Goal: Task Accomplishment & Management: Manage account settings

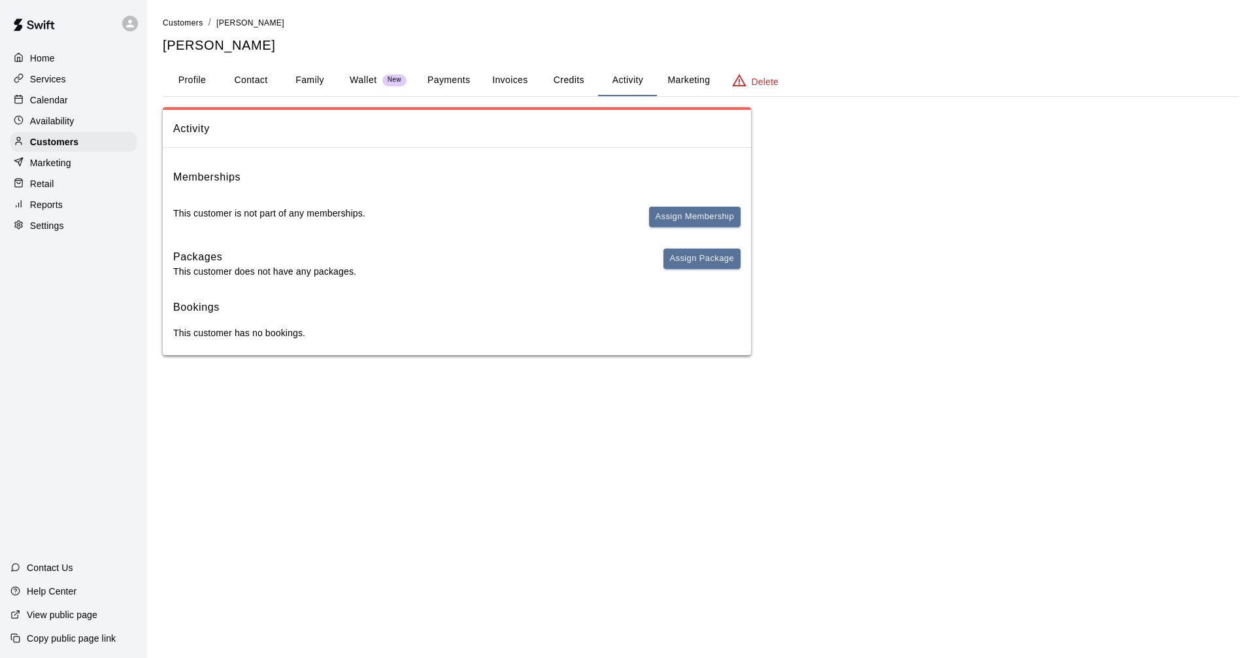
click at [46, 65] on div "Home" at bounding box center [73, 58] width 126 height 20
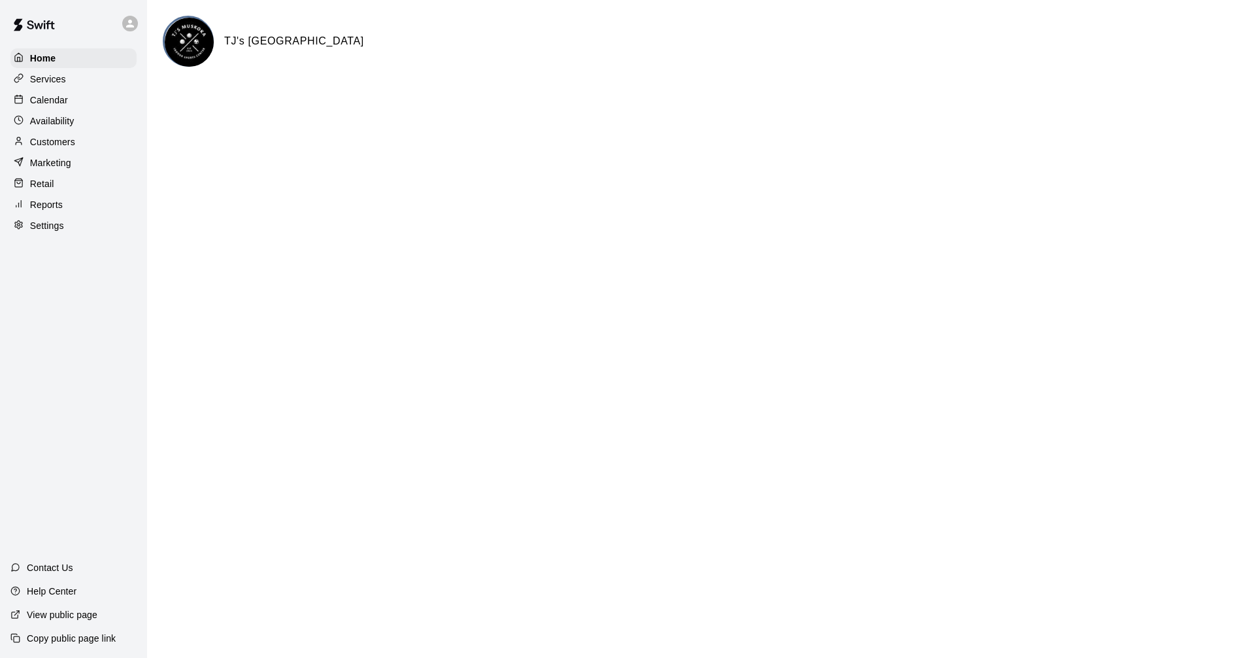
click at [74, 95] on div "Calendar" at bounding box center [73, 100] width 126 height 20
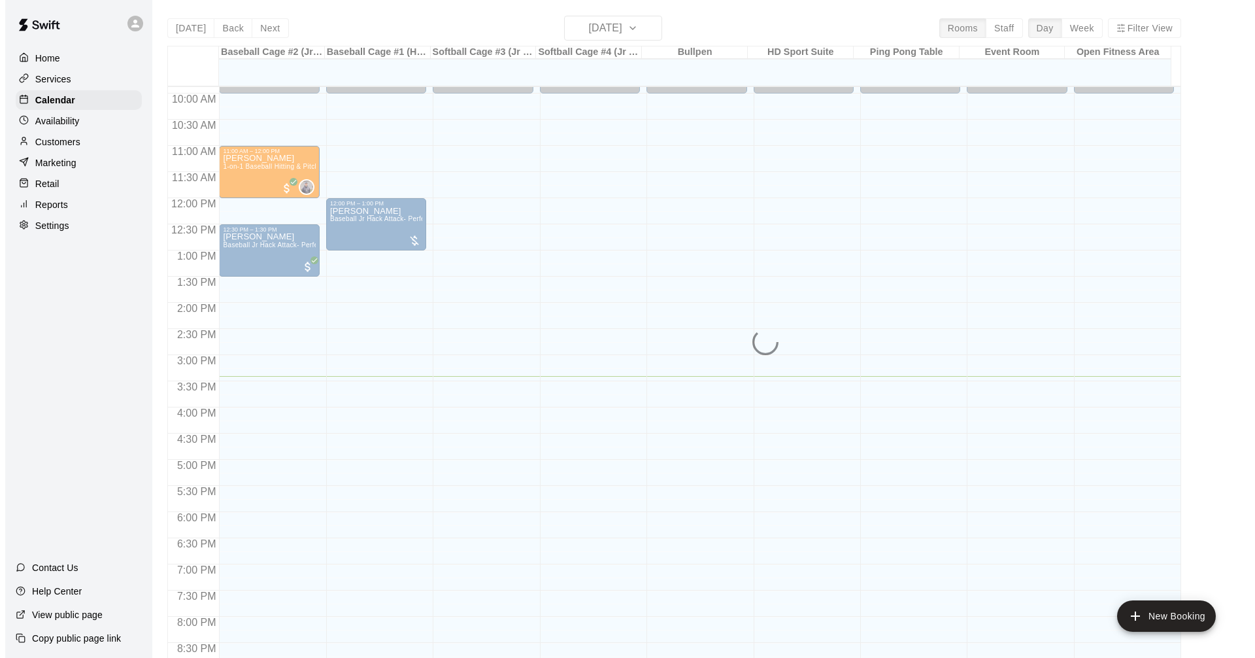
scroll to position [540, 0]
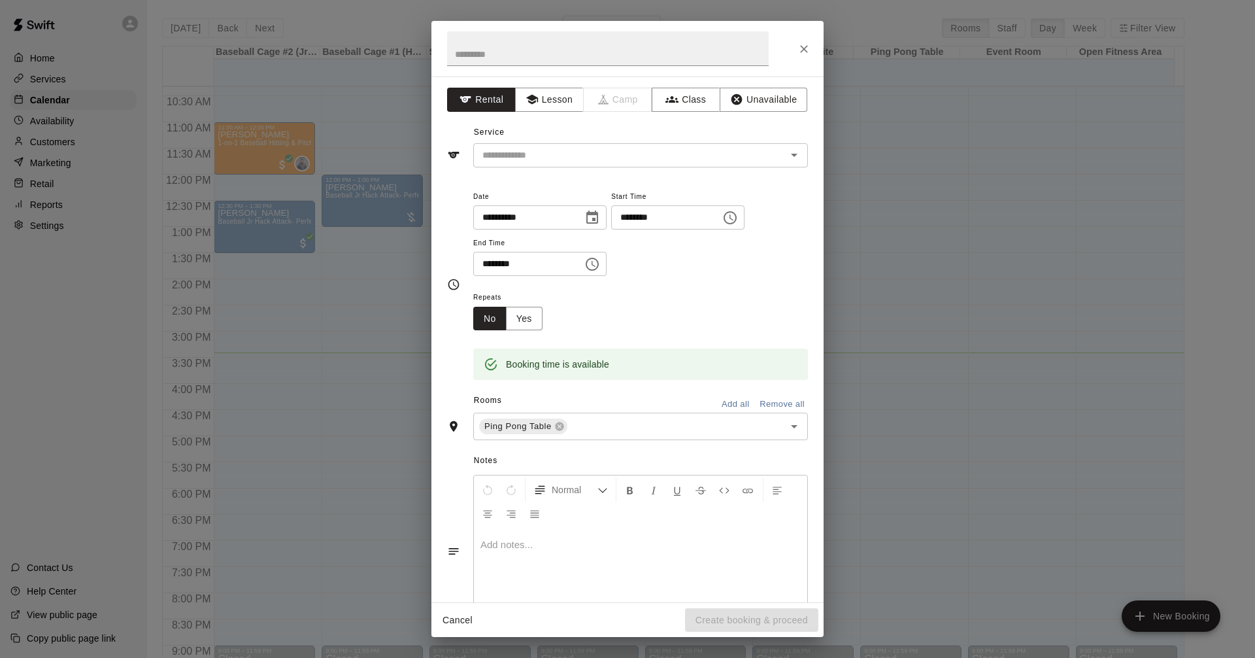
click at [965, 248] on div "**********" at bounding box center [627, 329] width 1255 height 658
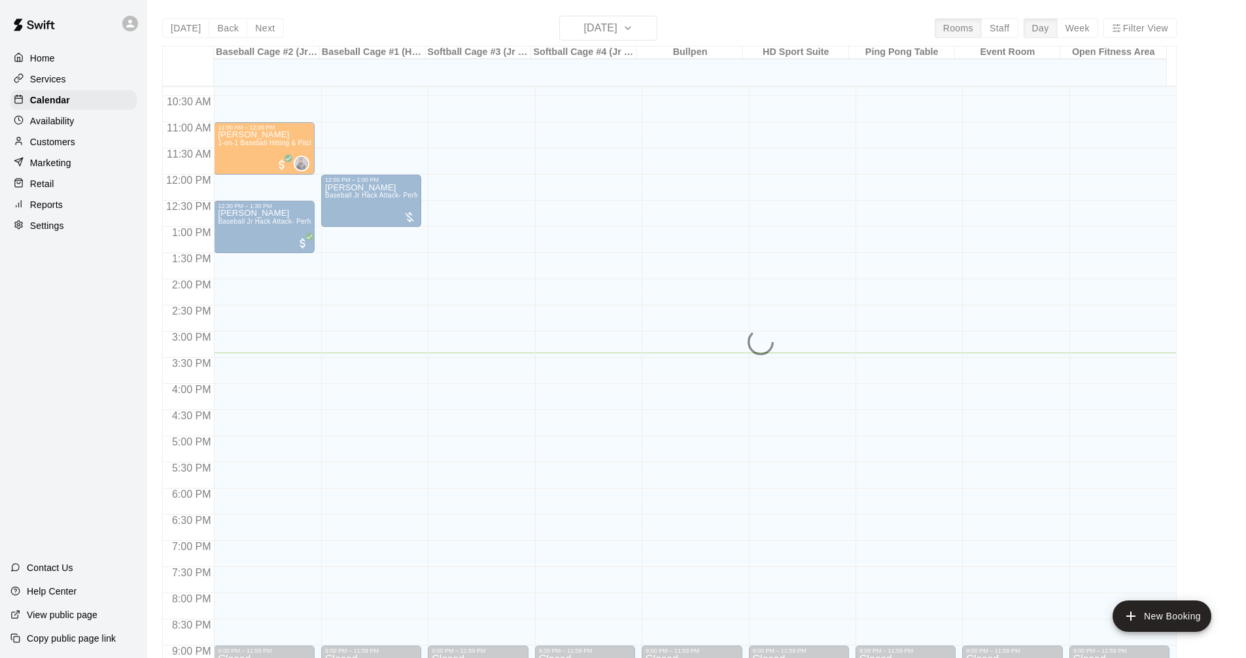
click at [267, 27] on div "[DATE] Back [DATE][DATE] Rooms Staff Day Week Filter View Baseball Cage #2 (Jr …" at bounding box center [669, 345] width 1014 height 658
click at [254, 29] on div "[DATE] Back [DATE][DATE] Rooms Staff Day Week Filter View Baseball Cage #2 (Jr …" at bounding box center [669, 345] width 1014 height 658
click at [178, 28] on div "[DATE] Back [DATE][DATE] Rooms Staff Day Week Filter View Baseball Cage #2 (Jr …" at bounding box center [669, 345] width 1014 height 658
click at [1174, 620] on button "New Booking" at bounding box center [1161, 615] width 99 height 31
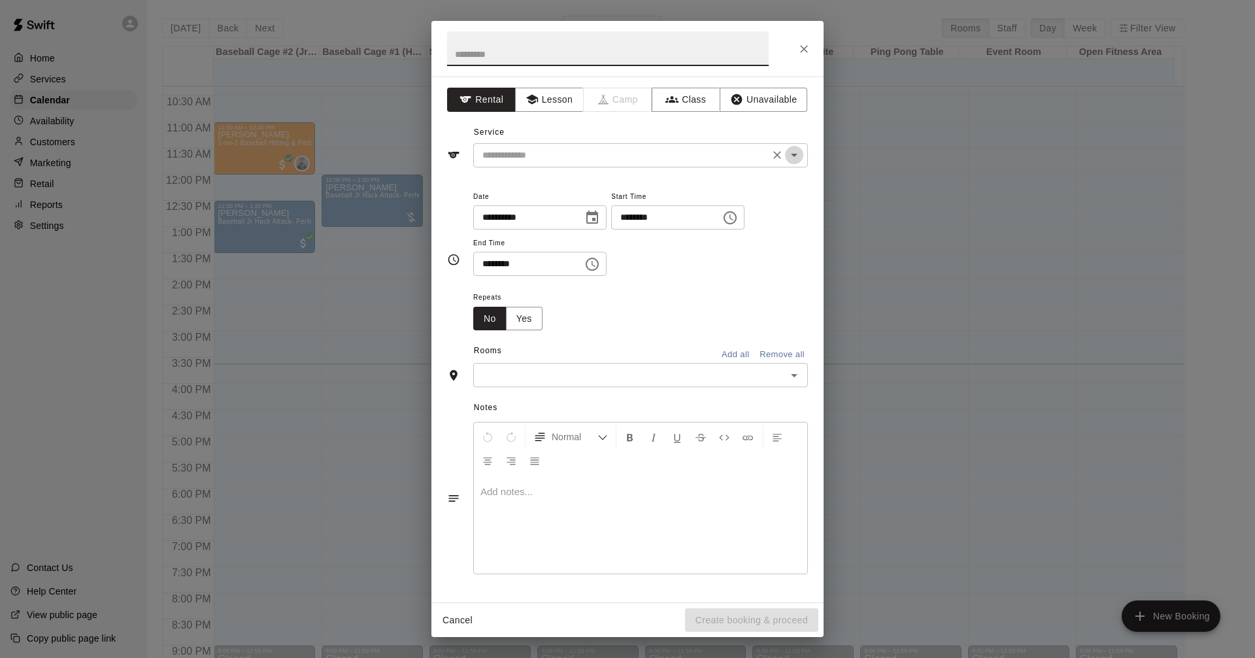
click at [788, 156] on icon "Open" at bounding box center [795, 155] width 16 height 16
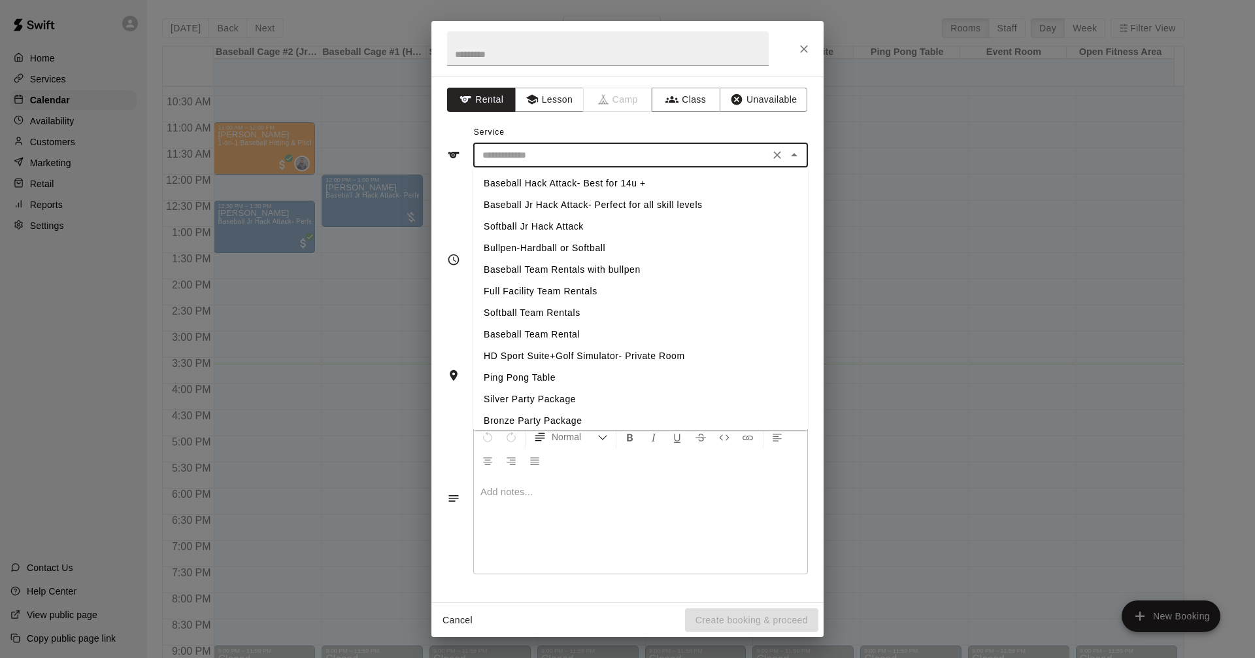
click at [573, 225] on li "Softball Jr Hack Attack" at bounding box center [640, 227] width 335 height 22
type input "**********"
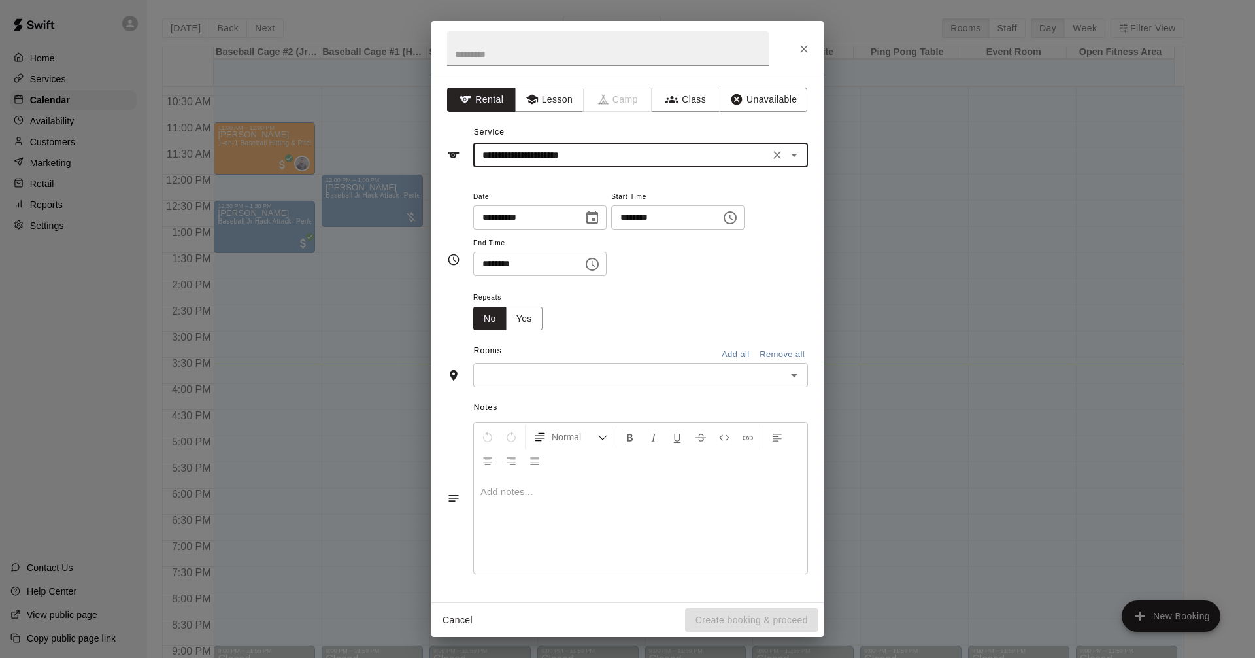
click at [600, 267] on icon "Choose time, selected time is 3:30 PM" at bounding box center [593, 264] width 16 height 16
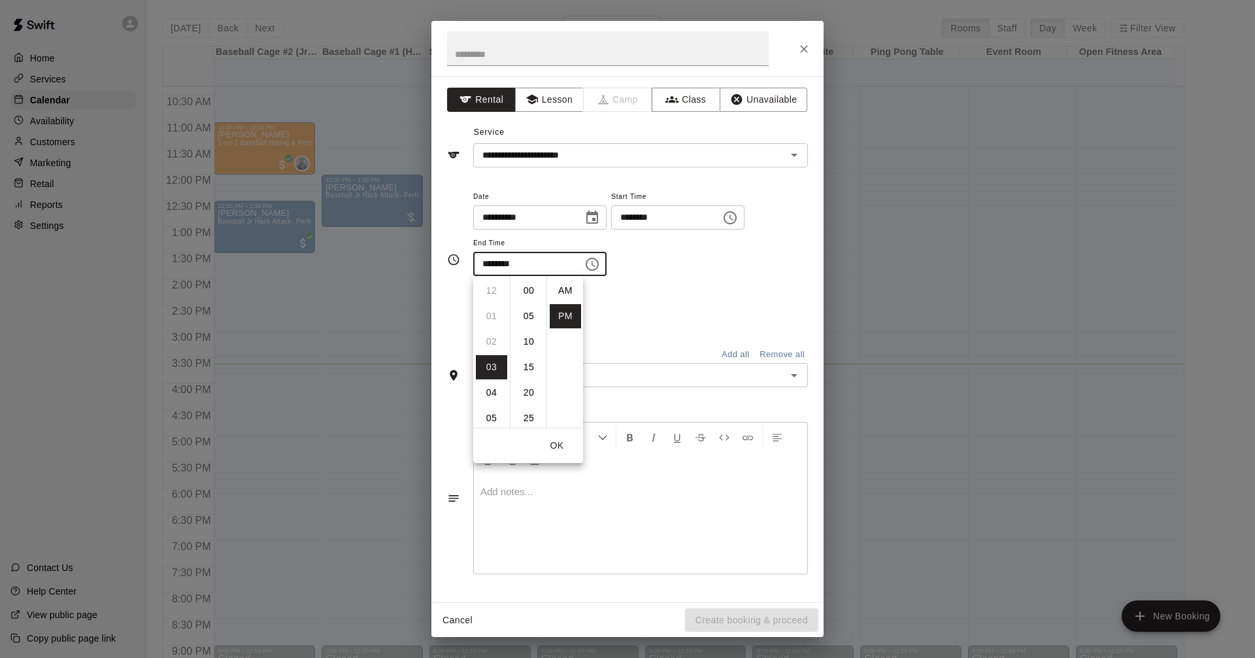
scroll to position [24, 0]
click at [556, 448] on button "OK" at bounding box center [557, 445] width 42 height 24
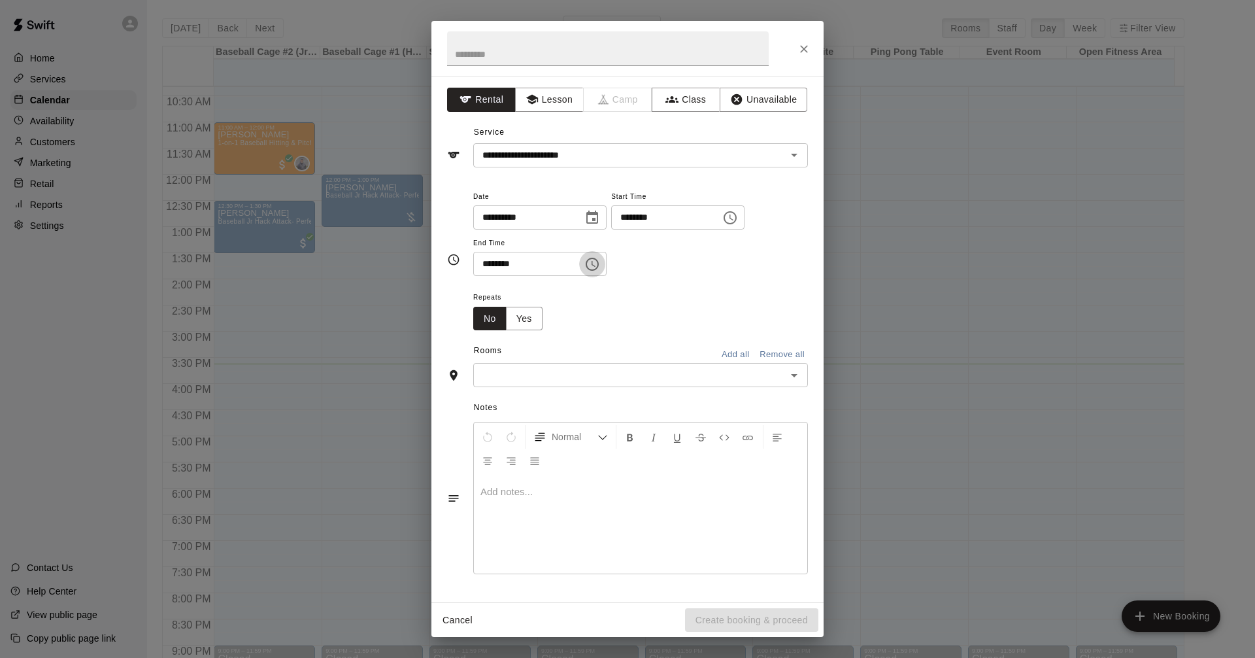
click at [600, 264] on icon "Choose time, selected time is 3:30 PM" at bounding box center [593, 264] width 16 height 16
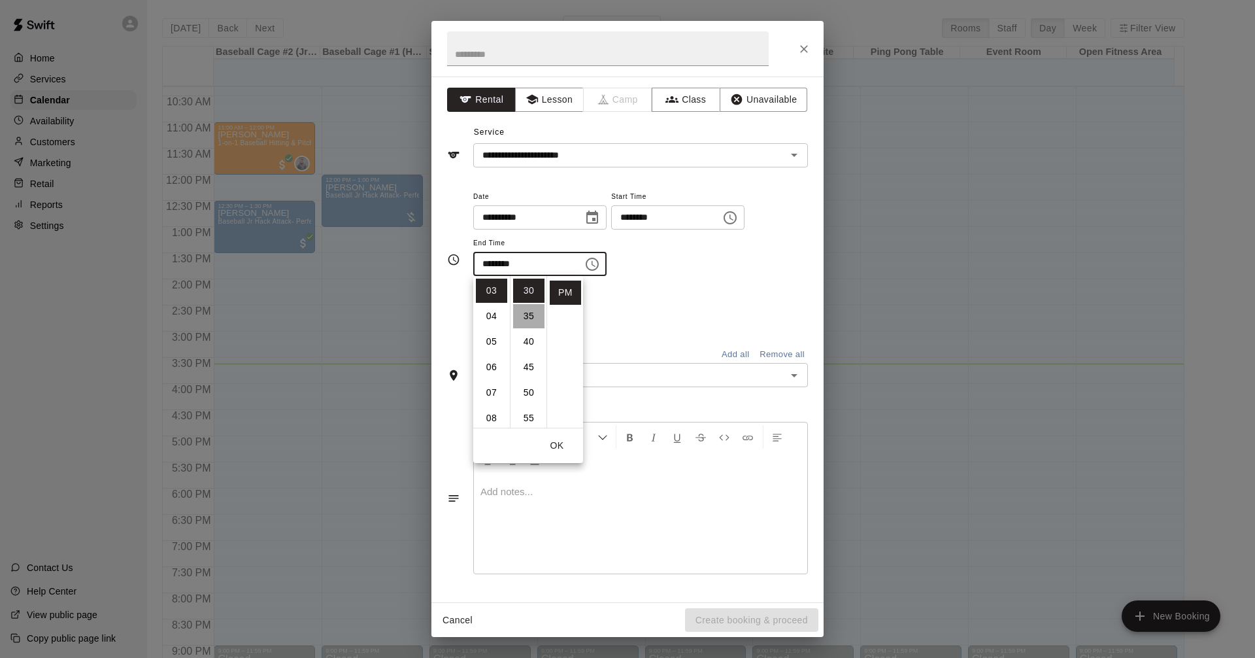
click at [528, 319] on li "35" at bounding box center [528, 316] width 31 height 24
type input "********"
click at [738, 218] on icon "Choose time, selected time is 3:00 PM" at bounding box center [730, 218] width 16 height 16
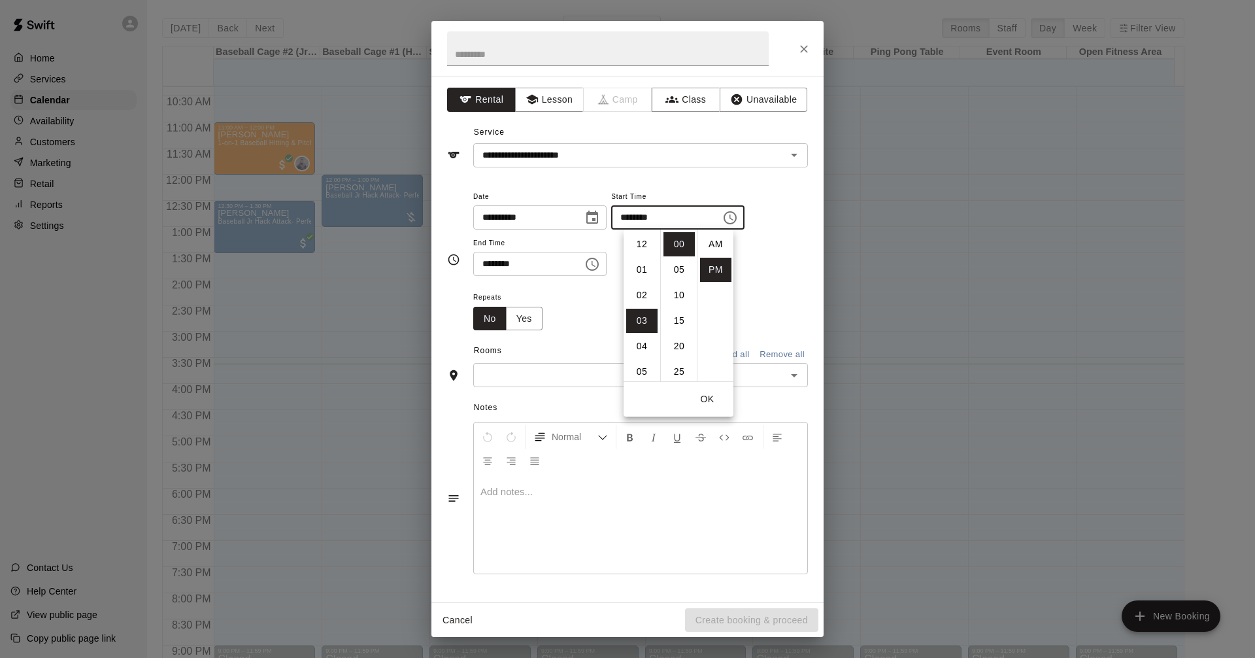
scroll to position [24, 0]
click at [677, 319] on li "35" at bounding box center [679, 324] width 31 height 24
type input "********"
click at [600, 264] on icon "Choose time, selected time is 3:35 PM" at bounding box center [593, 264] width 16 height 16
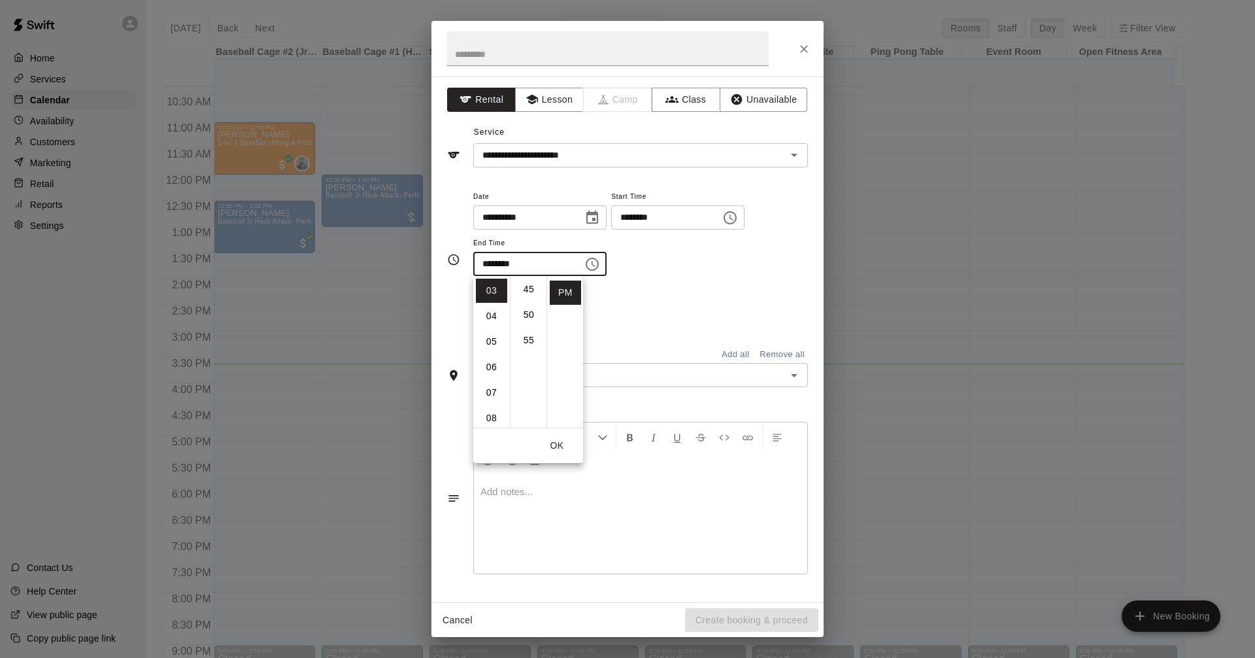
scroll to position [257, 0]
click at [494, 315] on li "04" at bounding box center [491, 316] width 31 height 24
click at [534, 317] on li "05" at bounding box center [528, 316] width 31 height 24
type input "********"
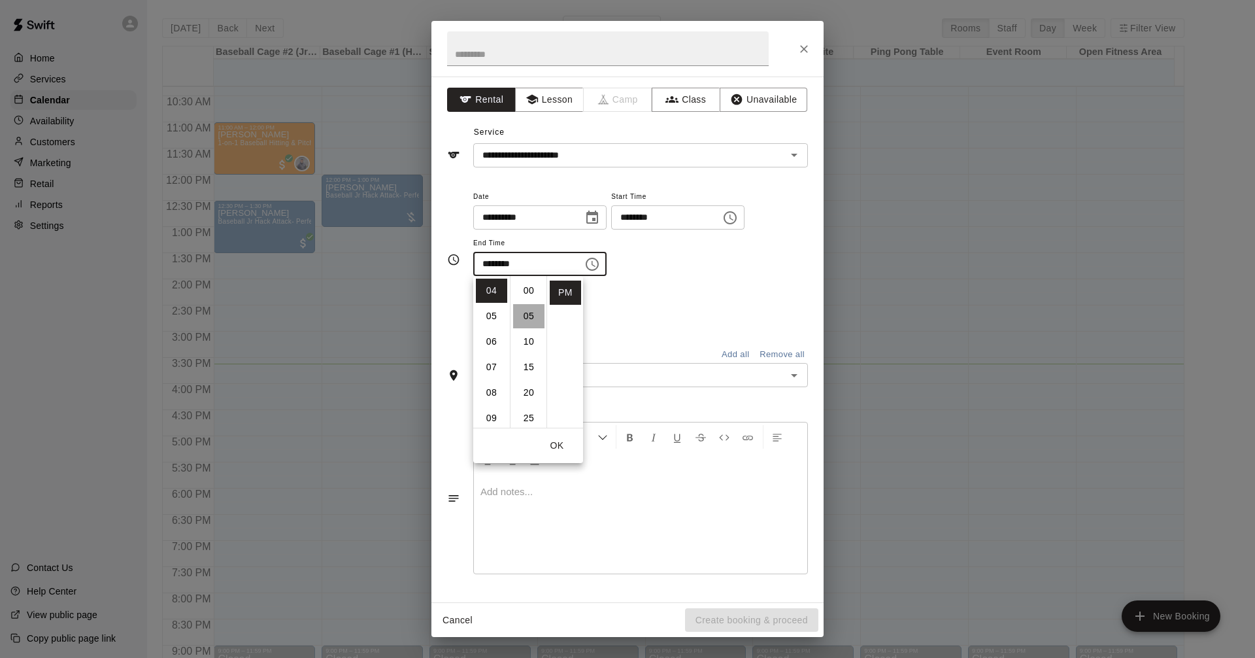
scroll to position [25, 0]
click at [689, 285] on div "**********" at bounding box center [640, 238] width 335 height 101
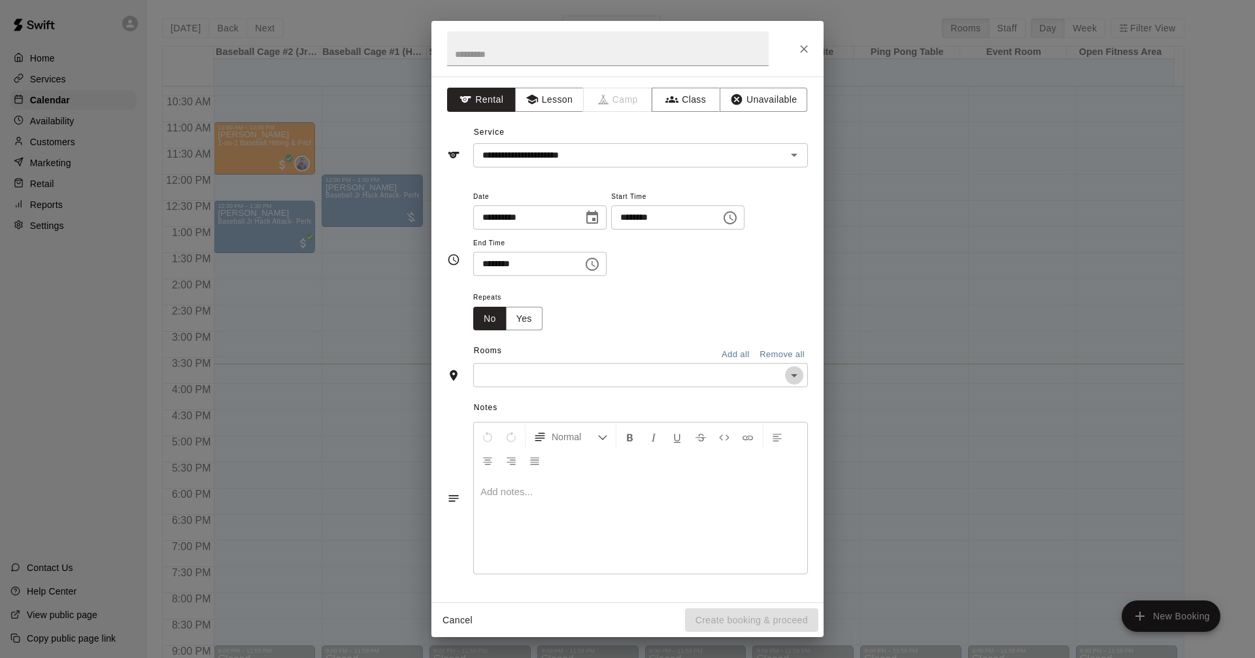
drag, startPoint x: 795, startPoint y: 379, endPoint x: 802, endPoint y: 382, distance: 7.7
click at [802, 381] on div "​" at bounding box center [640, 375] width 335 height 24
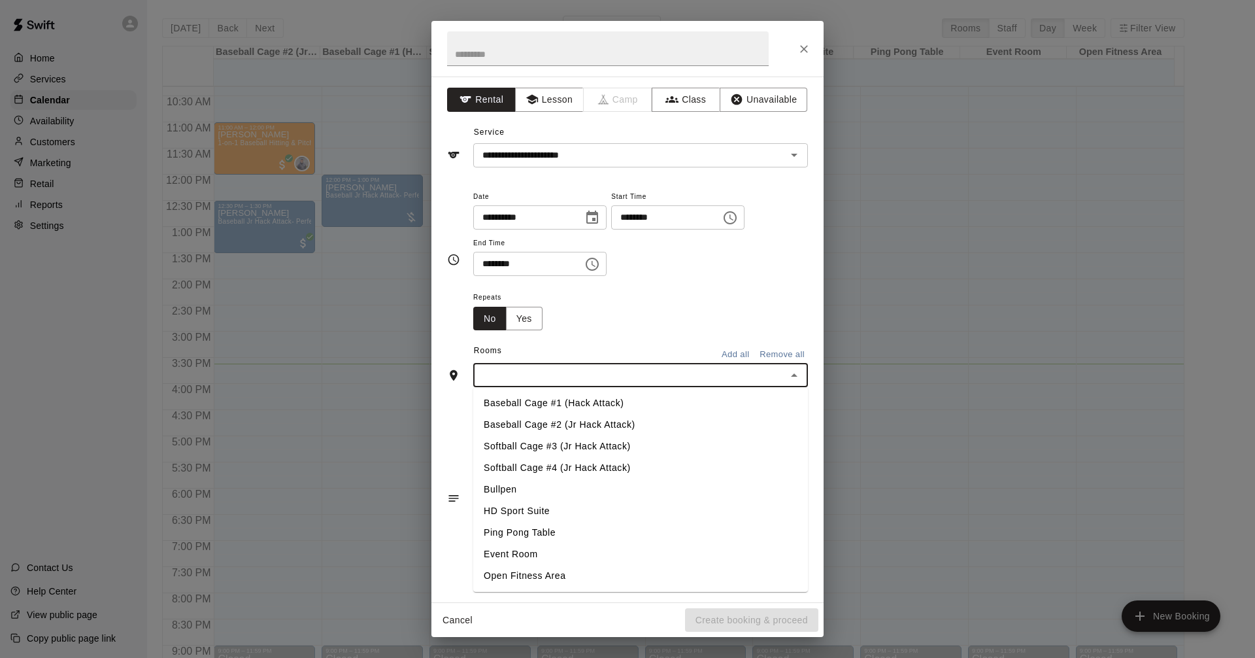
click at [590, 445] on li "Softball Cage #3 (Jr Hack Attack)" at bounding box center [640, 446] width 335 height 22
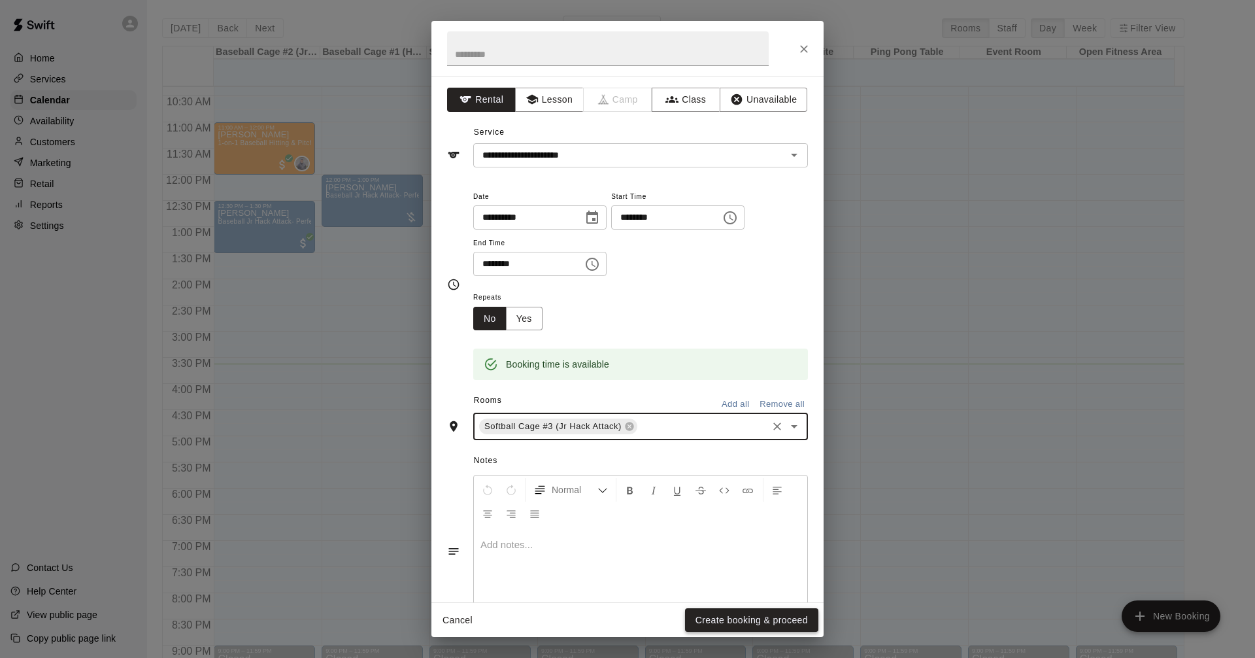
click at [748, 620] on button "Create booking & proceed" at bounding box center [751, 620] width 133 height 24
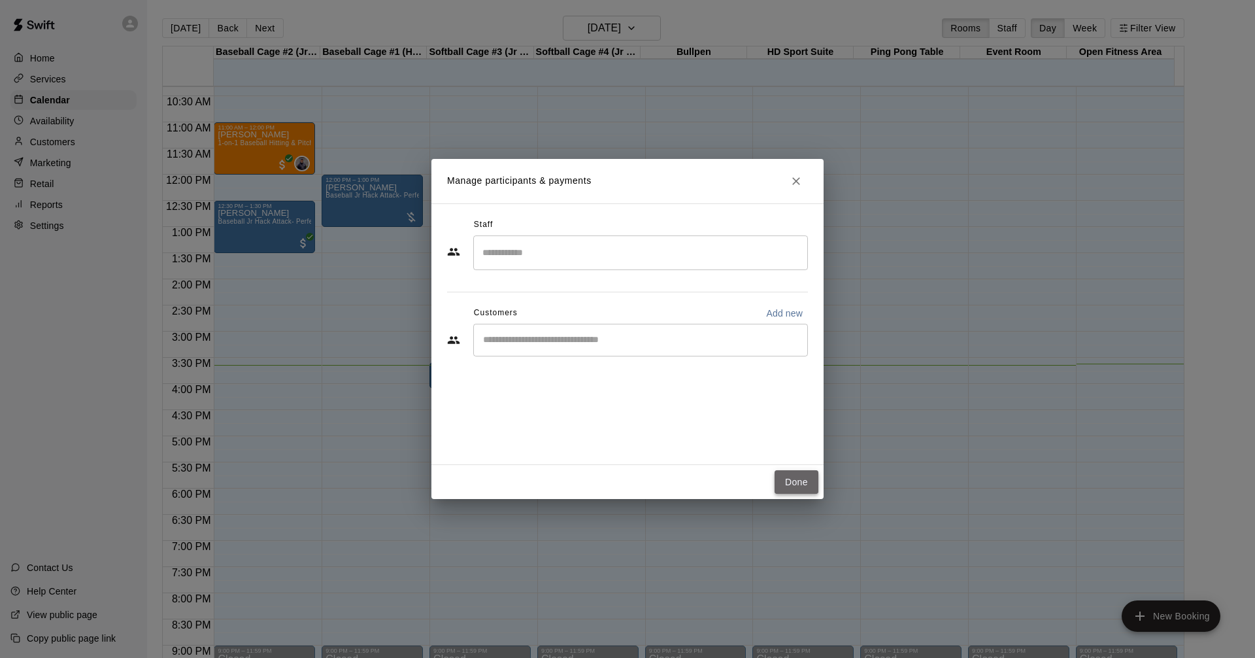
click at [797, 483] on button "Done" at bounding box center [797, 482] width 44 height 24
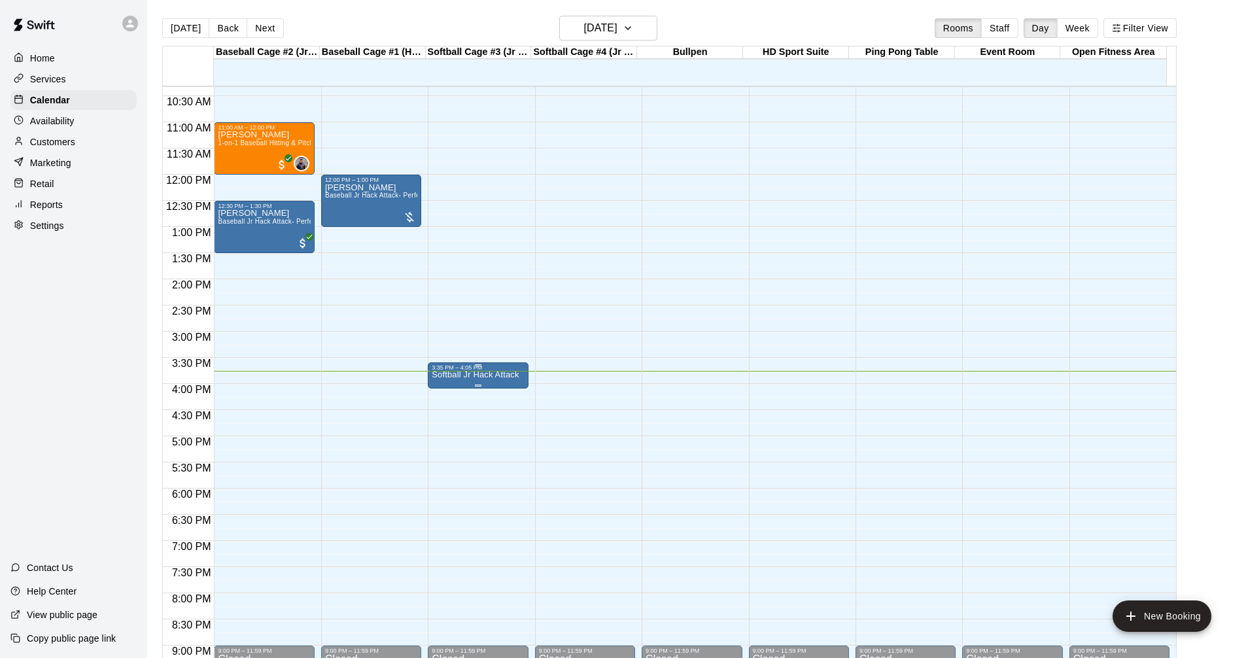
click at [505, 375] on p "Softball Jr Hack Attack" at bounding box center [475, 375] width 87 height 0
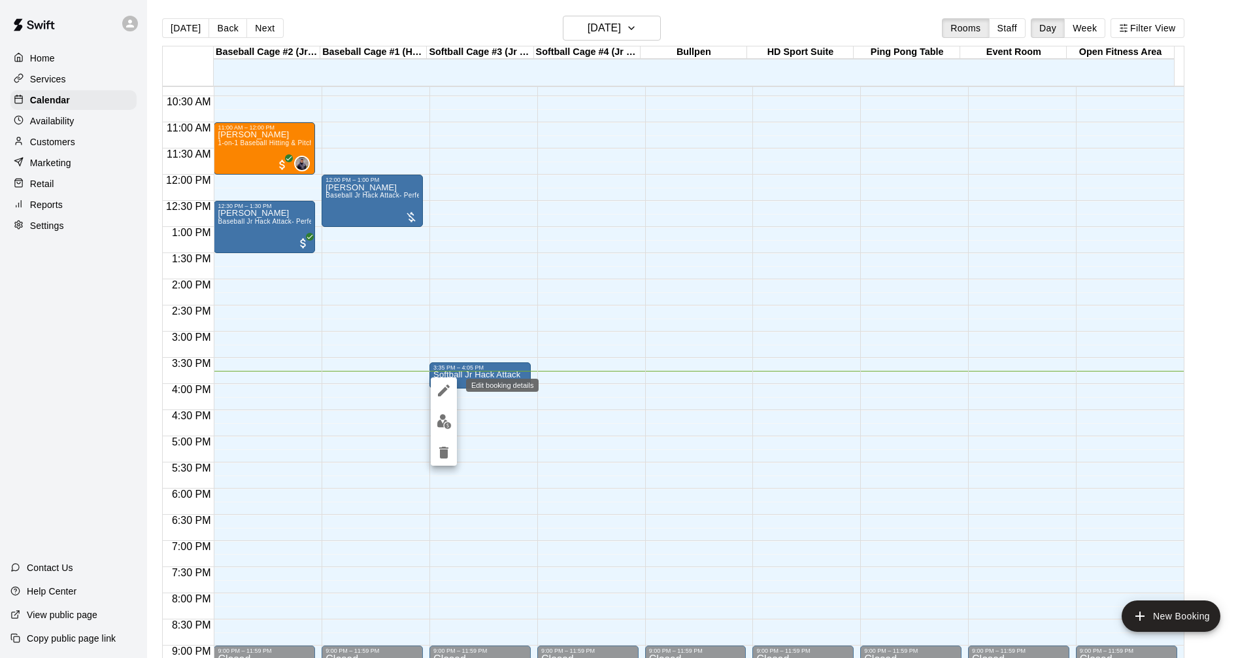
click at [447, 390] on icon "edit" at bounding box center [444, 390] width 16 height 16
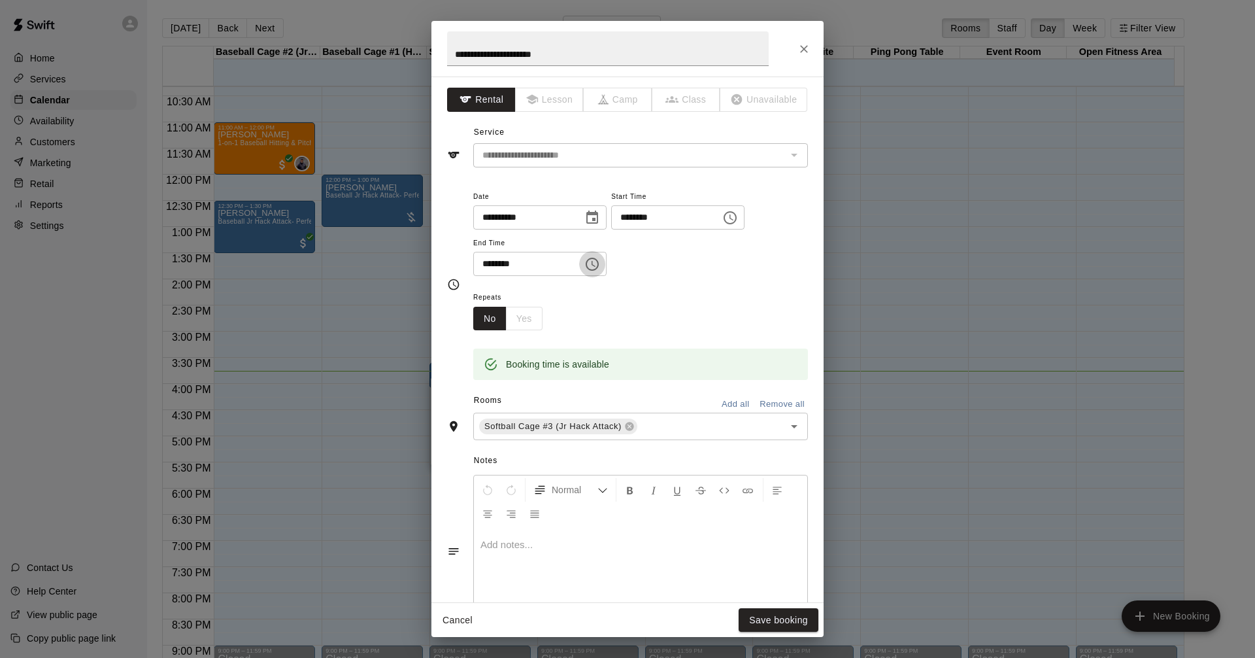
click at [596, 265] on icon "Choose time, selected time is 4:05 PM" at bounding box center [594, 264] width 4 height 6
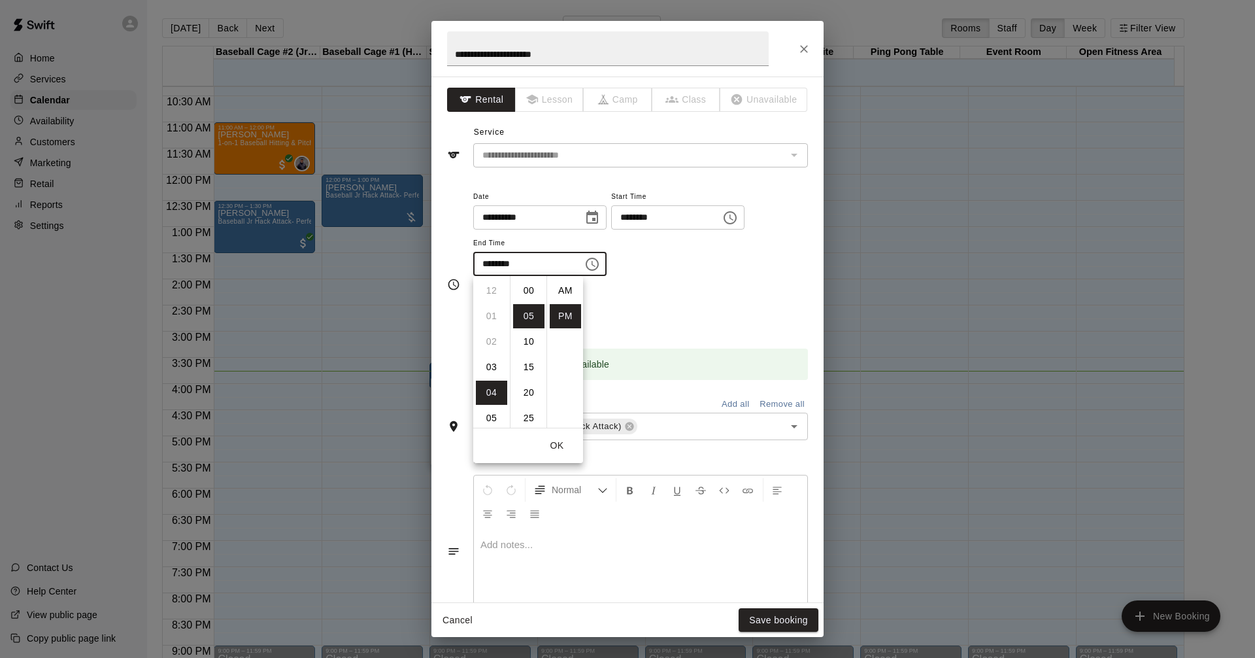
scroll to position [24, 0]
click at [529, 348] on li "35" at bounding box center [528, 349] width 31 height 24
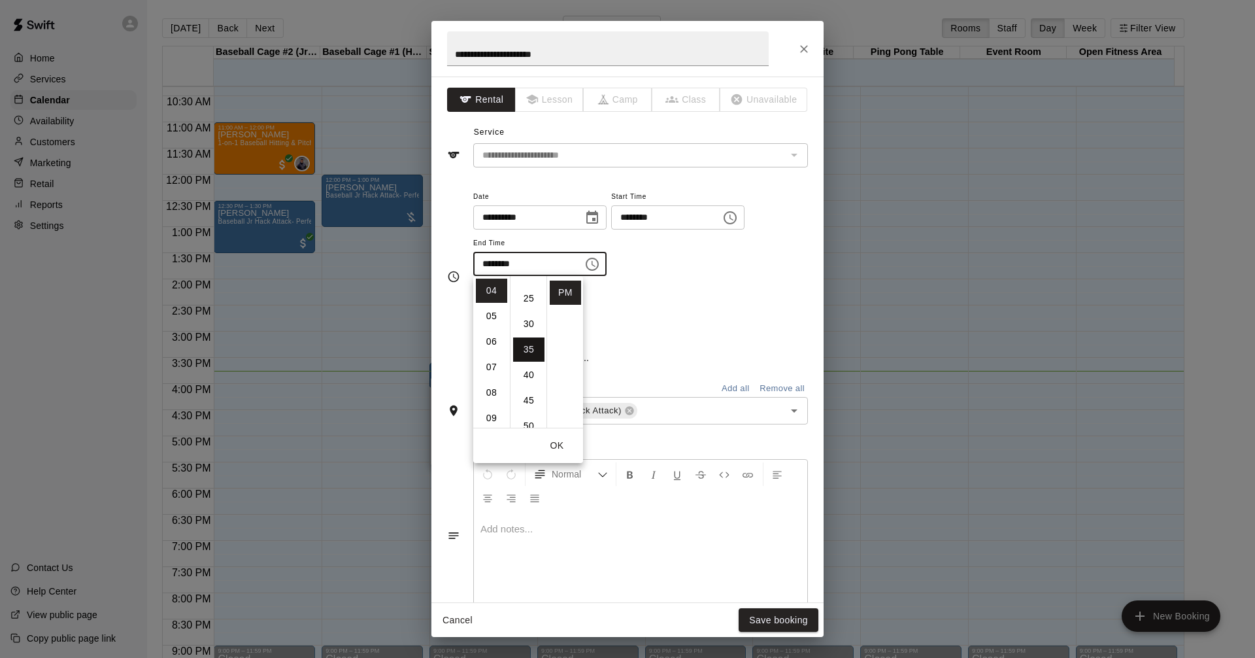
type input "********"
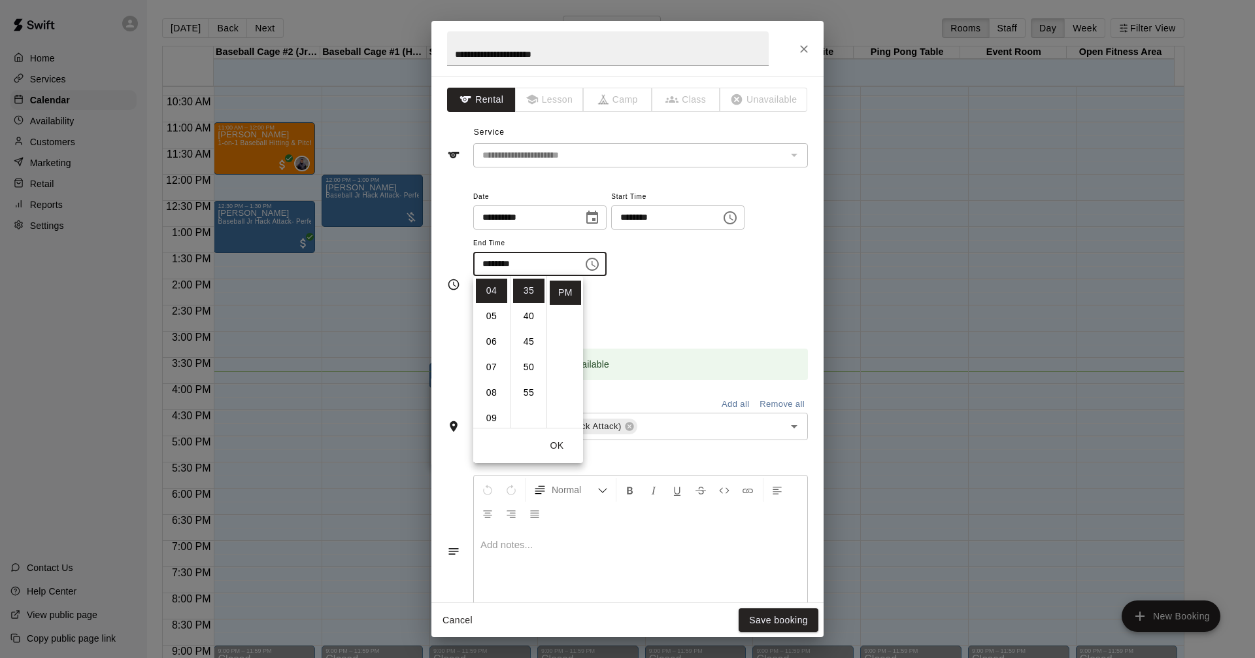
click at [555, 447] on button "OK" at bounding box center [557, 445] width 42 height 24
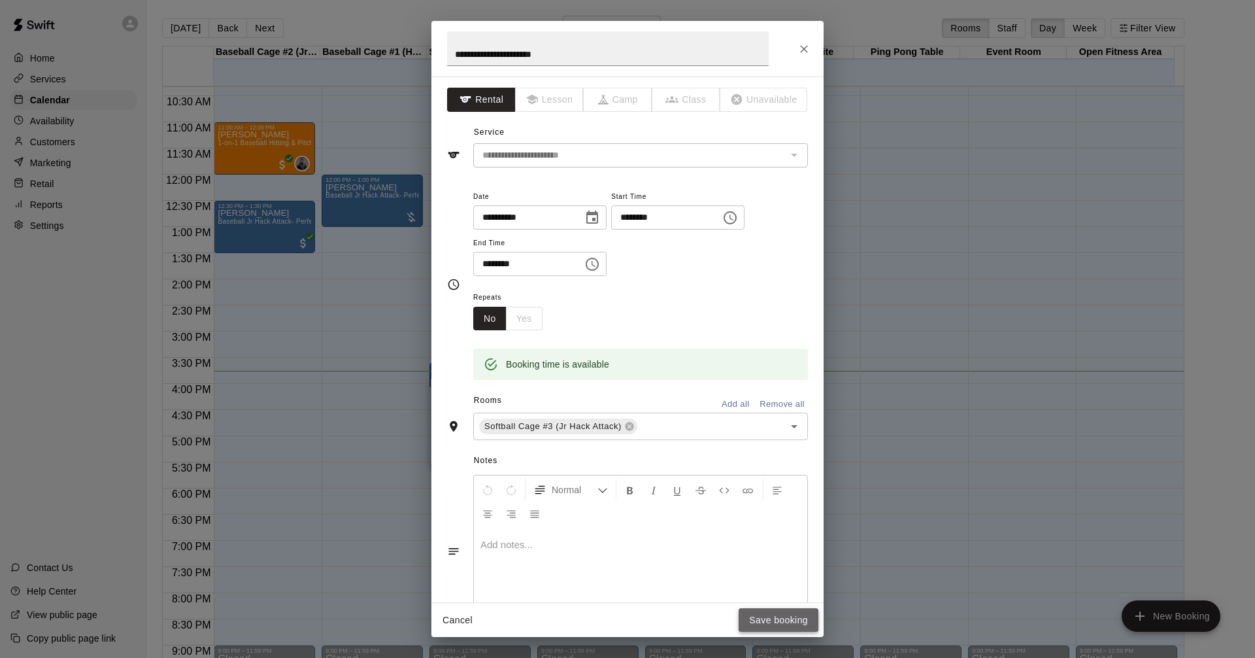
click at [787, 617] on button "Save booking" at bounding box center [779, 620] width 80 height 24
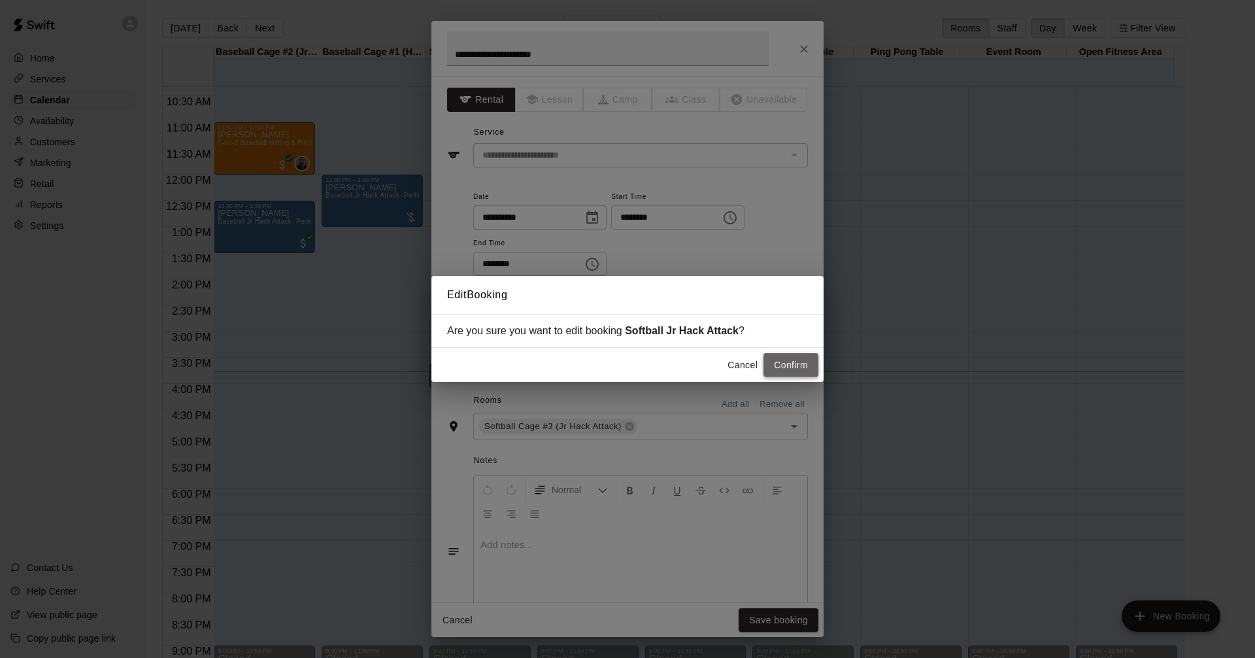
click at [789, 368] on button "Confirm" at bounding box center [791, 365] width 55 height 24
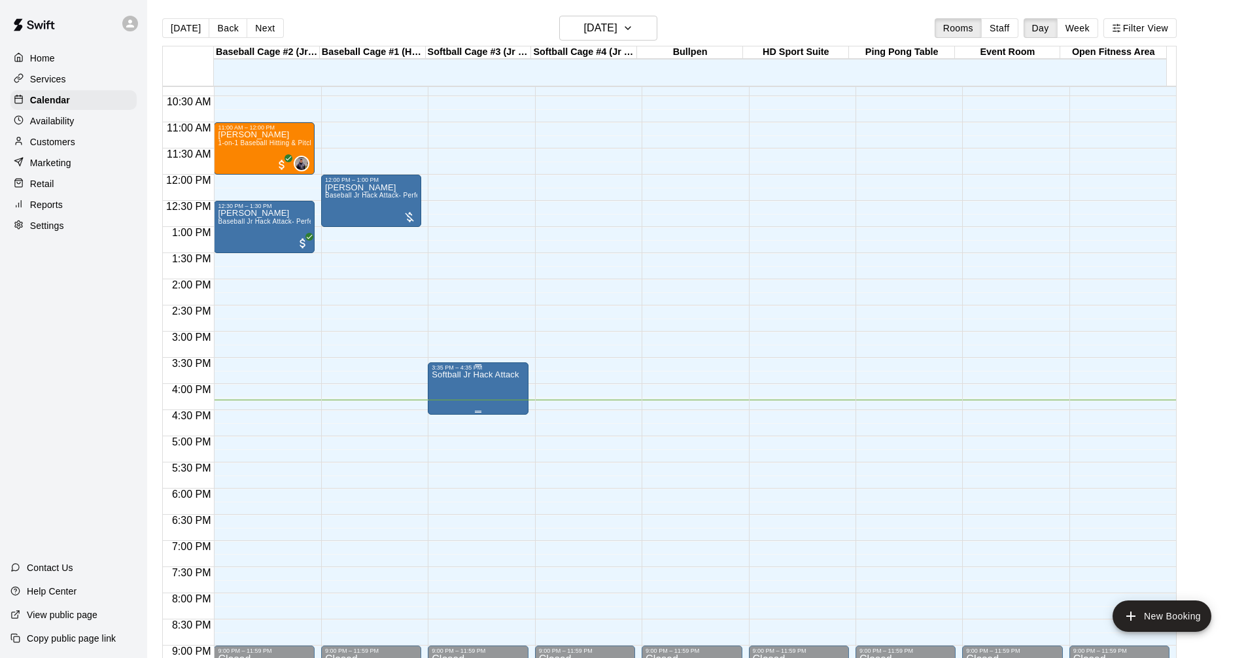
click at [451, 375] on p "Softball Jr Hack Attack" at bounding box center [475, 375] width 87 height 0
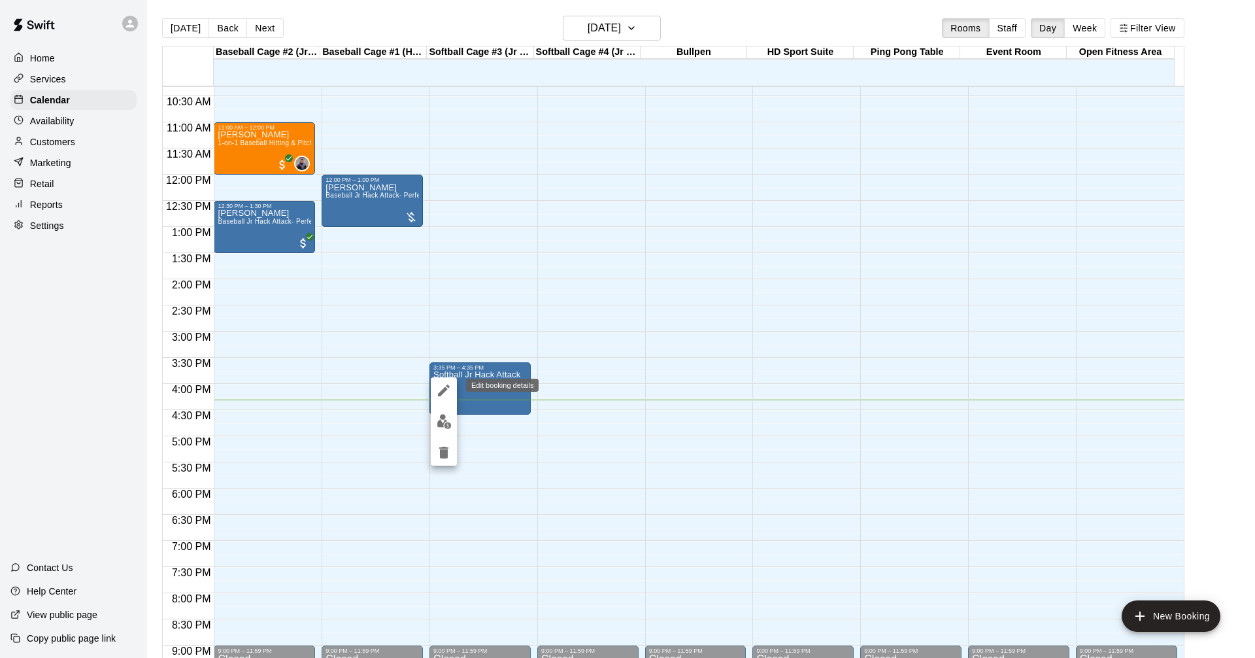
click at [443, 393] on icon "edit" at bounding box center [444, 390] width 12 height 12
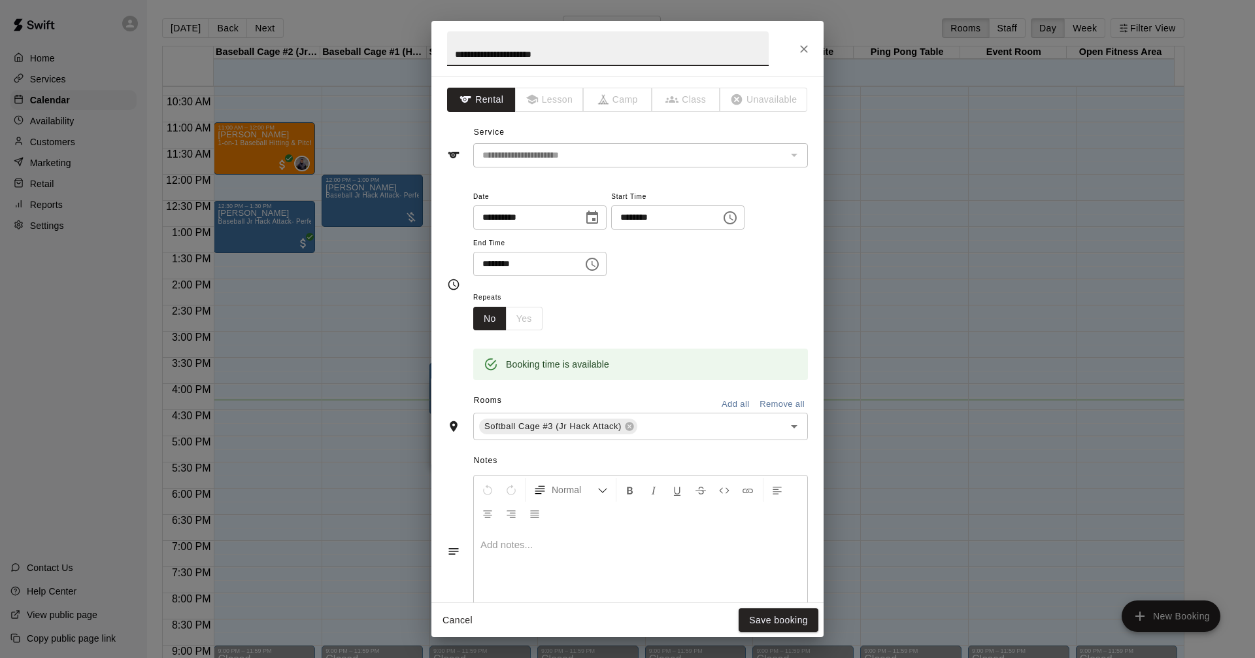
click at [600, 267] on icon "Choose time, selected time is 4:35 PM" at bounding box center [593, 264] width 16 height 16
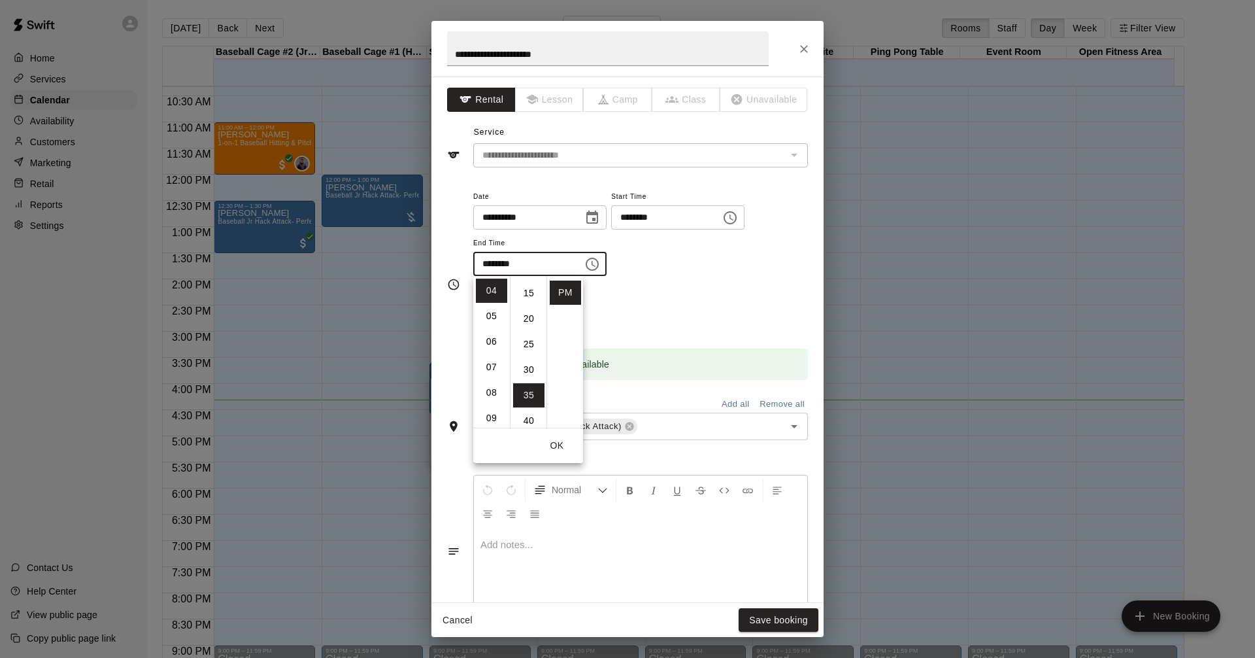
scroll to position [48, 0]
click at [528, 318] on li "15" at bounding box center [528, 319] width 31 height 24
type input "********"
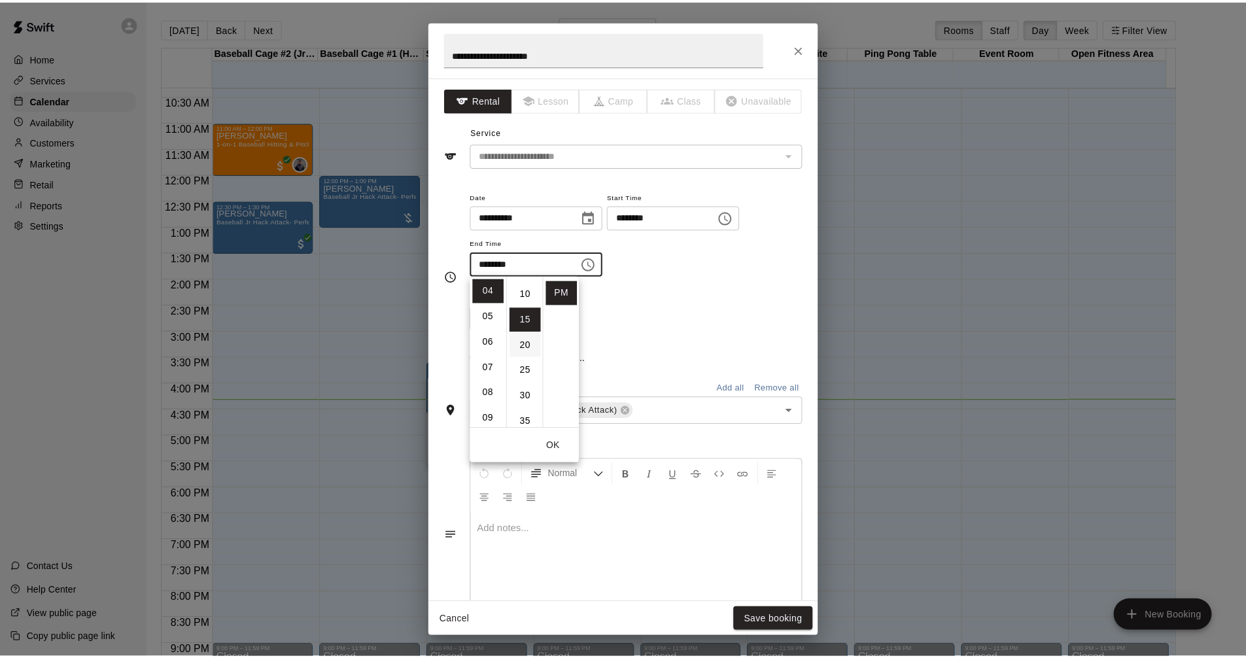
scroll to position [76, 0]
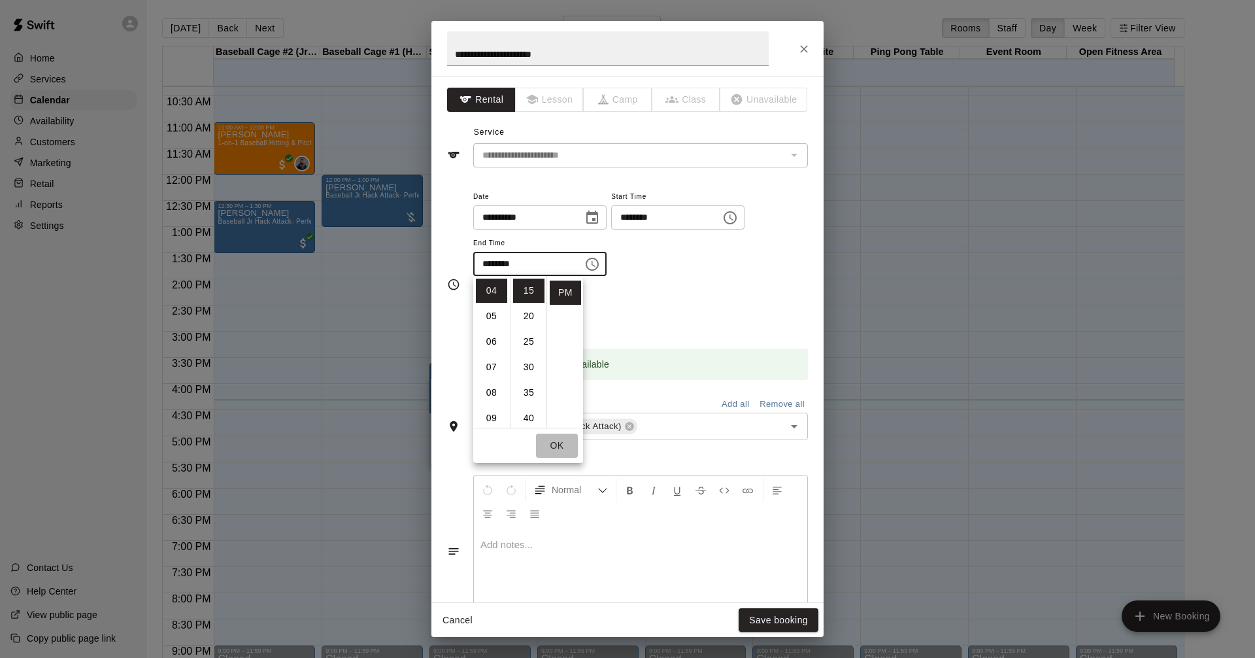
click at [562, 444] on button "OK" at bounding box center [557, 445] width 42 height 24
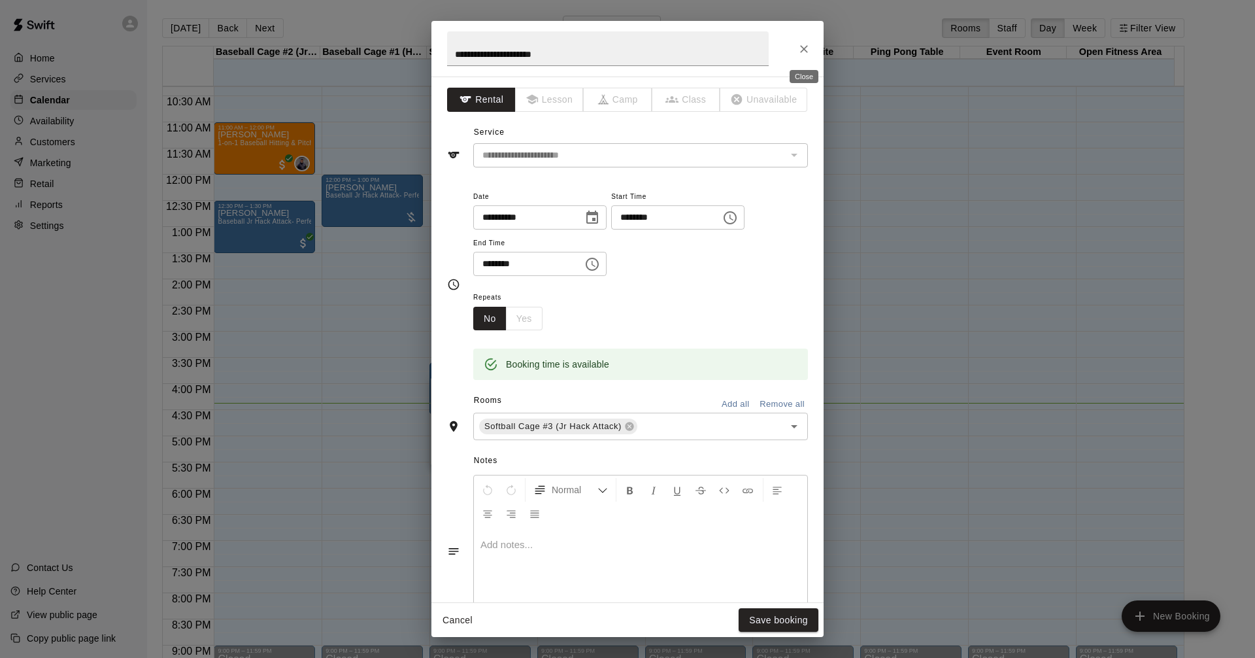
drag, startPoint x: 801, startPoint y: 50, endPoint x: 967, endPoint y: 67, distance: 166.9
click at [801, 49] on icon "Close" at bounding box center [804, 48] width 13 height 13
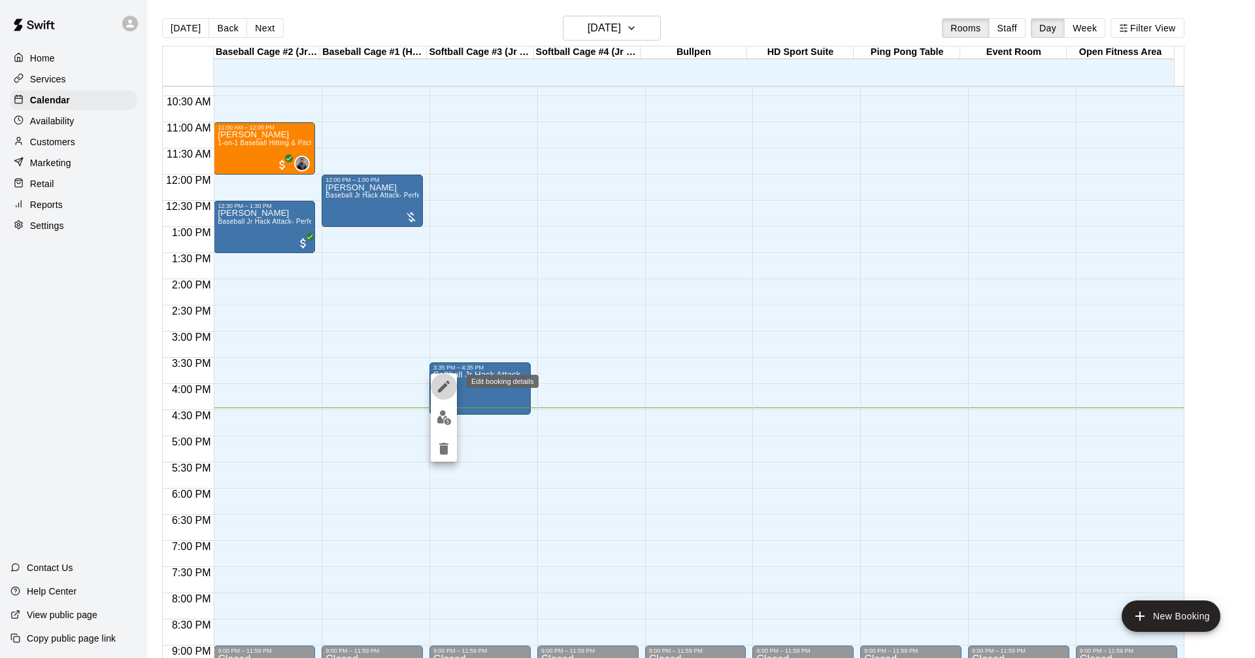
click at [444, 381] on icon "edit" at bounding box center [444, 387] width 16 height 16
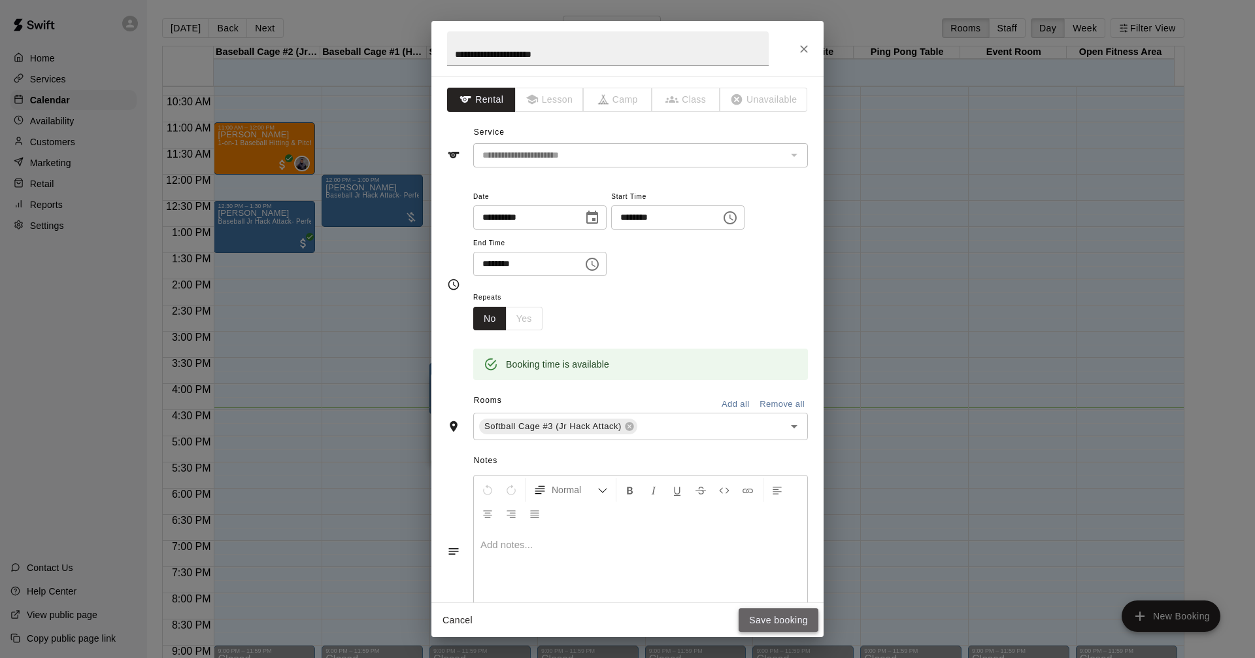
click at [773, 621] on button "Save booking" at bounding box center [779, 620] width 80 height 24
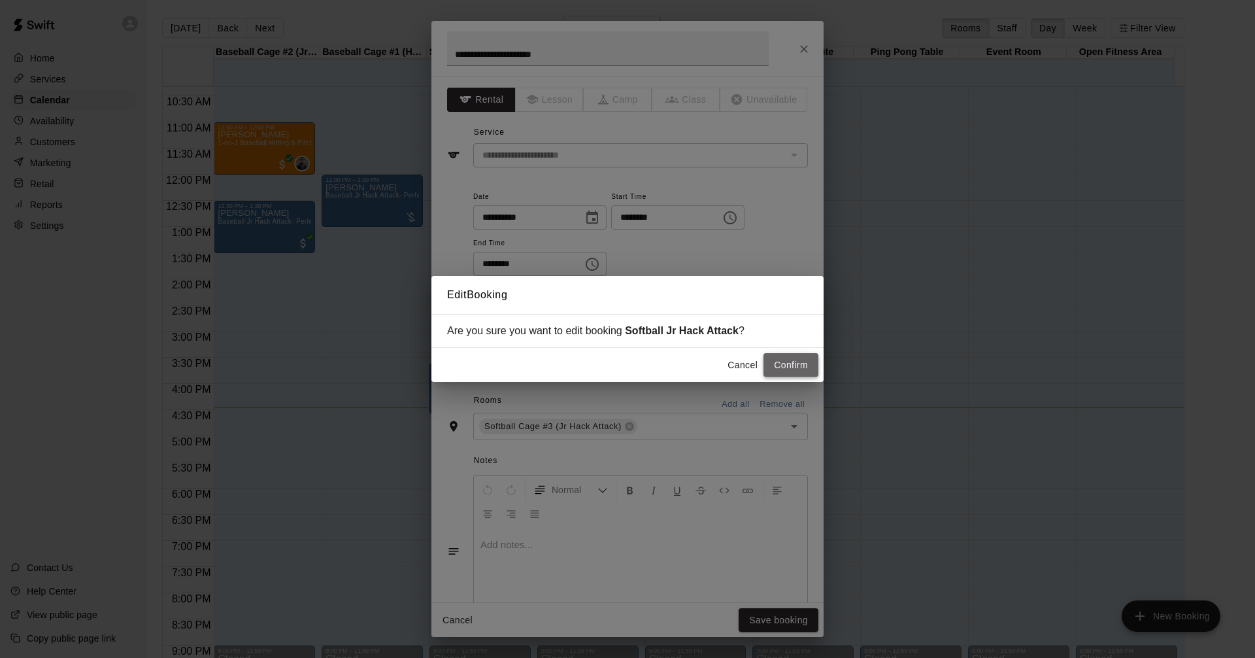
click at [793, 364] on button "Confirm" at bounding box center [791, 365] width 55 height 24
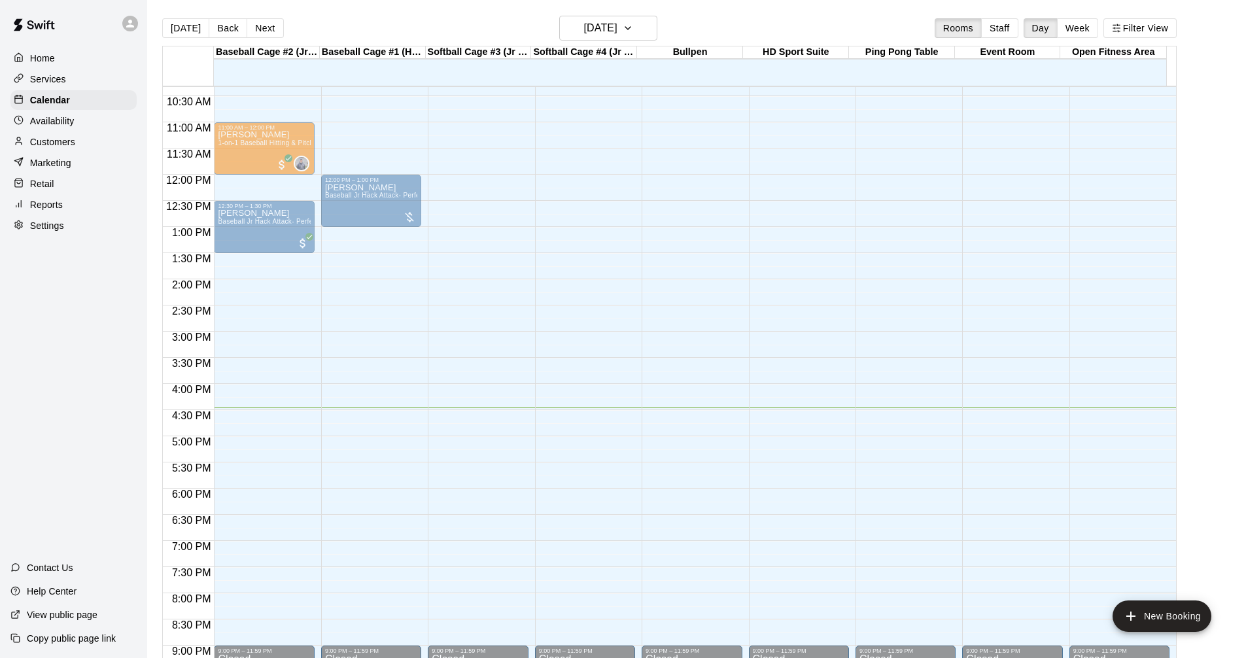
drag, startPoint x: 483, startPoint y: 372, endPoint x: 485, endPoint y: 396, distance: 23.7
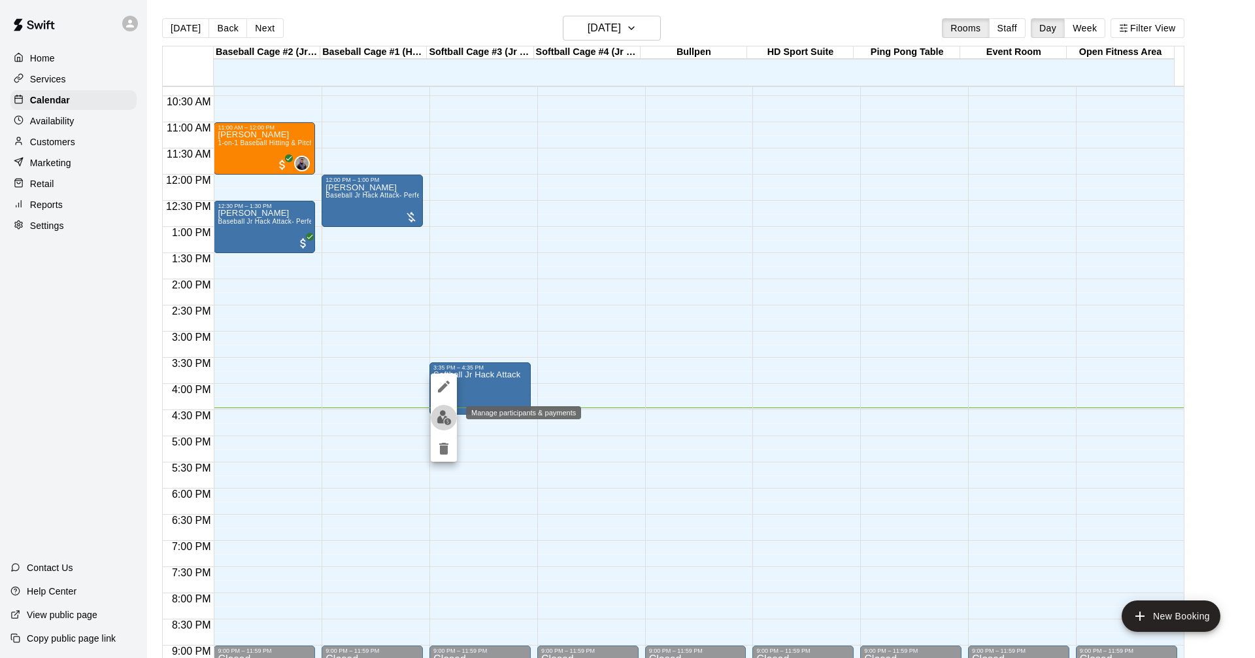
click at [444, 419] on img "edit" at bounding box center [444, 417] width 15 height 15
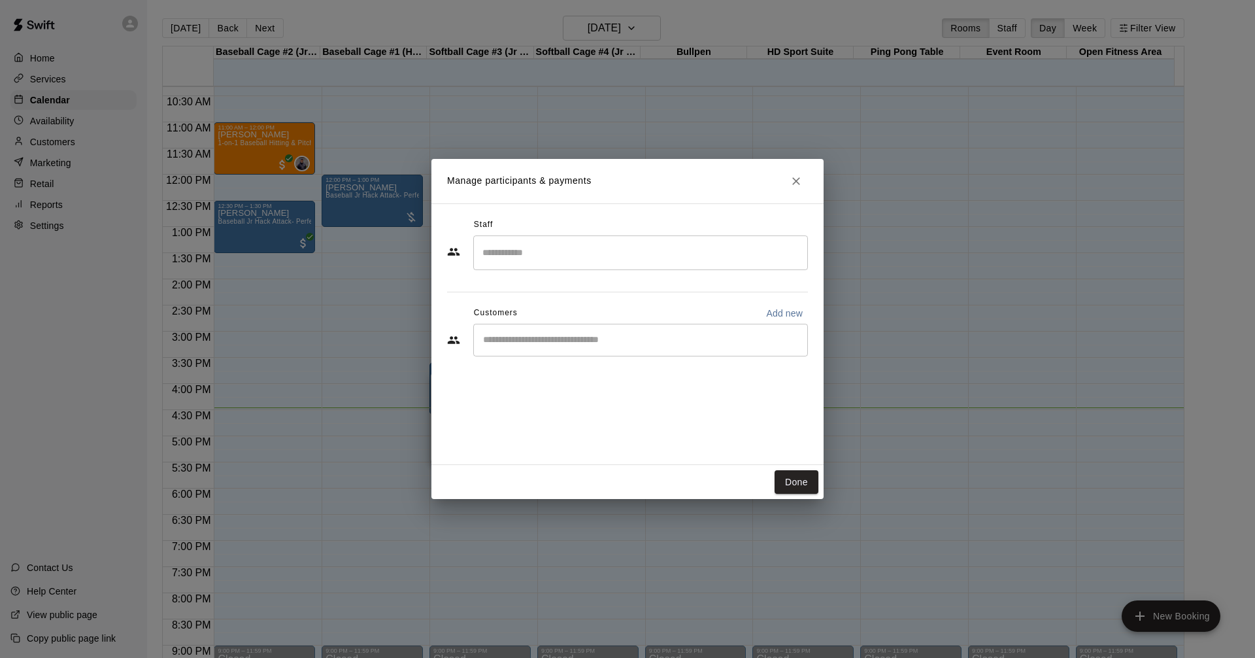
click at [562, 345] on input "Start typing to search customers..." at bounding box center [640, 339] width 323 height 13
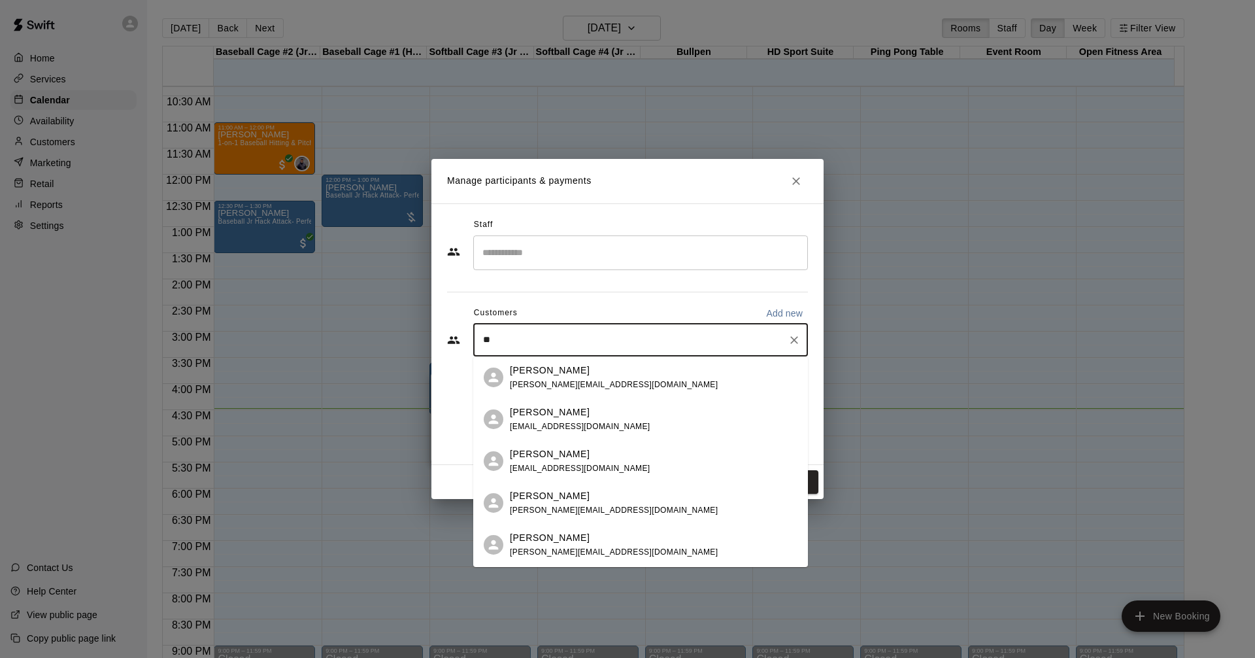
type input "*"
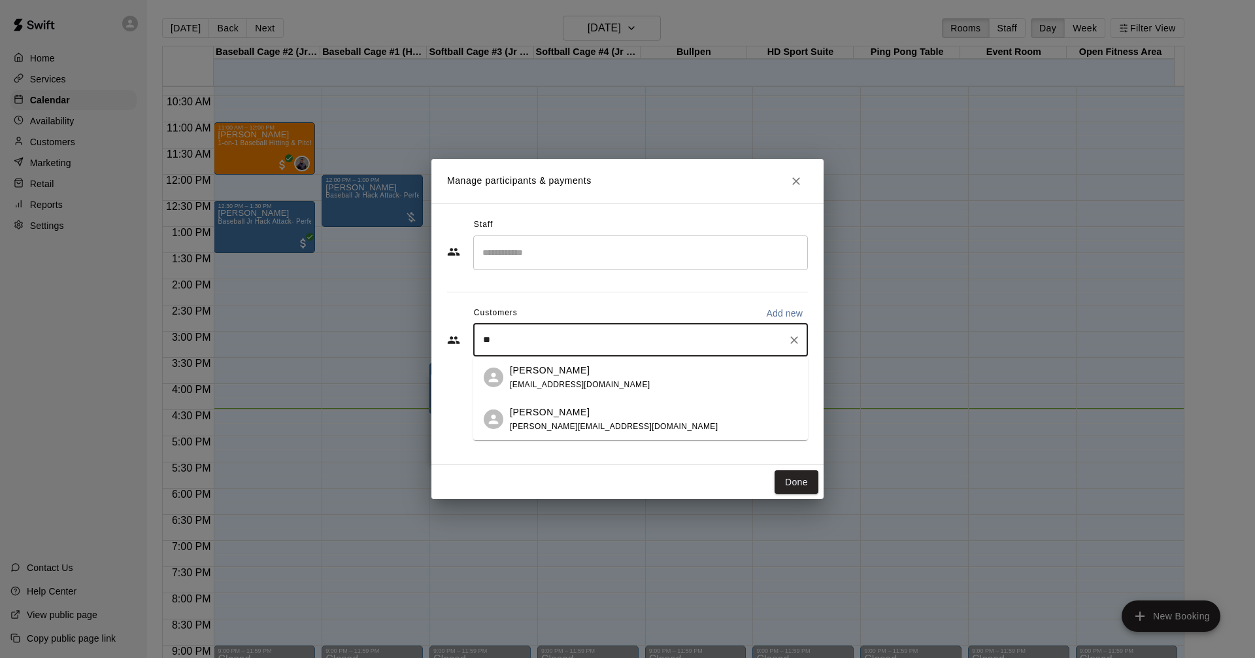
type input "*"
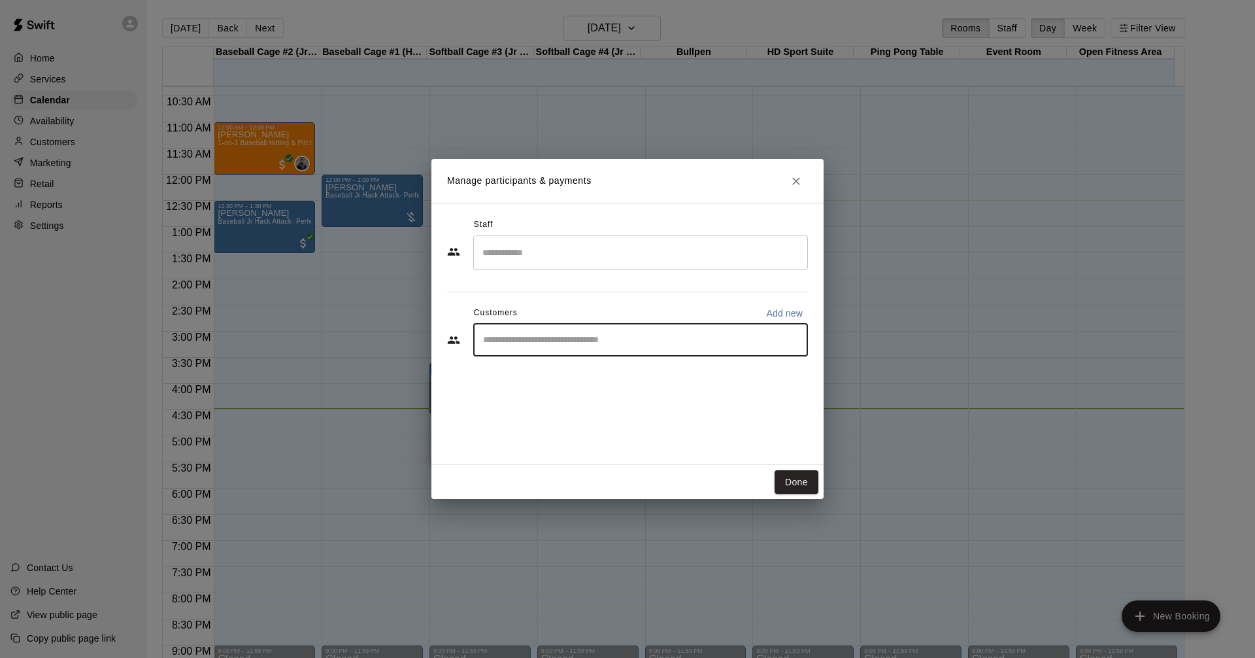
click at [781, 316] on p "Add new" at bounding box center [784, 313] width 37 height 13
select select "**"
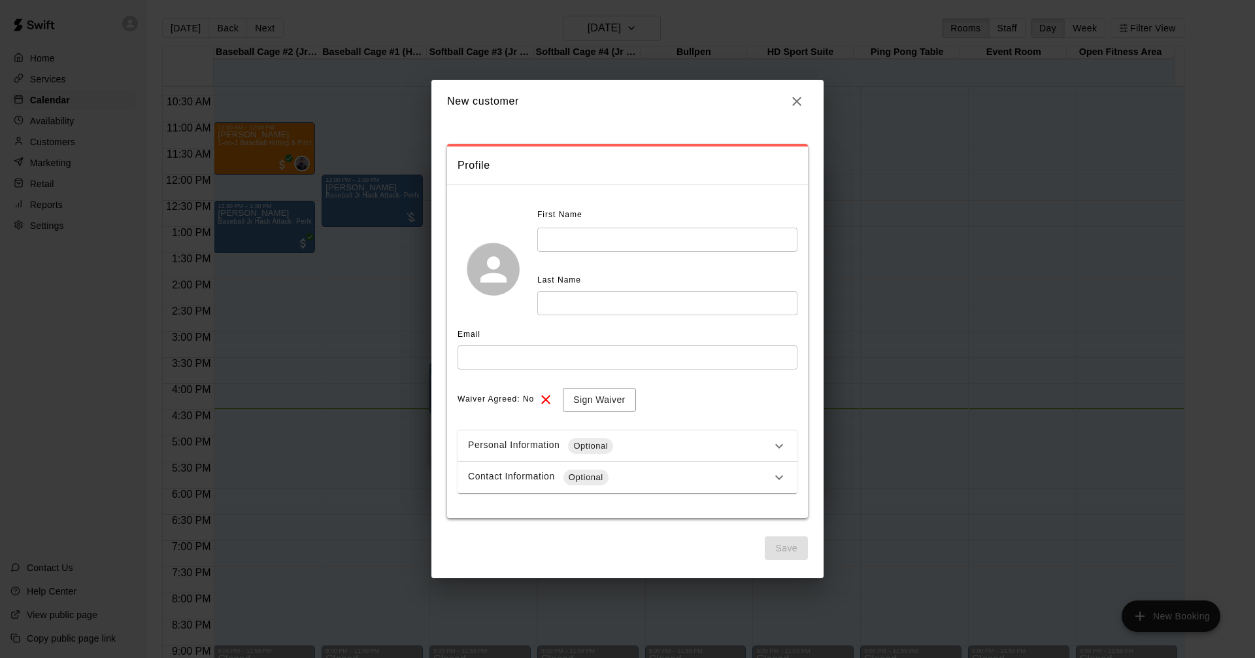
click at [588, 233] on input "text" at bounding box center [667, 240] width 260 height 24
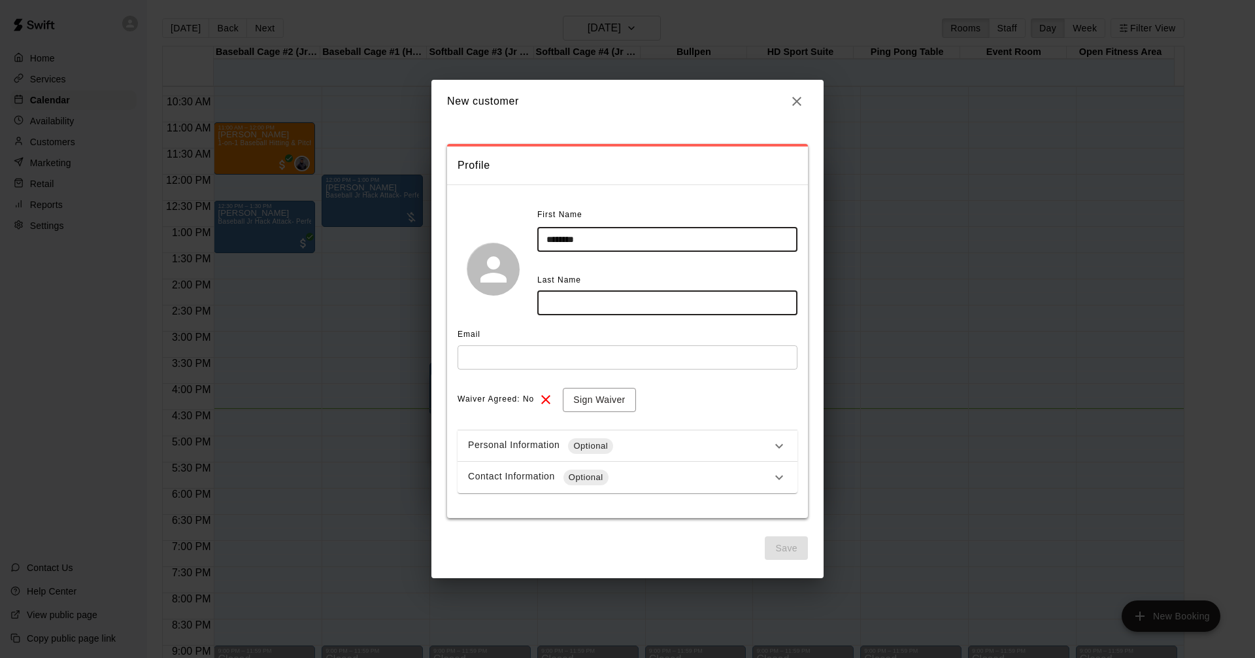
type input "*******"
click at [556, 300] on input "text" at bounding box center [667, 303] width 260 height 24
type input "*"
type input "****"
drag, startPoint x: 509, startPoint y: 357, endPoint x: 516, endPoint y: 355, distance: 7.5
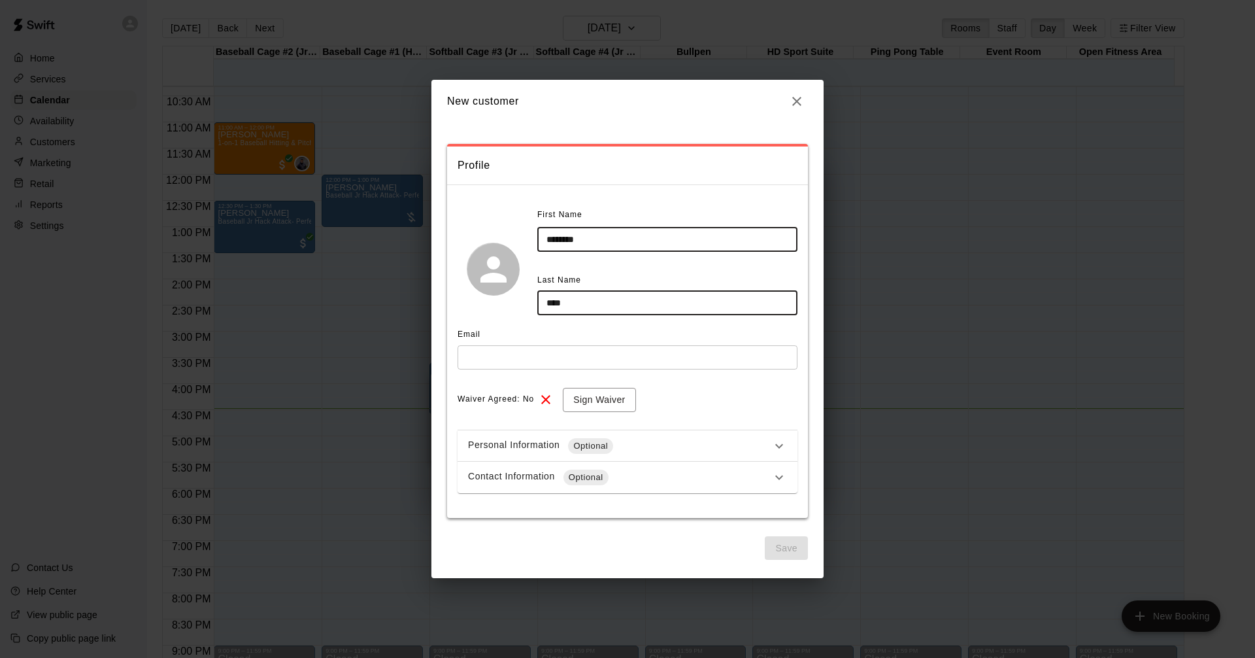
click at [512, 357] on input "text" at bounding box center [628, 357] width 340 height 24
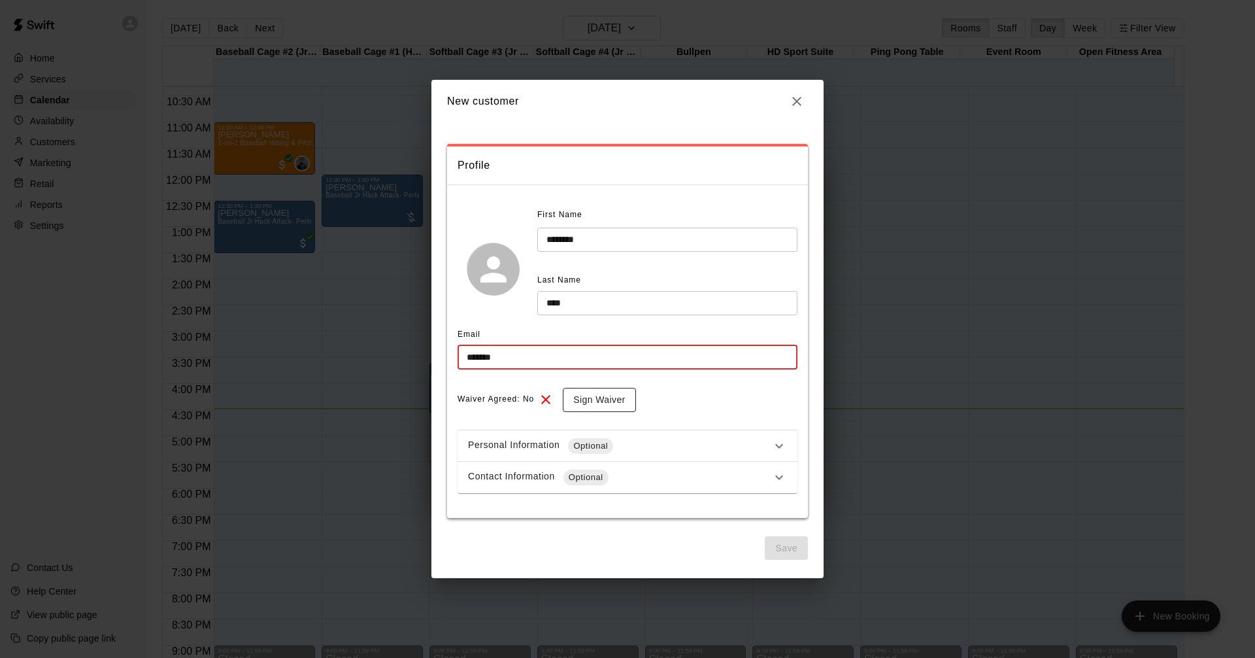
type input "**********"
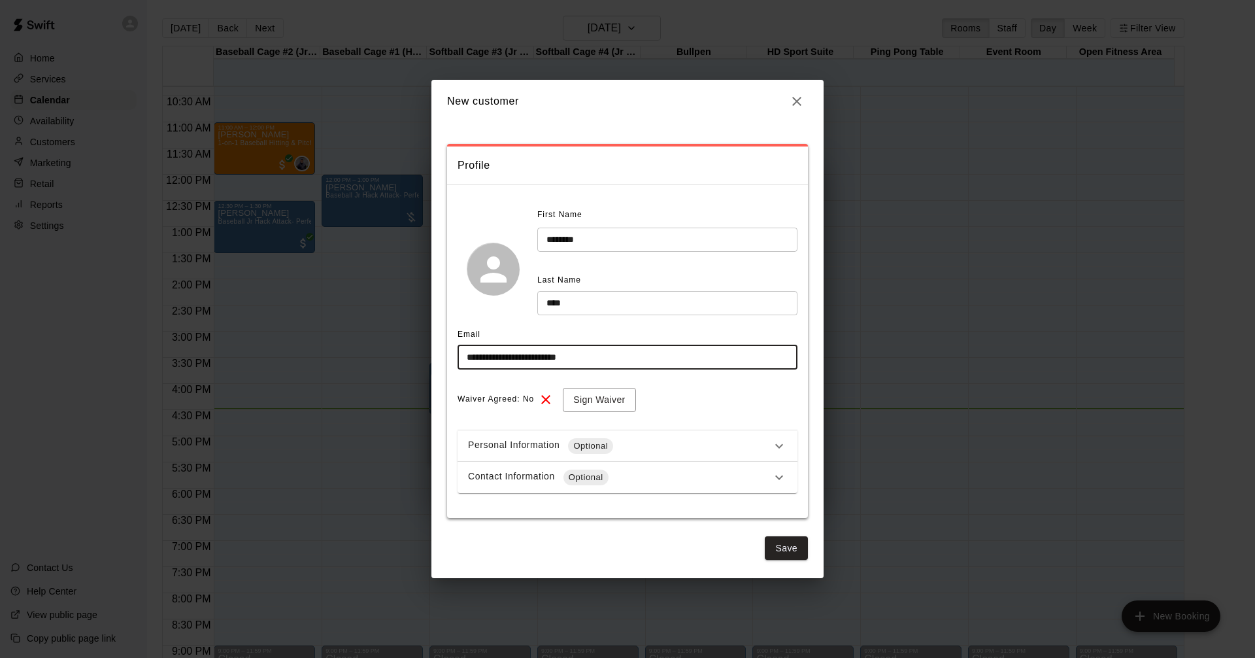
click at [790, 95] on icon "button" at bounding box center [797, 101] width 16 height 16
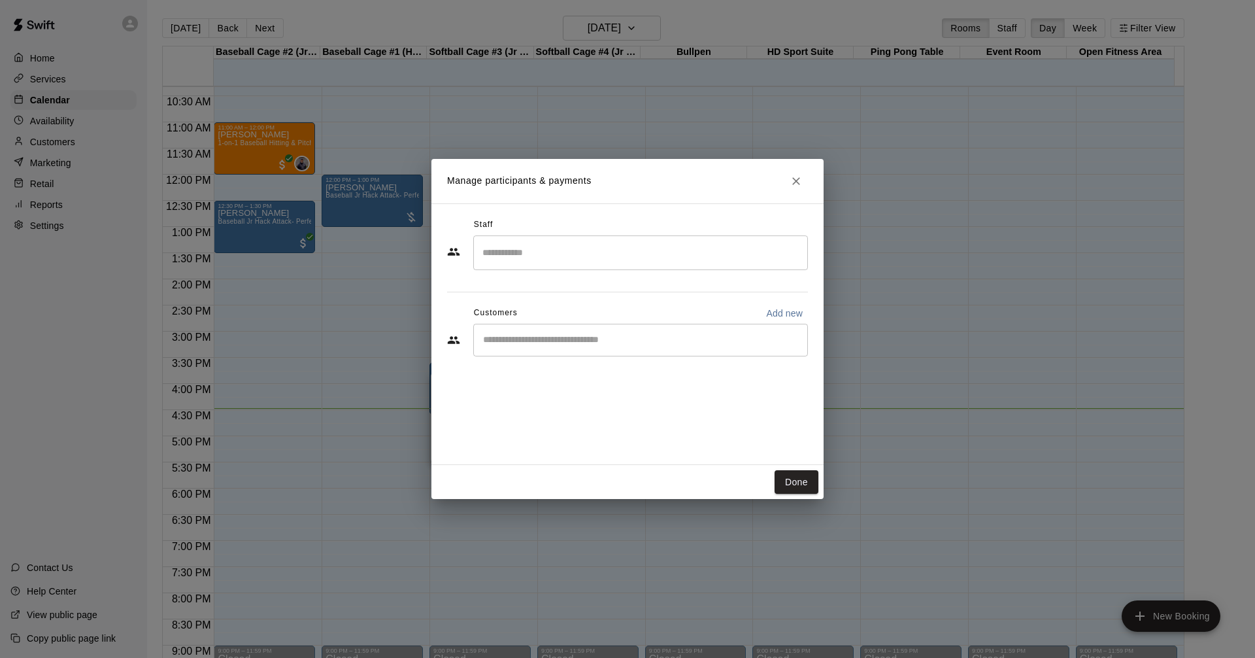
drag, startPoint x: 552, startPoint y: 345, endPoint x: 563, endPoint y: 333, distance: 15.7
click at [556, 343] on input "Start typing to search customers..." at bounding box center [640, 339] width 323 height 13
type input "*****"
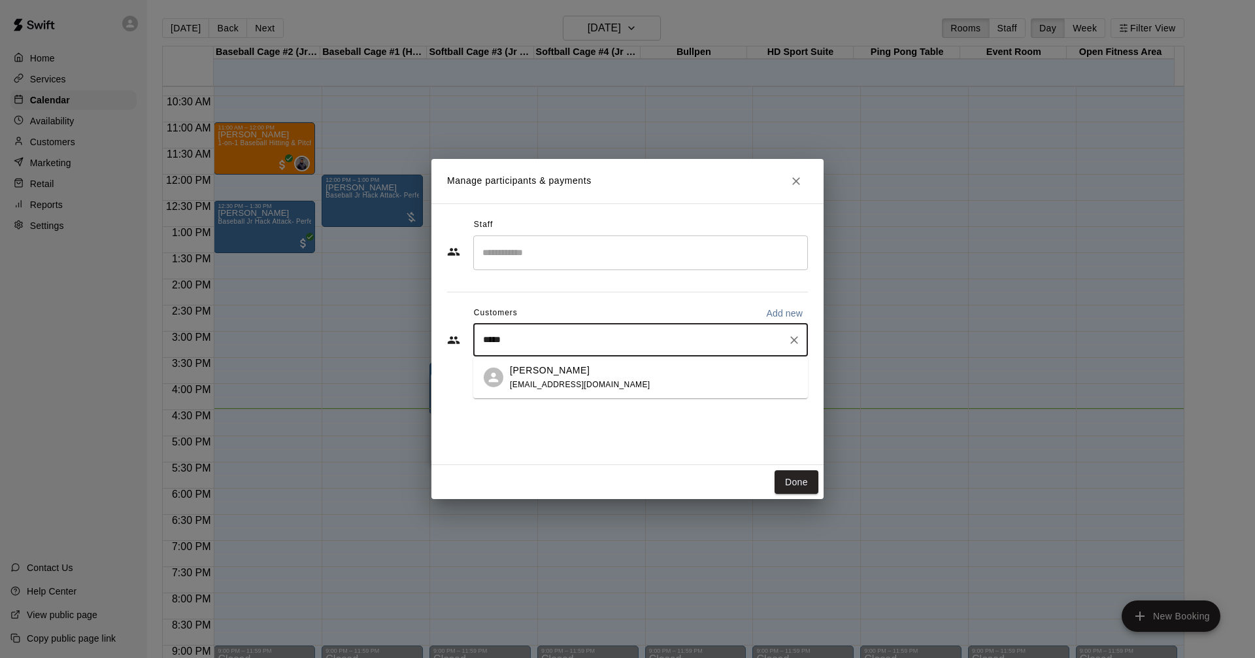
click at [572, 367] on p "[PERSON_NAME]" at bounding box center [550, 371] width 80 height 14
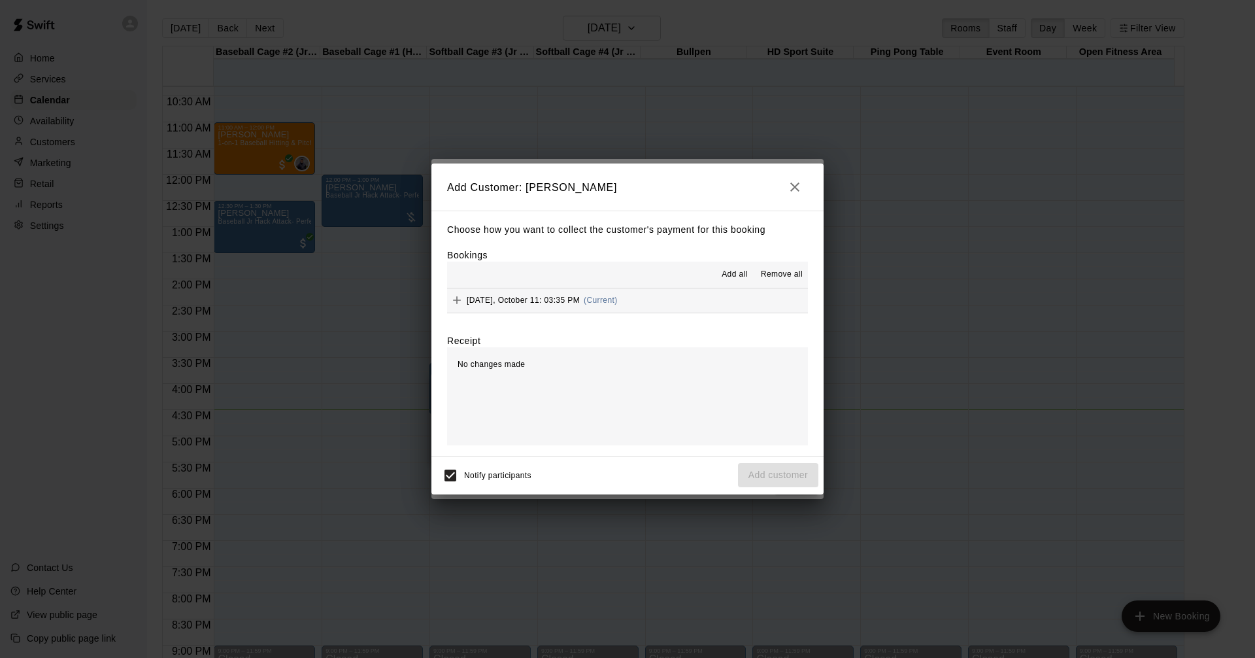
click at [741, 275] on span "Add all" at bounding box center [735, 274] width 26 height 13
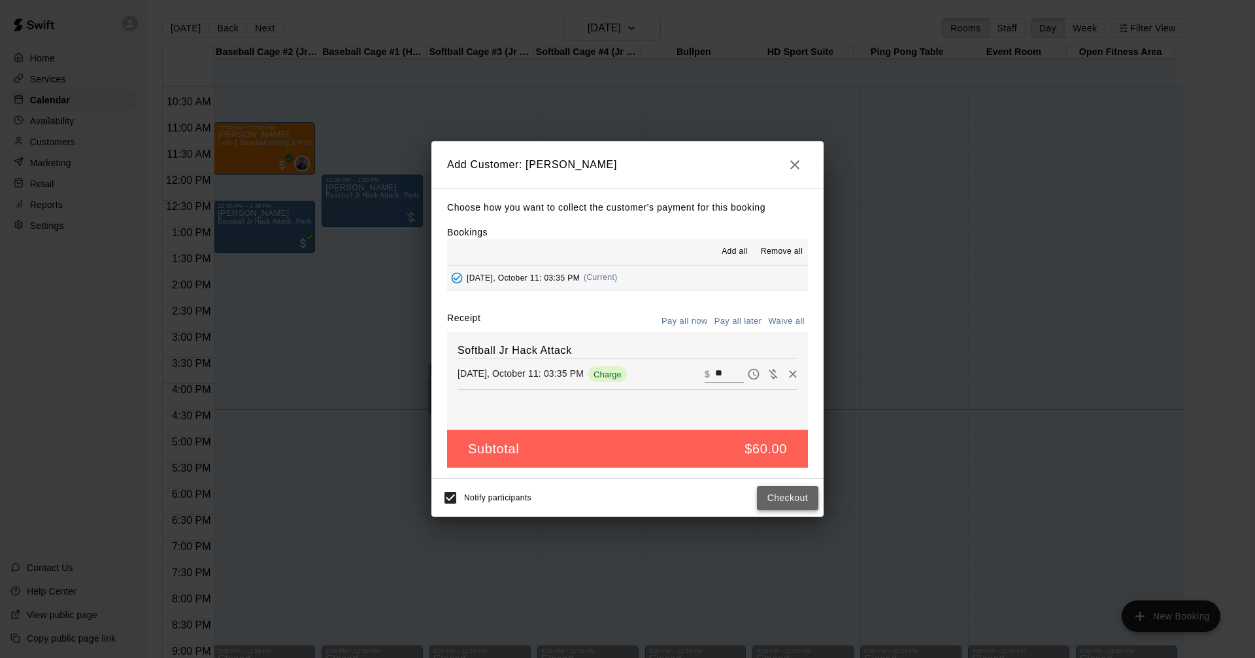
click at [794, 503] on button "Checkout" at bounding box center [787, 498] width 61 height 24
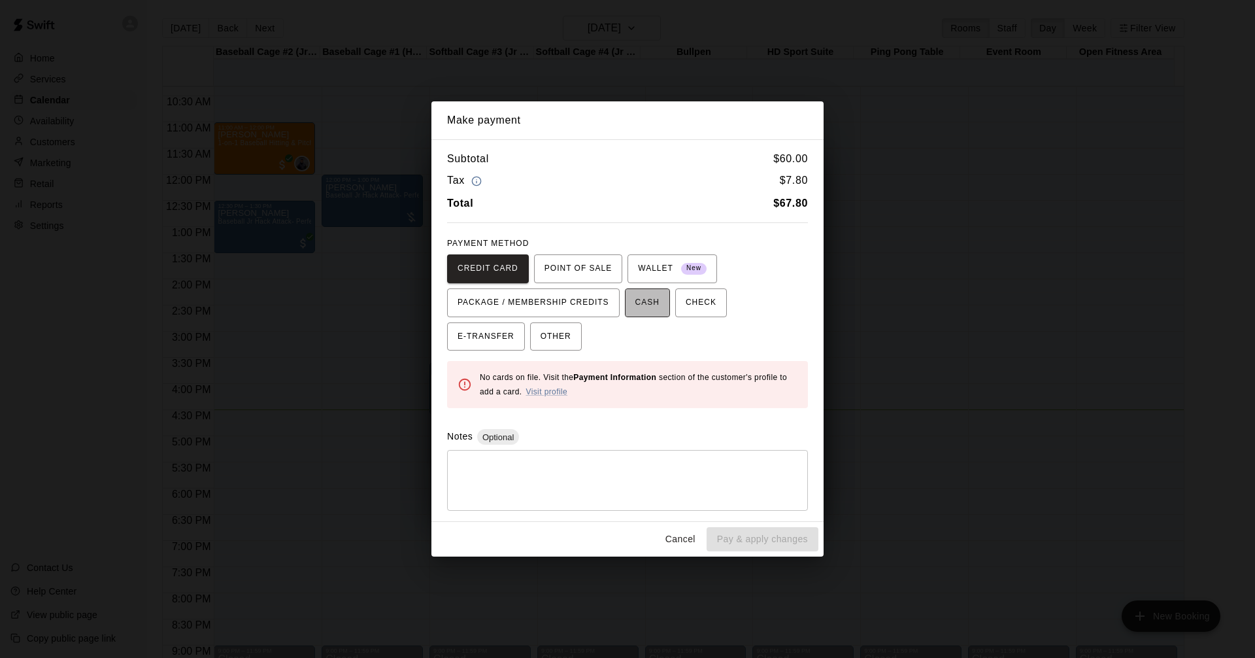
click at [639, 305] on span "CASH" at bounding box center [648, 302] width 24 height 21
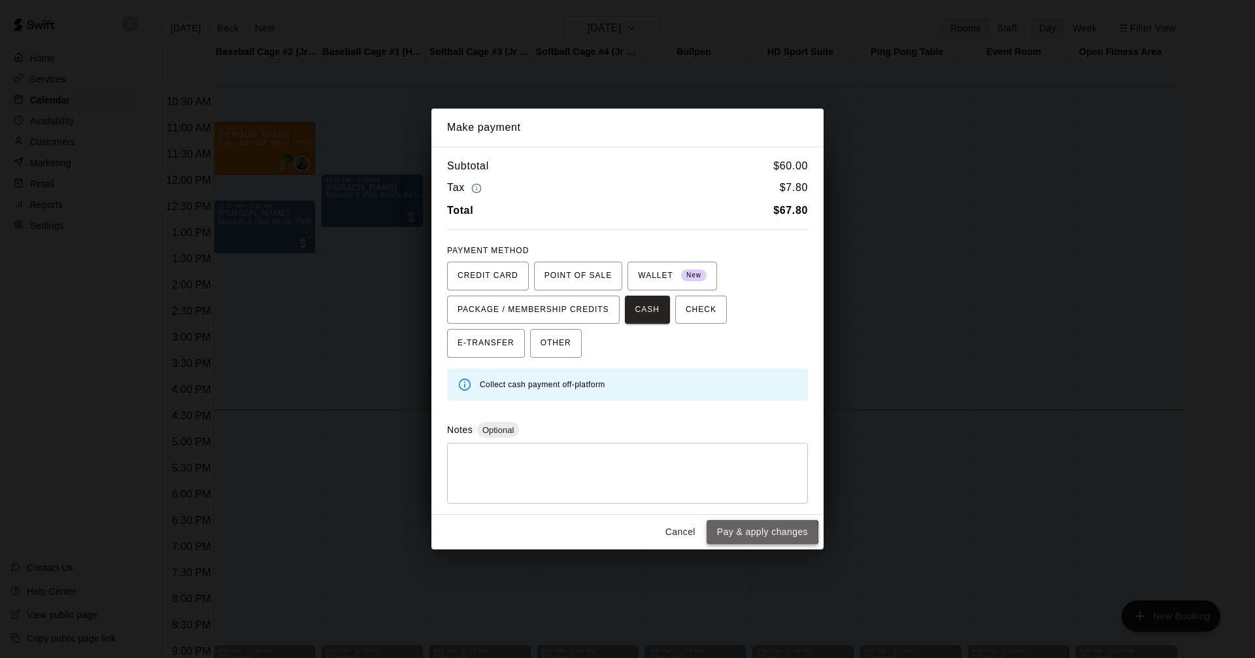
click at [748, 533] on button "Pay & apply changes" at bounding box center [763, 532] width 112 height 24
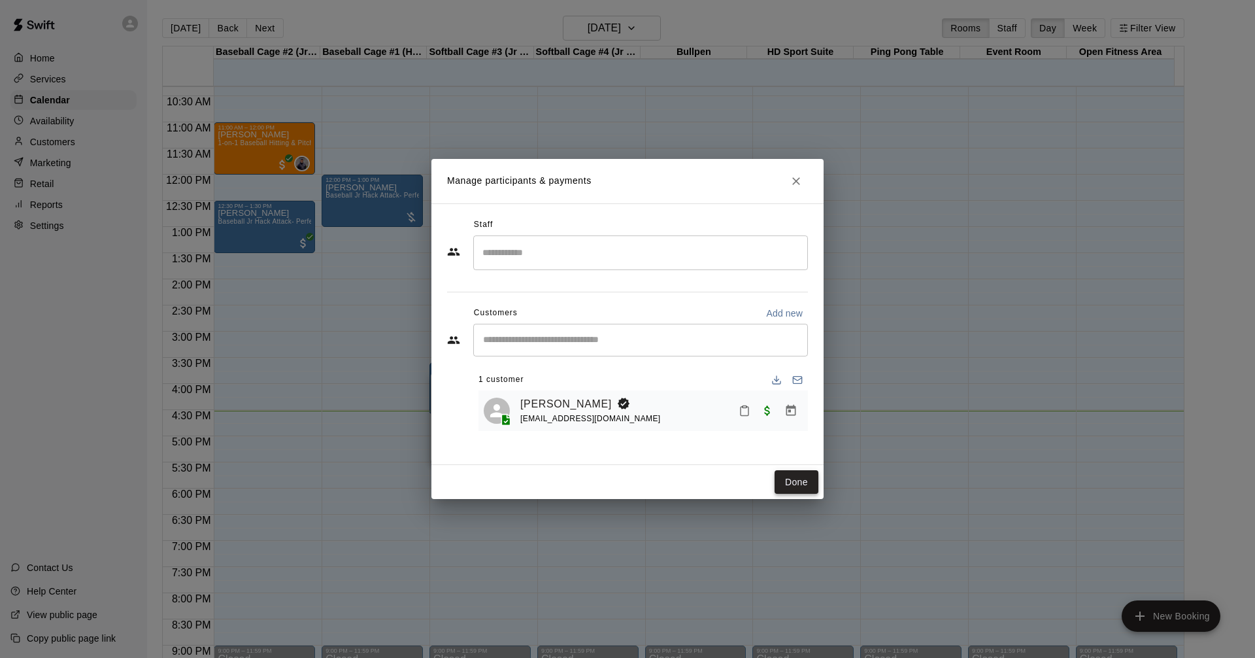
click at [794, 481] on button "Done" at bounding box center [797, 482] width 44 height 24
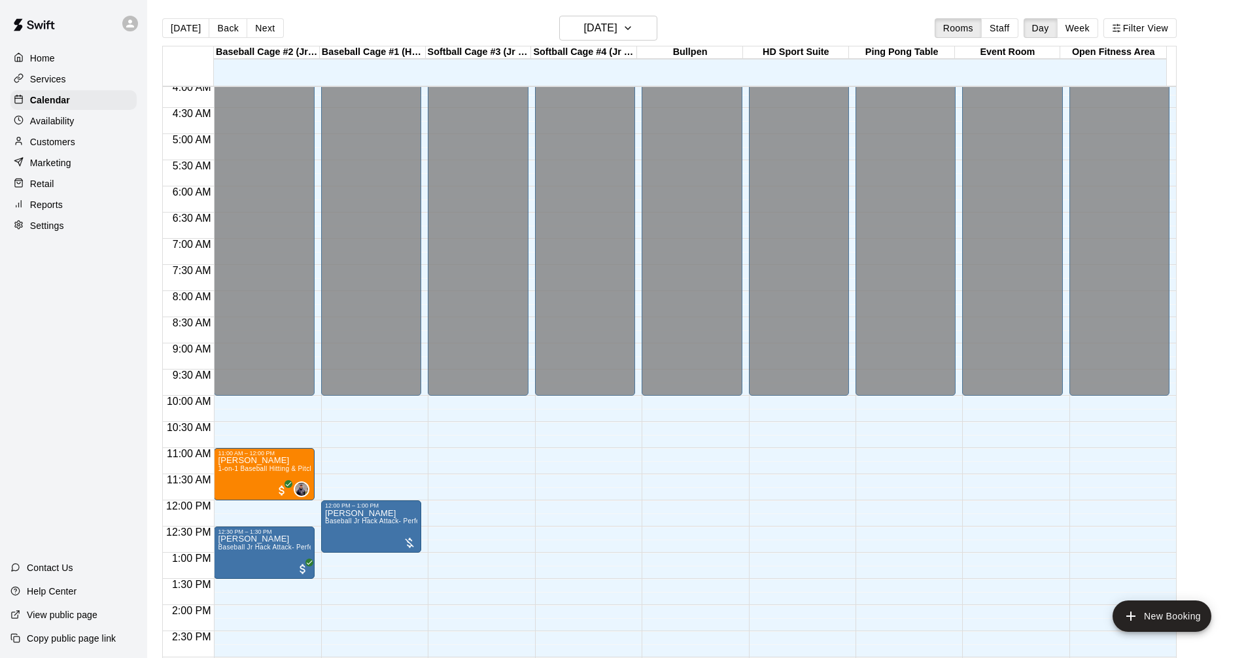
scroll to position [82, 0]
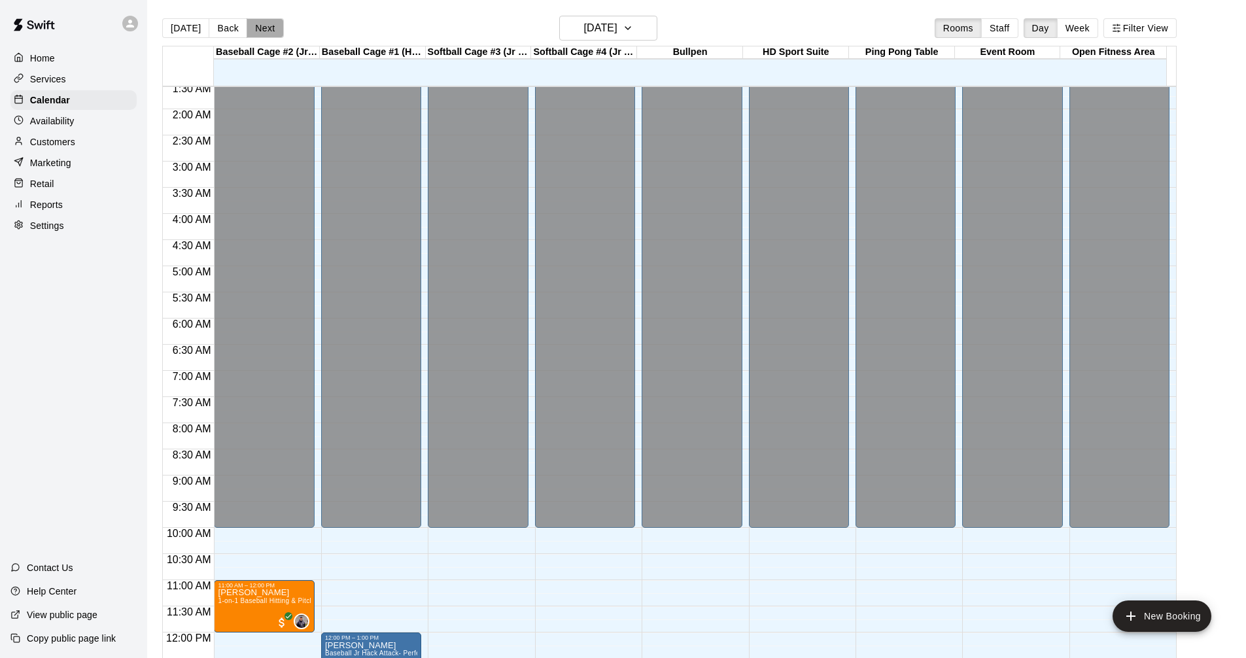
click at [270, 30] on button "Next" at bounding box center [264, 28] width 37 height 20
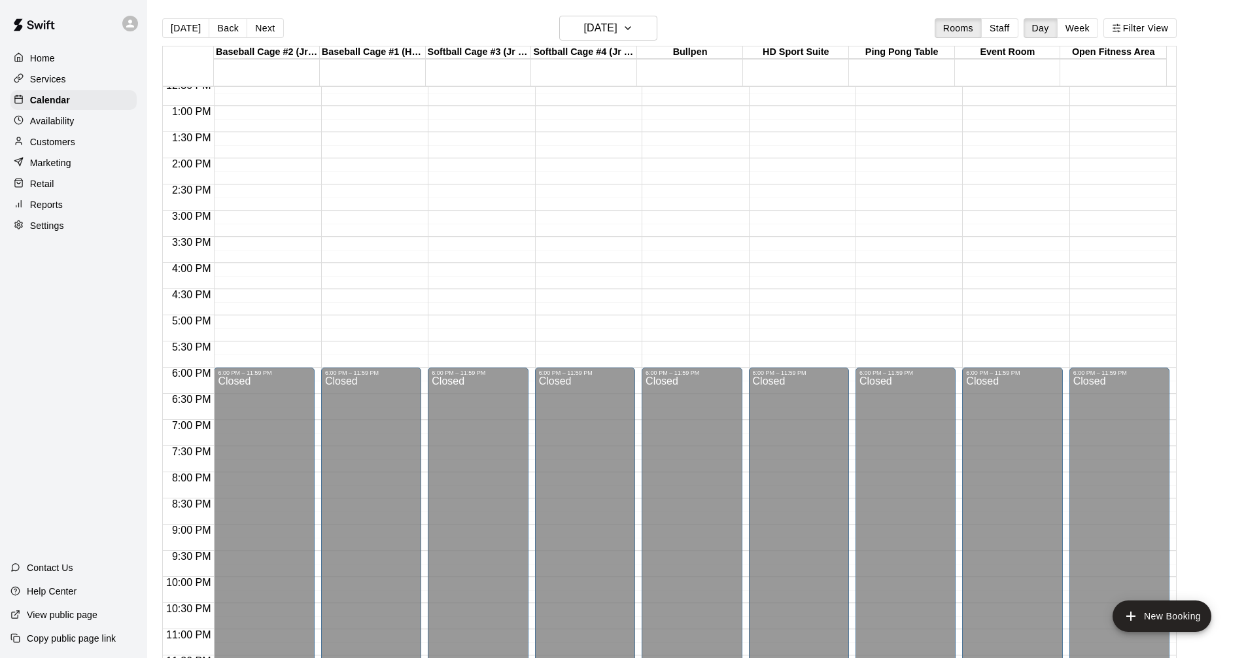
scroll to position [671, 0]
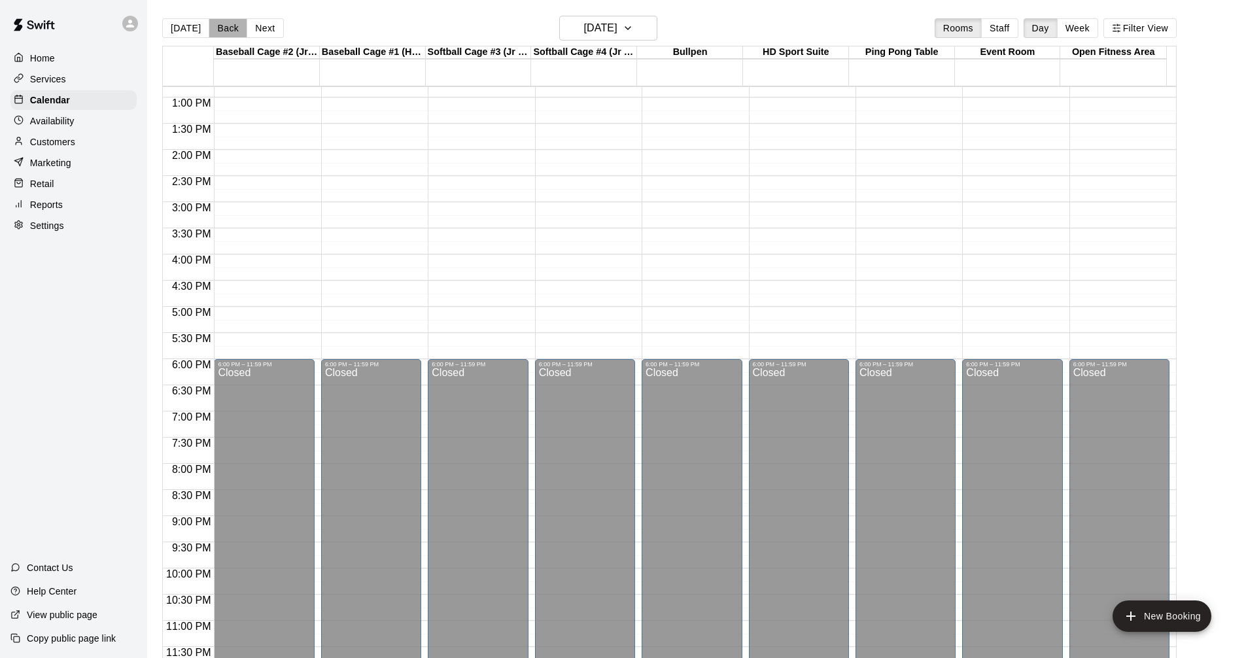
drag, startPoint x: 219, startPoint y: 32, endPoint x: 479, endPoint y: 209, distance: 314.3
click at [219, 33] on button "Back" at bounding box center [228, 28] width 39 height 20
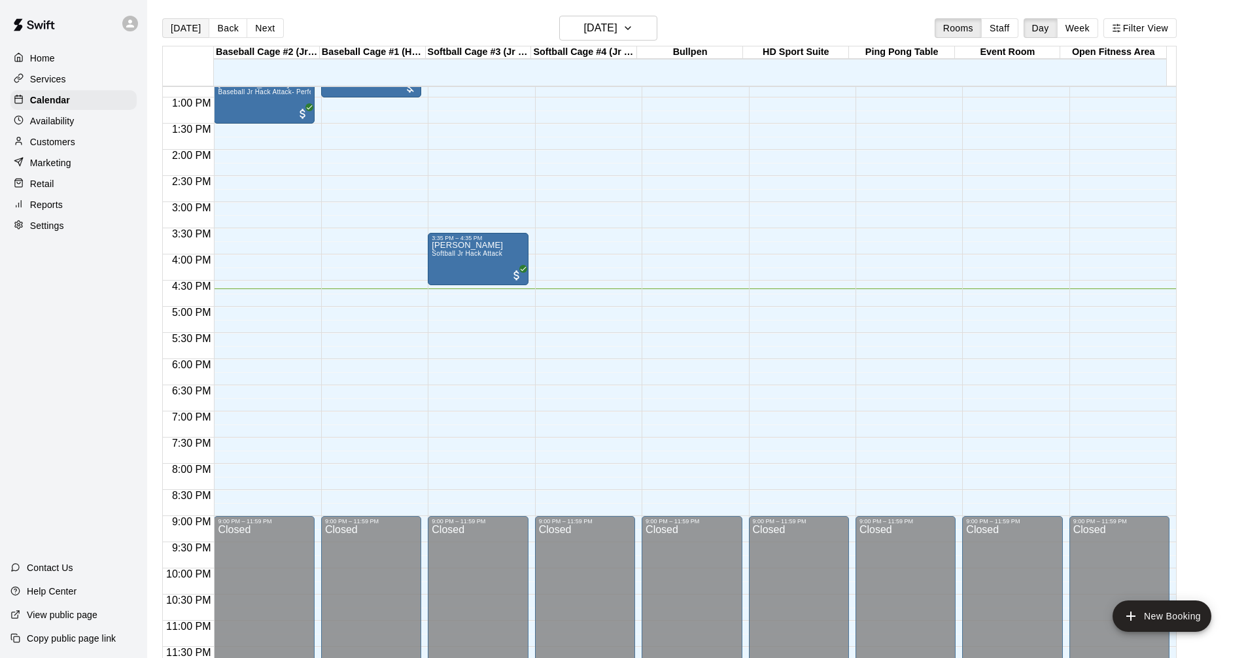
click at [186, 32] on button "[DATE]" at bounding box center [185, 28] width 47 height 20
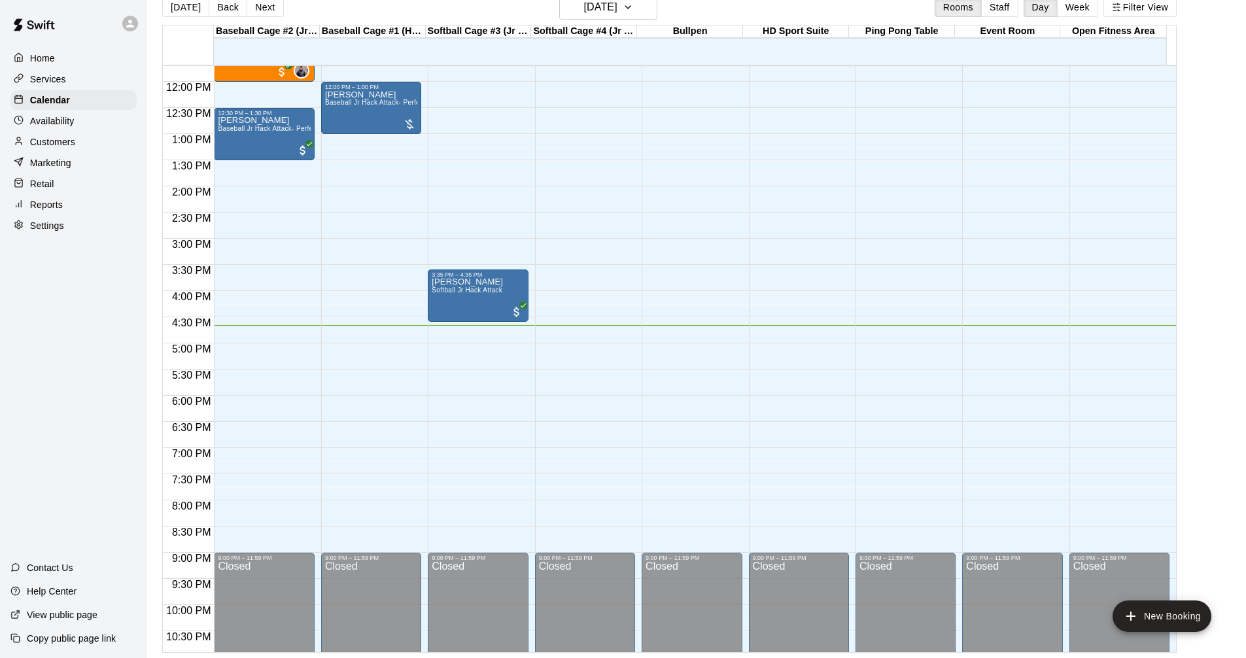
scroll to position [540, 0]
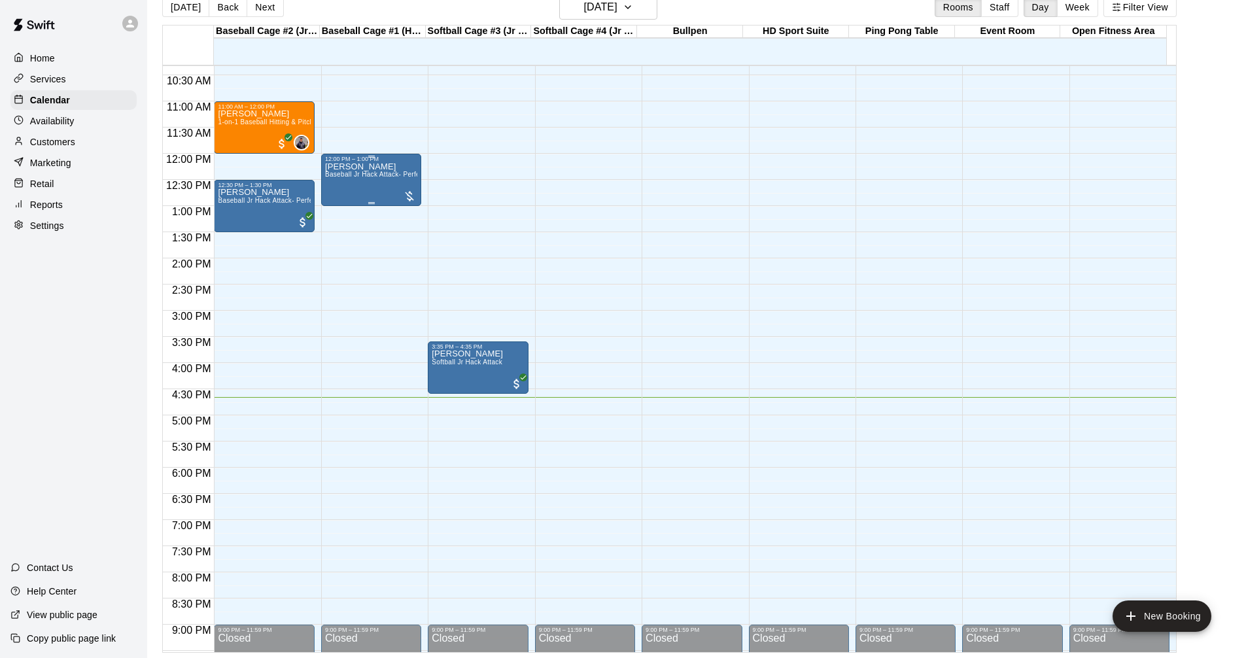
click at [367, 175] on span "Baseball Jr Hack Attack- Perfect for all skill levels" at bounding box center [402, 174] width 154 height 7
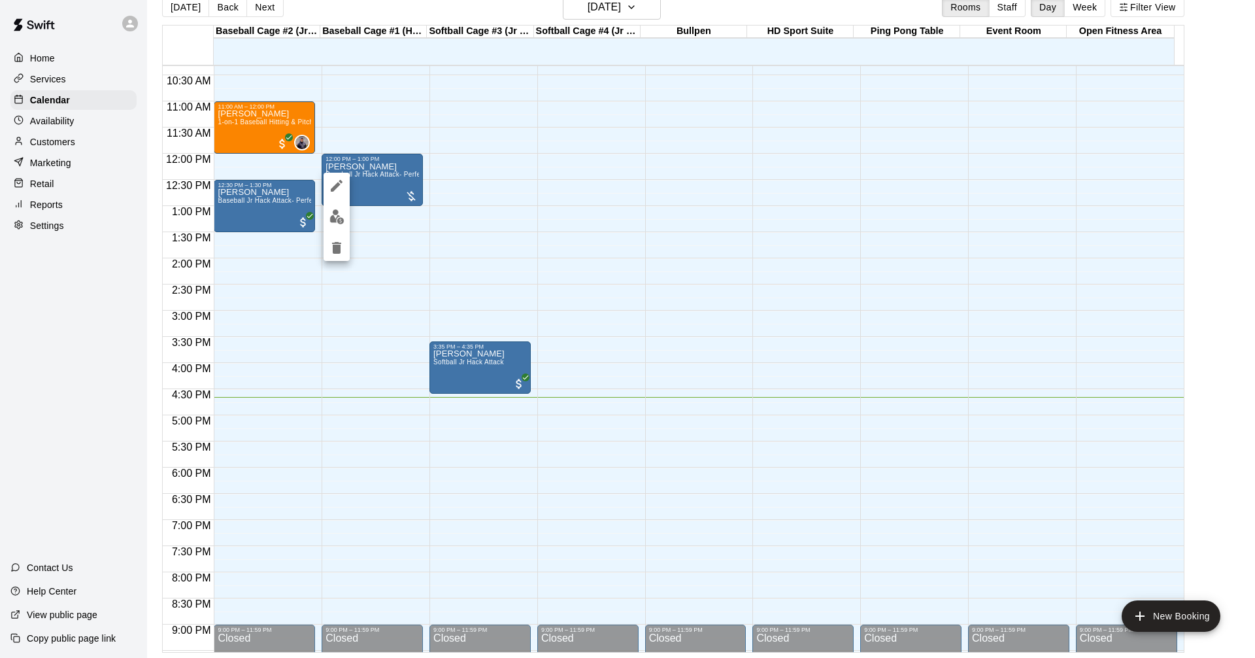
click at [557, 214] on div at bounding box center [627, 329] width 1255 height 658
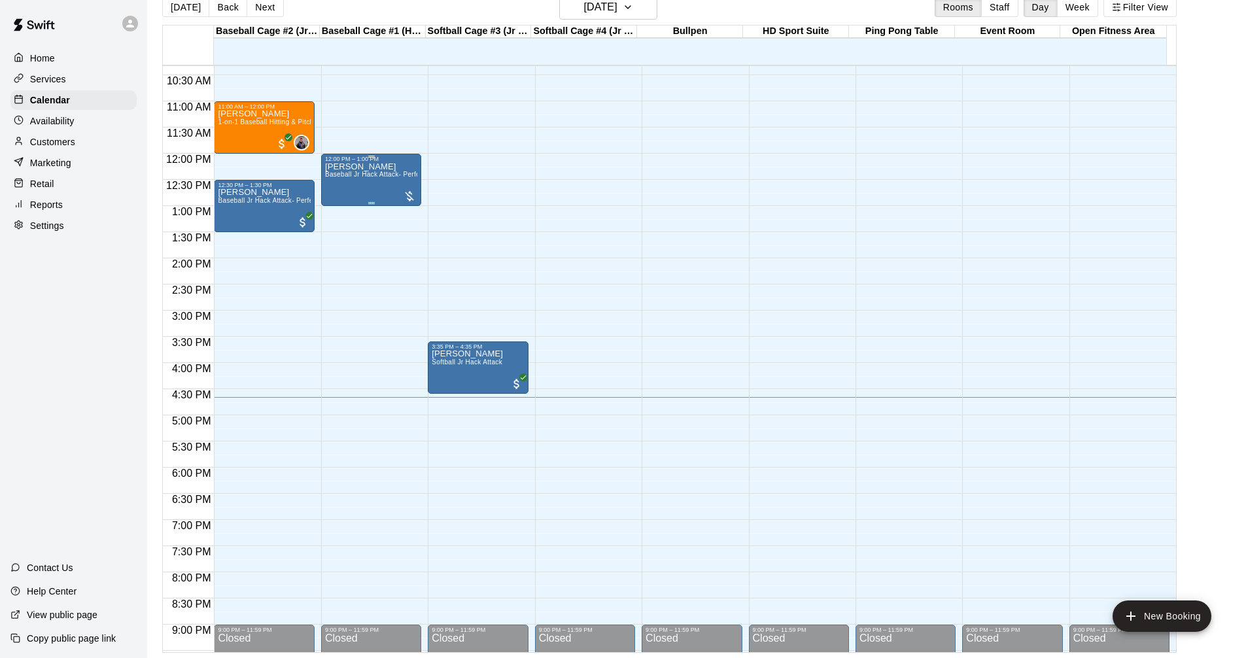
click at [357, 178] on span "Baseball Jr Hack Attack- Perfect for all skill levels" at bounding box center [402, 174] width 154 height 7
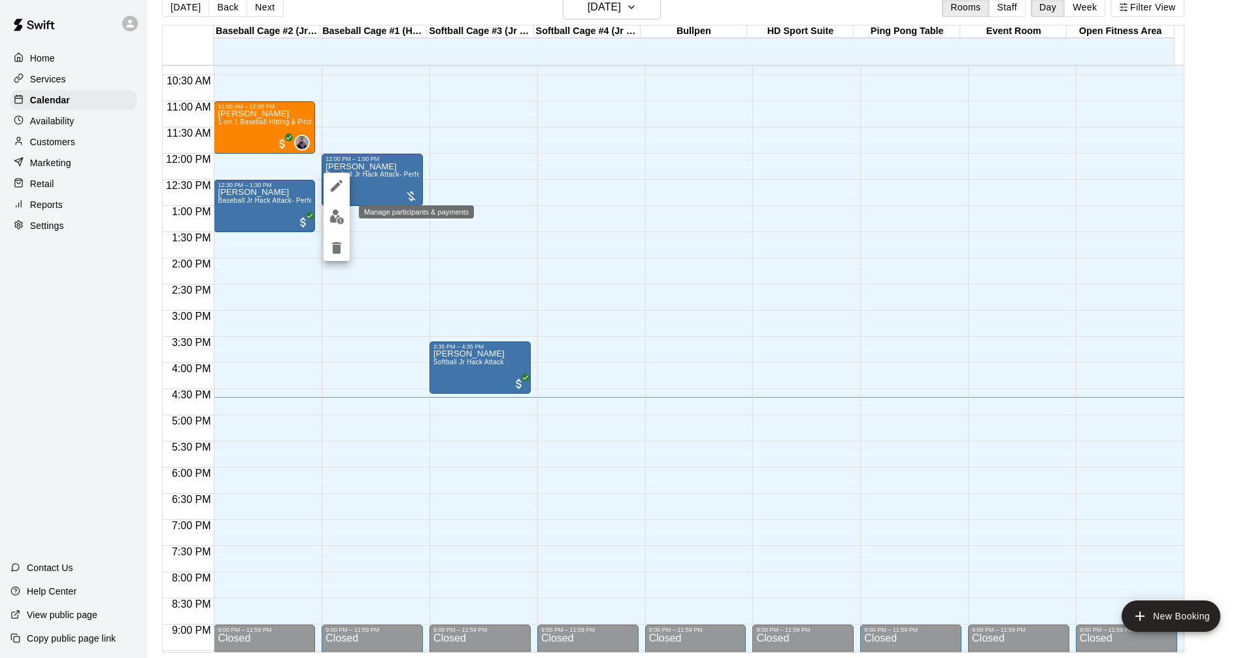
click at [337, 219] on img "edit" at bounding box center [337, 216] width 15 height 15
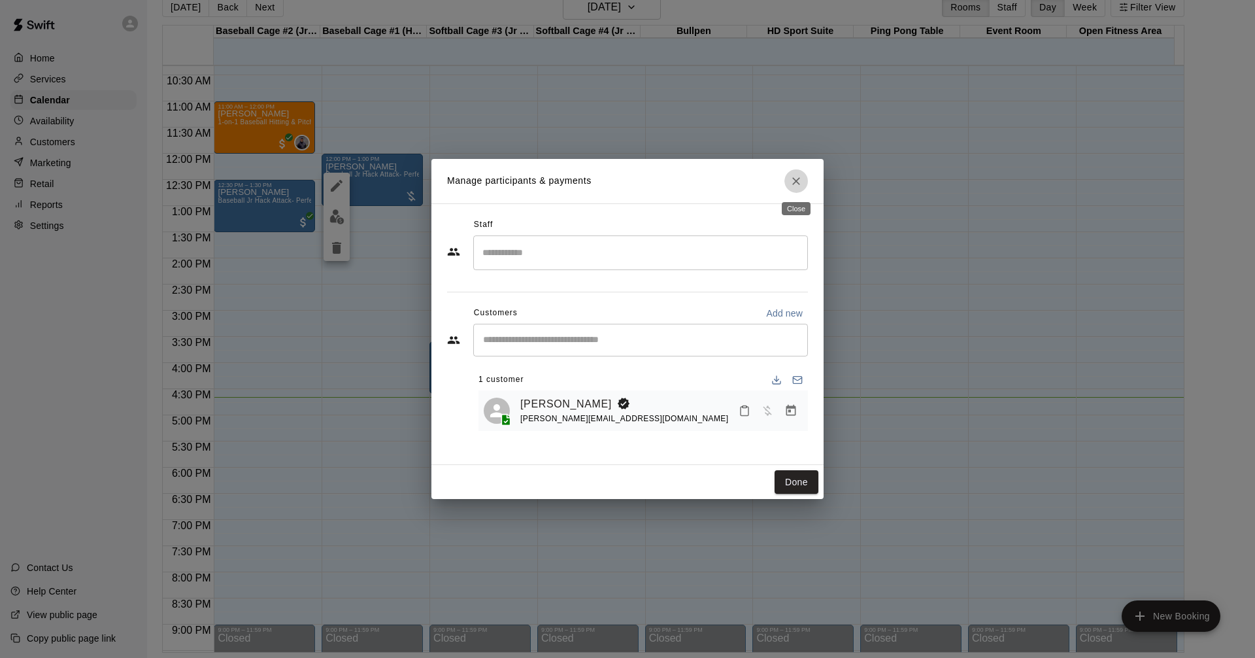
drag, startPoint x: 799, startPoint y: 181, endPoint x: 801, endPoint y: 188, distance: 6.8
click at [799, 182] on icon "Close" at bounding box center [796, 181] width 13 height 13
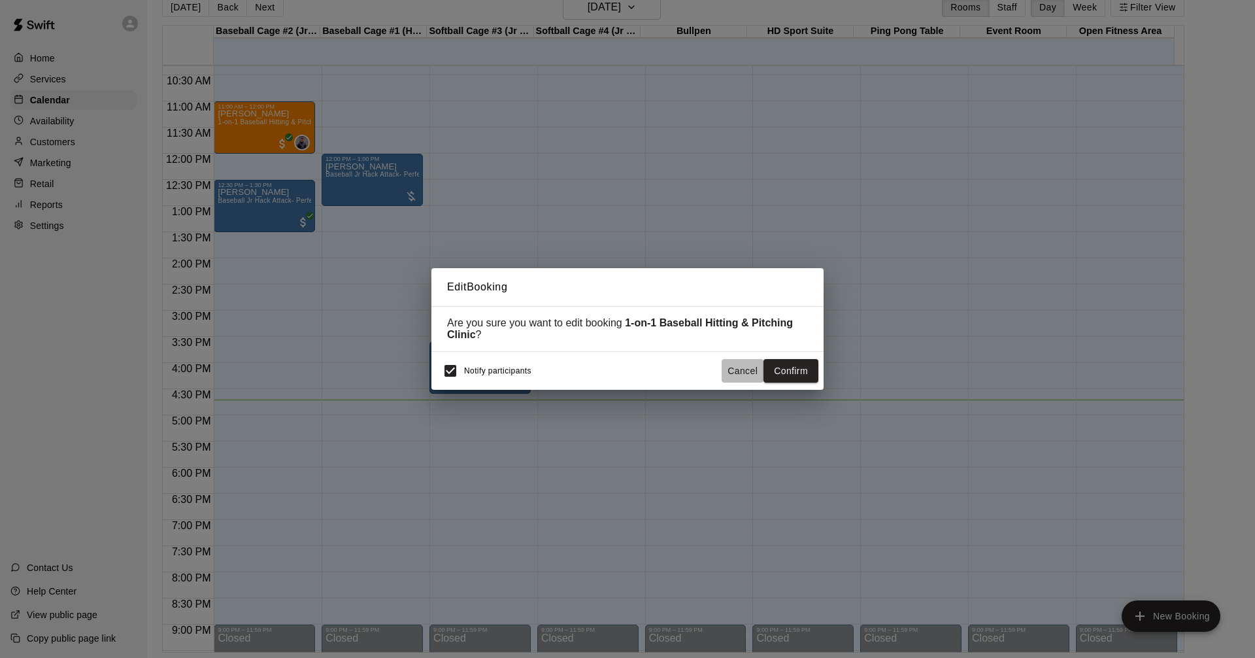
click at [735, 374] on button "Cancel" at bounding box center [743, 371] width 42 height 24
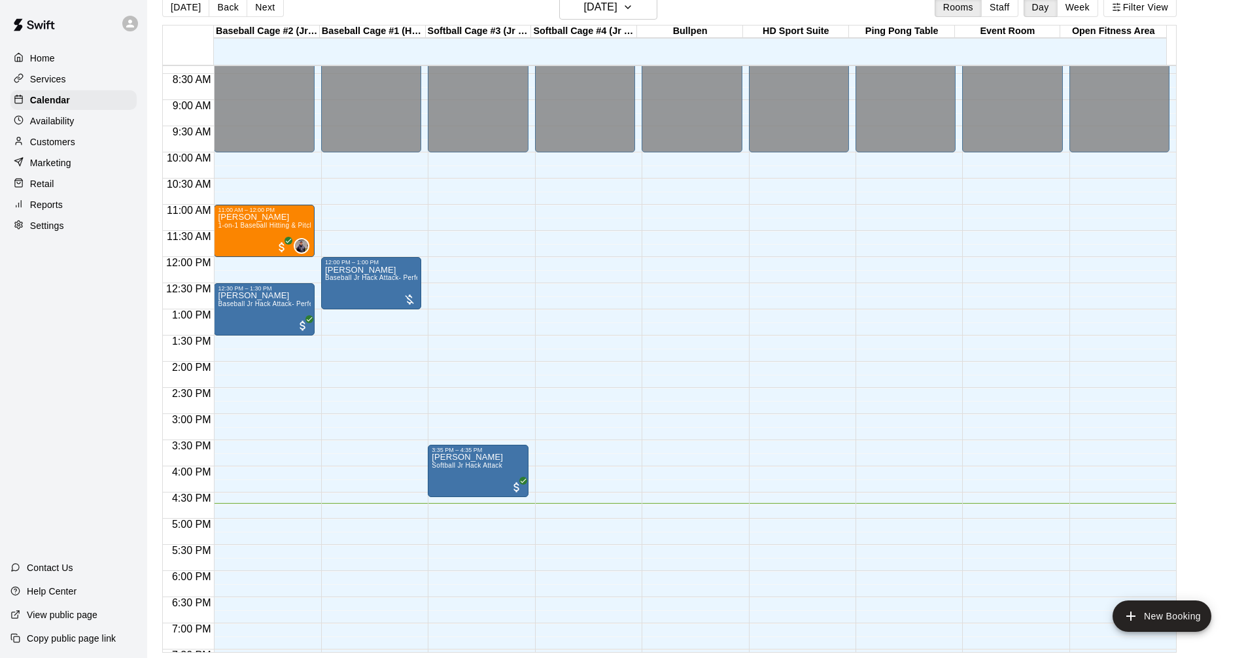
scroll to position [279, 0]
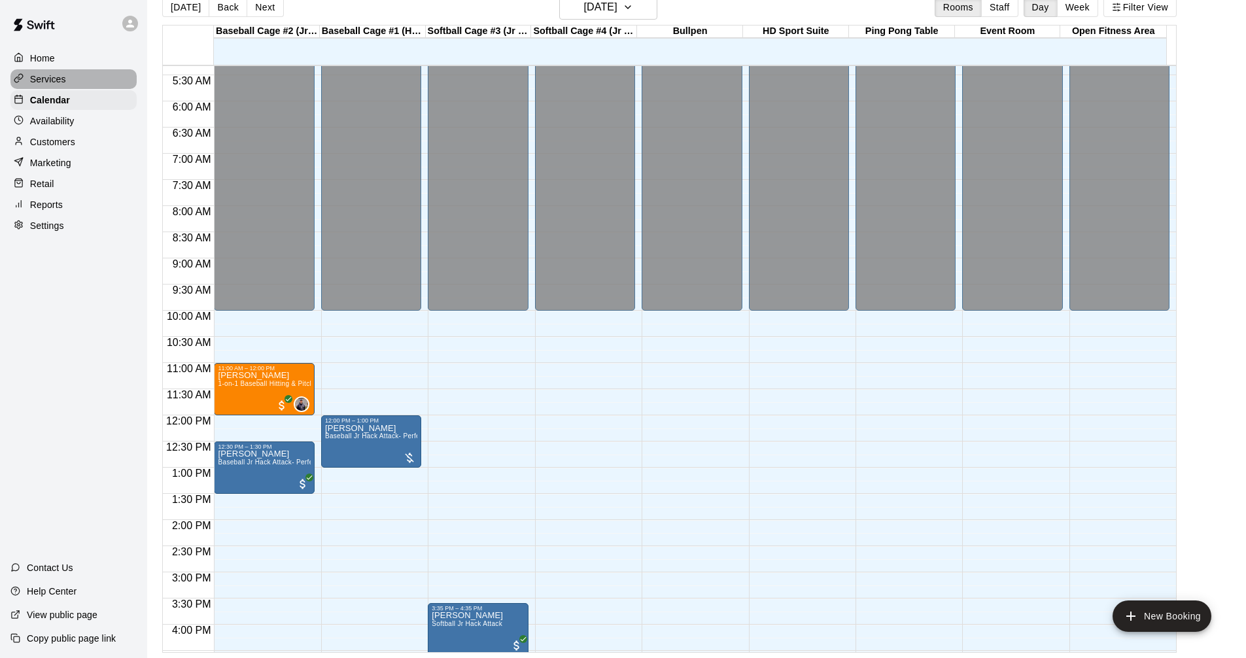
click at [61, 75] on p "Services" at bounding box center [48, 79] width 36 height 13
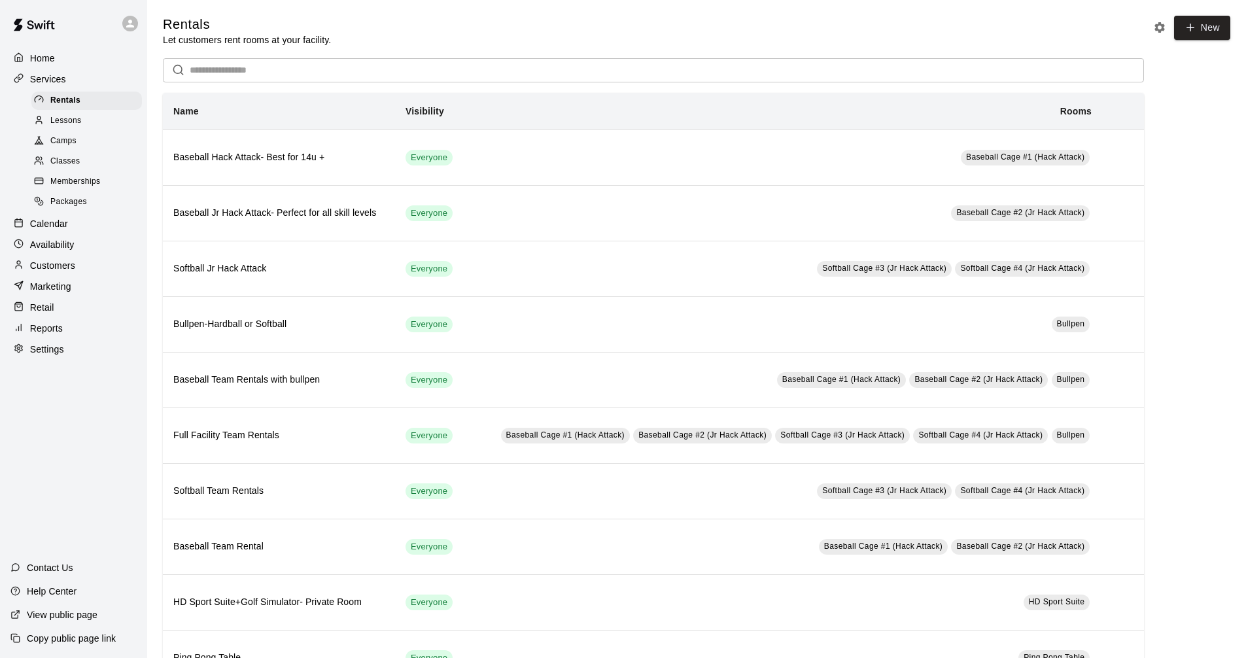
click at [65, 199] on div "Packages" at bounding box center [86, 202] width 110 height 18
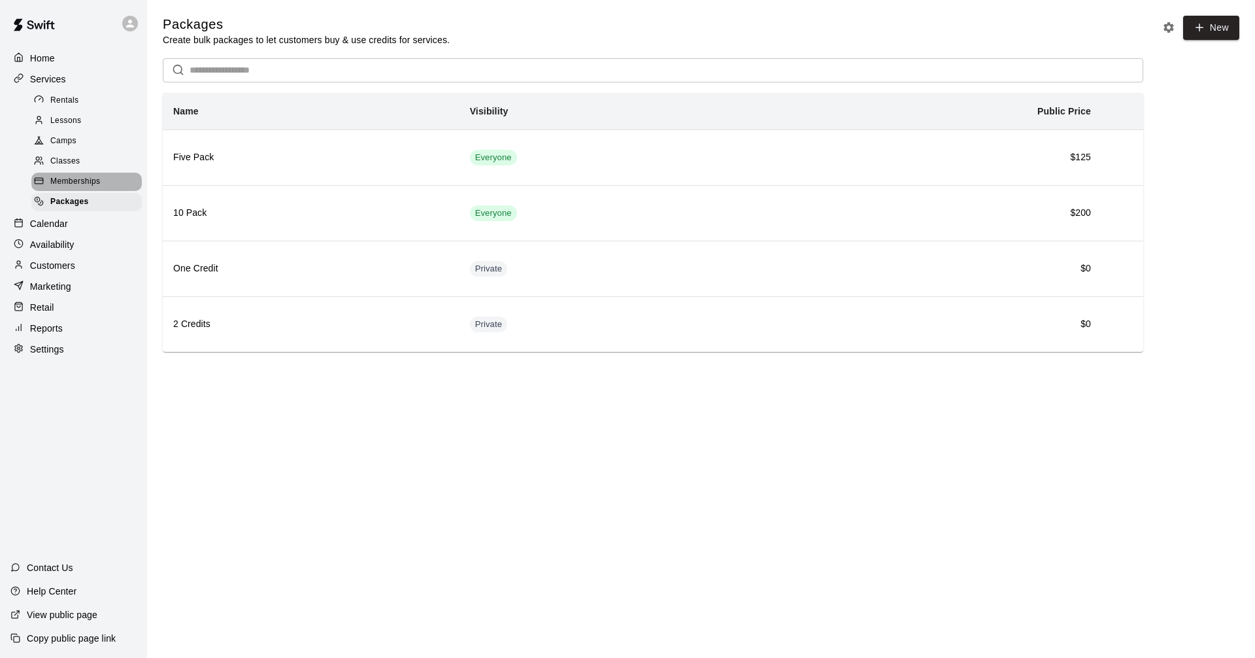
click at [80, 186] on span "Memberships" at bounding box center [75, 181] width 50 height 13
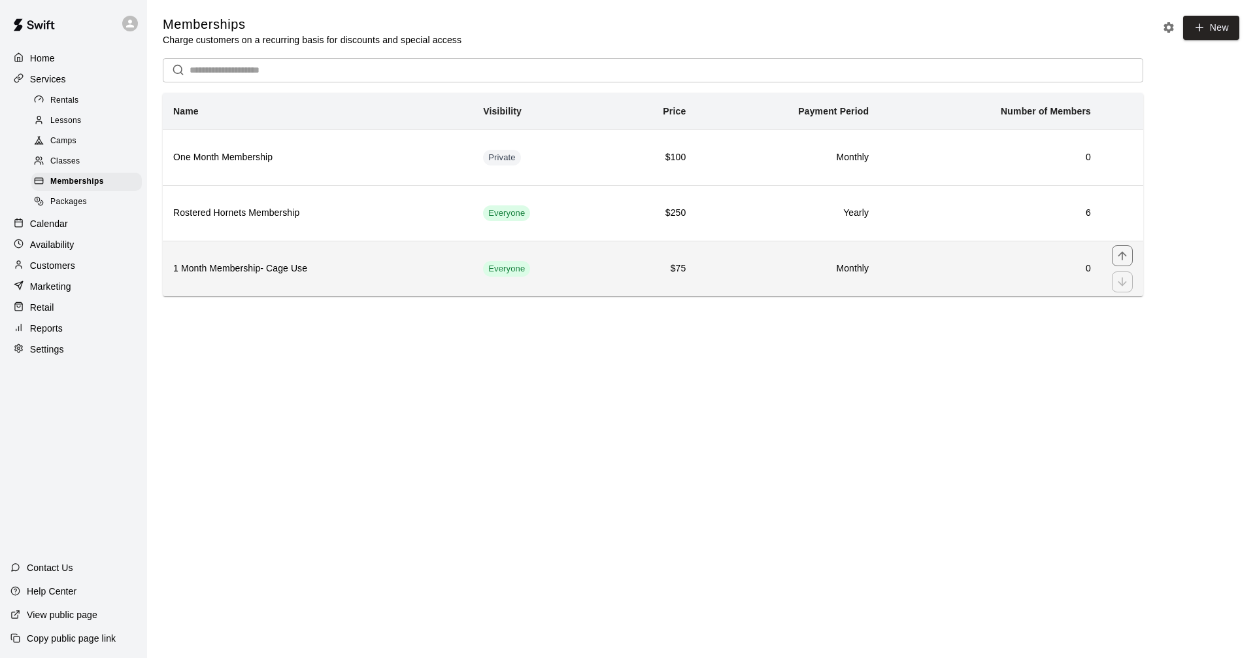
click at [258, 273] on h6 "1 Month Membership- Cage Use" at bounding box center [317, 269] width 289 height 14
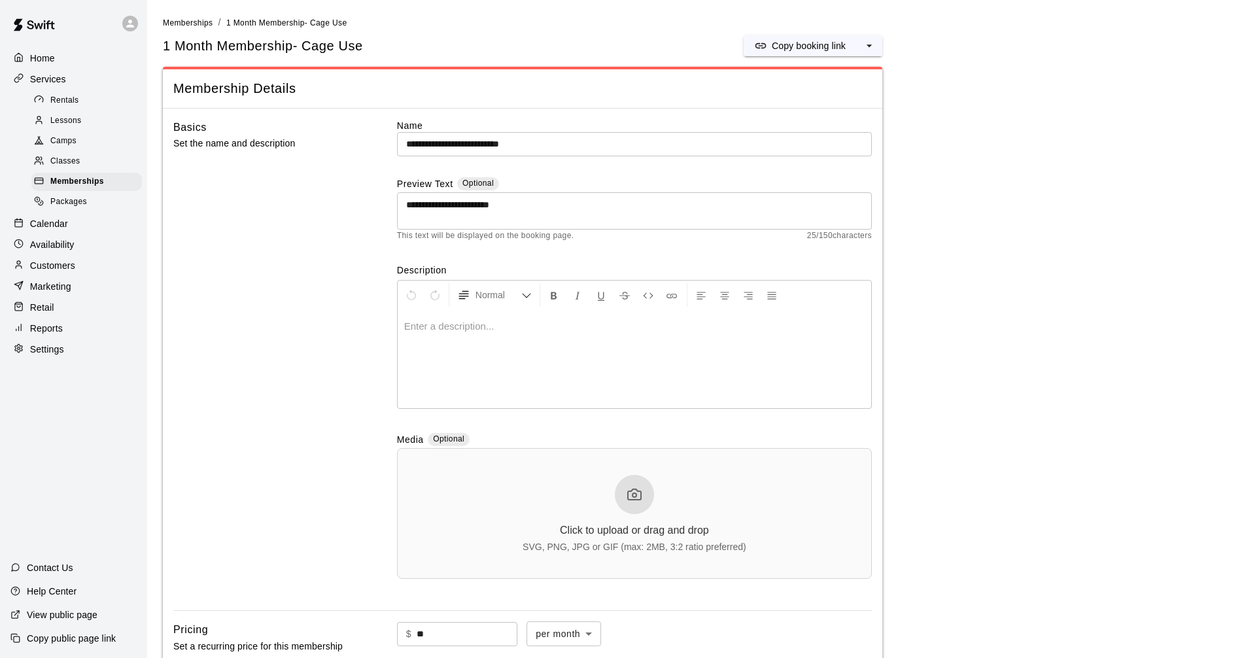
click at [58, 230] on p "Calendar" at bounding box center [49, 223] width 38 height 13
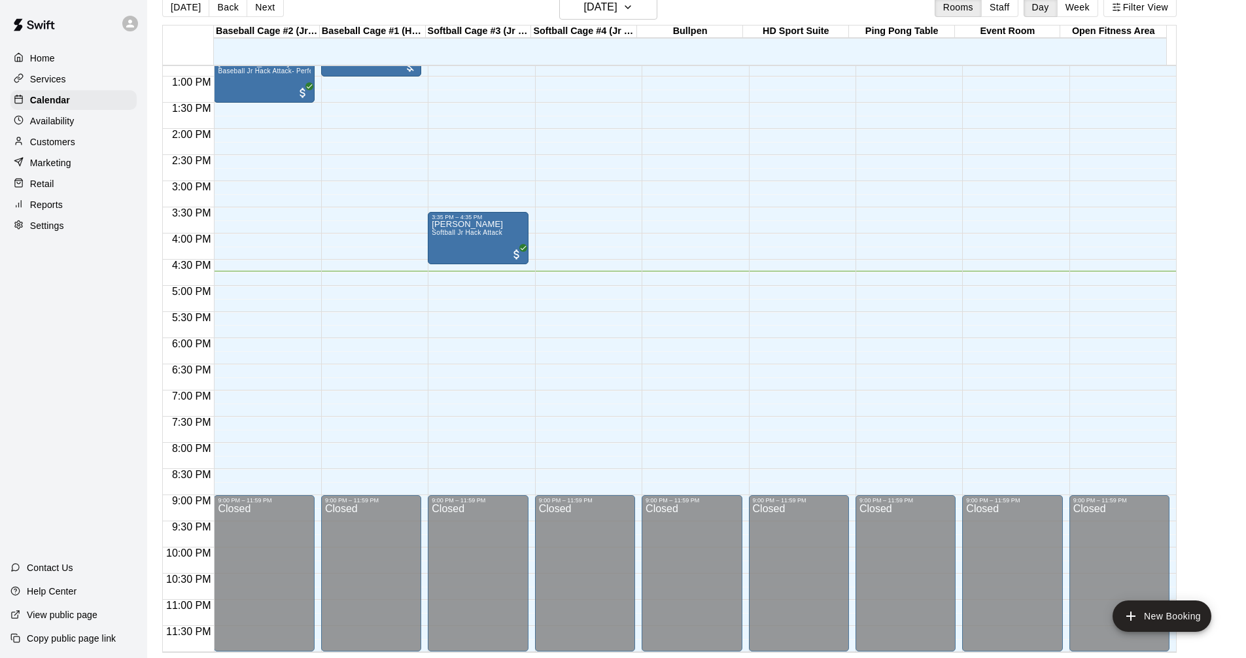
scroll to position [409, 0]
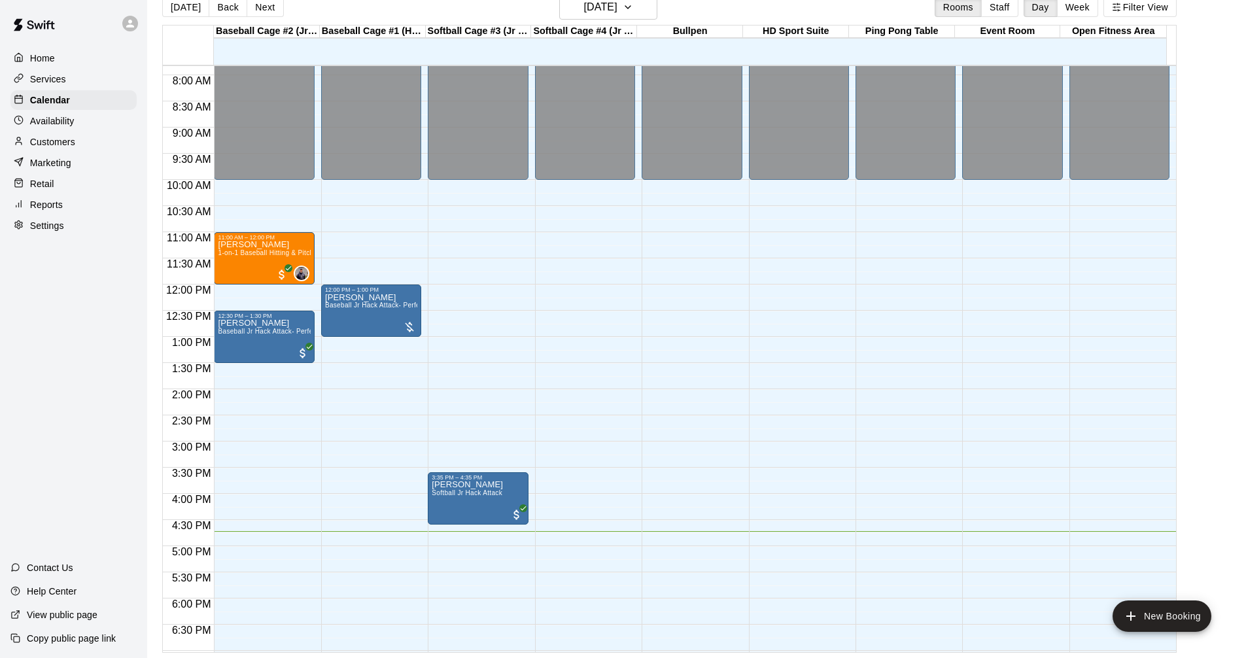
click at [50, 76] on p "Services" at bounding box center [48, 79] width 36 height 13
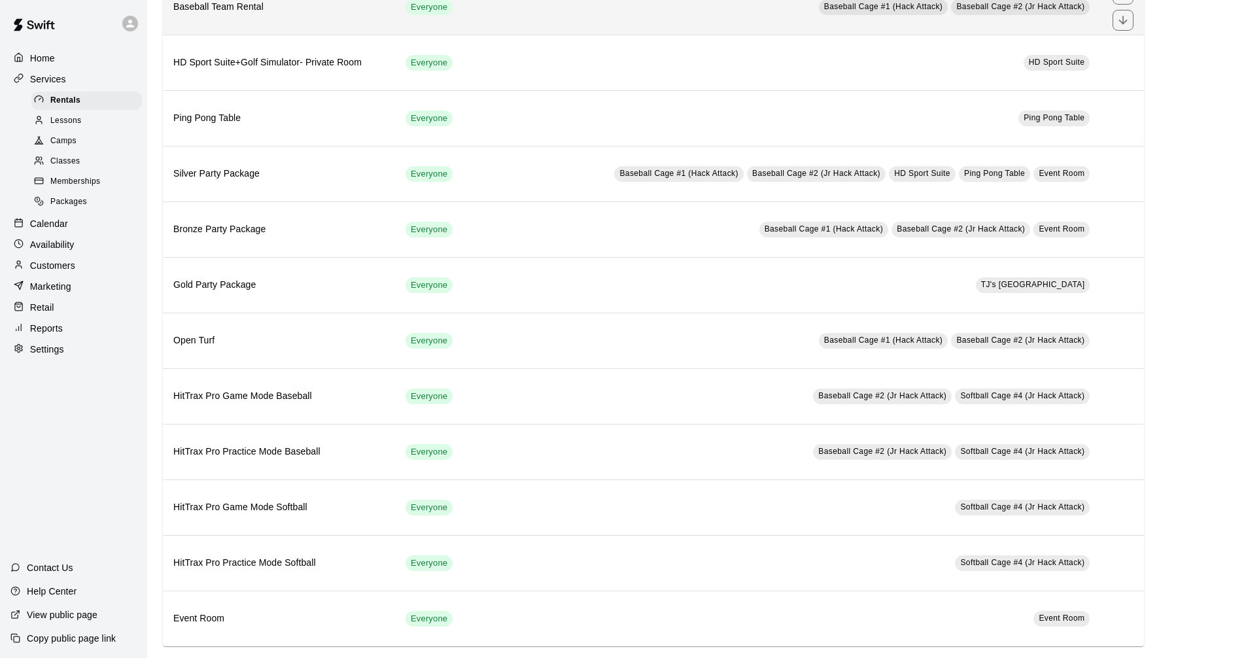
scroll to position [556, 0]
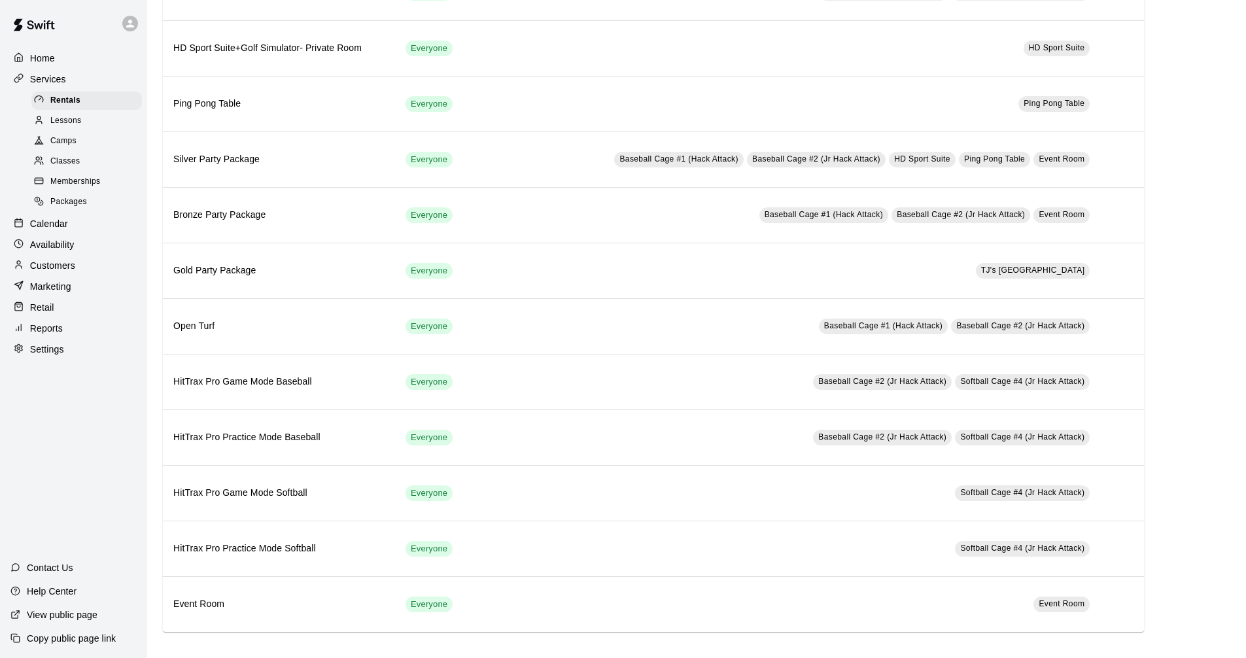
click at [52, 222] on div "Calendar" at bounding box center [73, 224] width 126 height 20
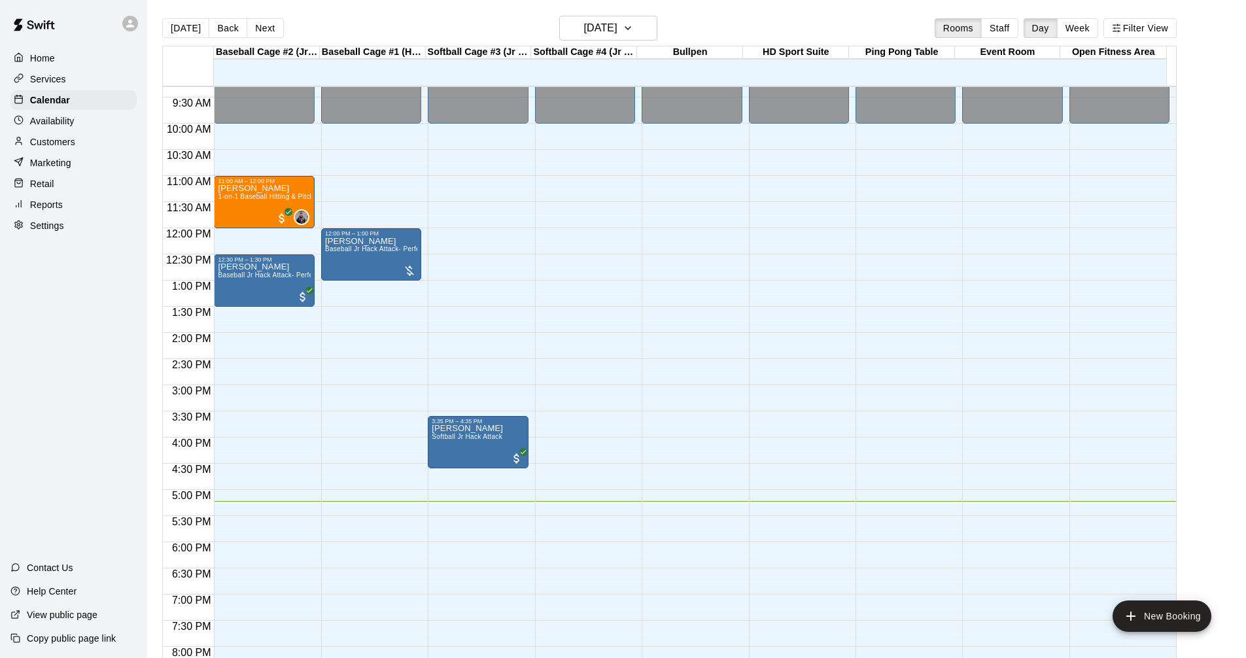
scroll to position [565, 0]
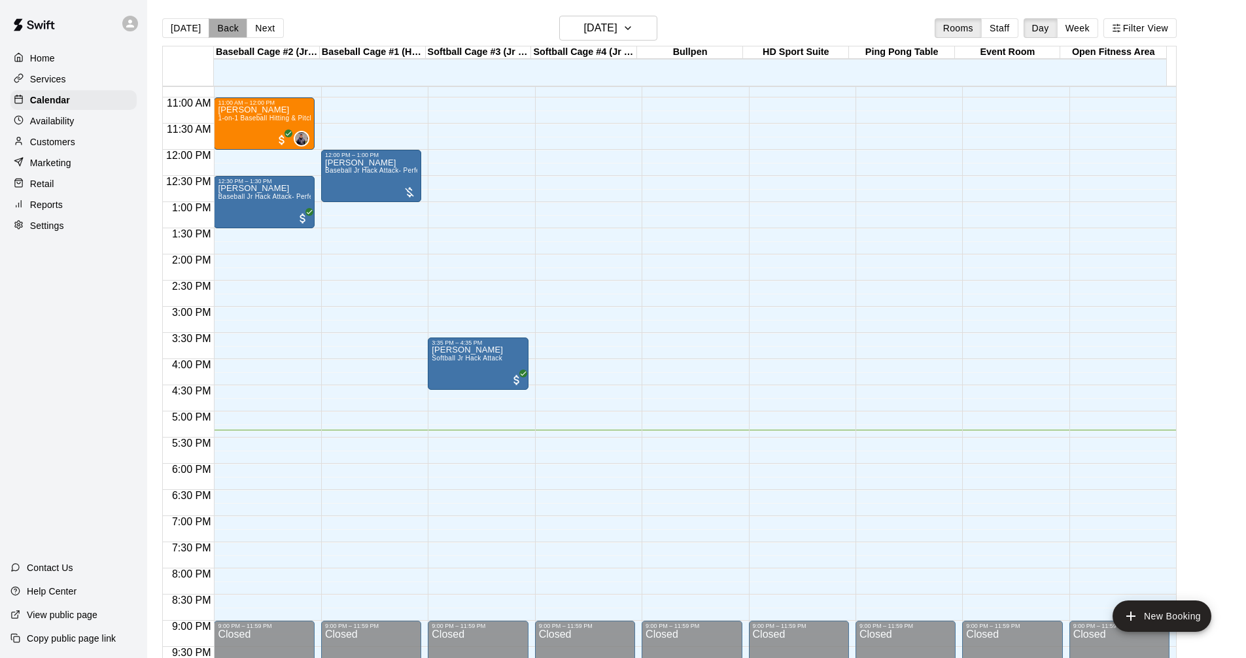
click at [226, 26] on button "Back" at bounding box center [228, 28] width 39 height 20
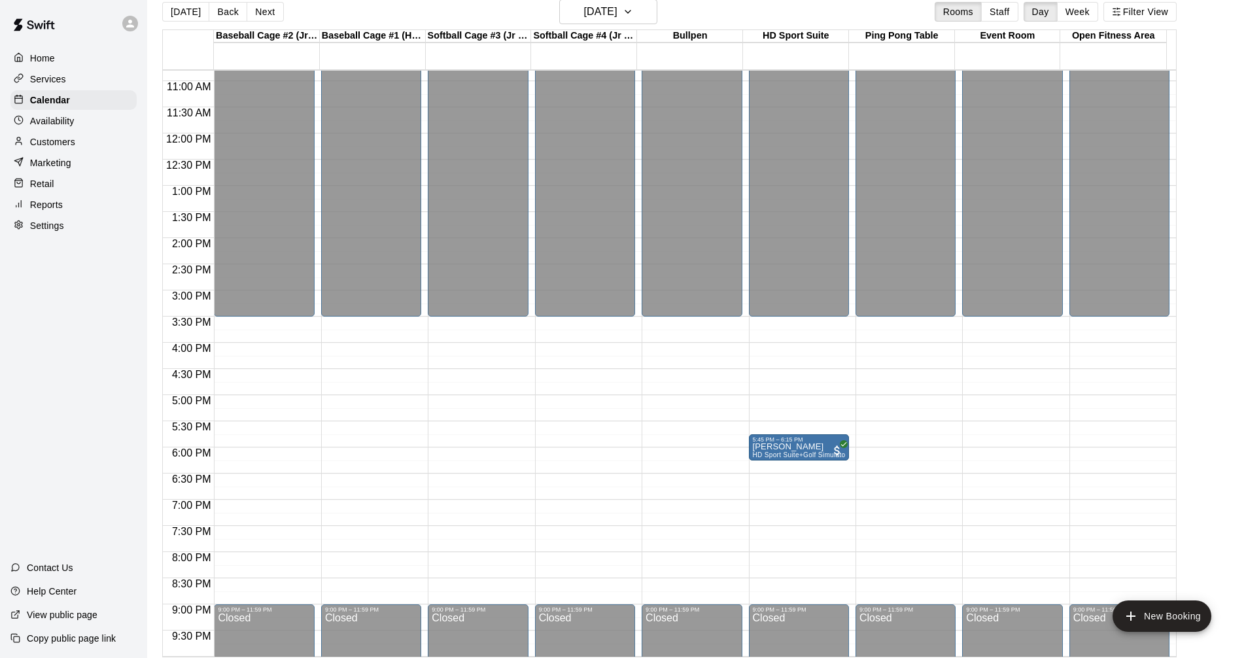
scroll to position [21, 0]
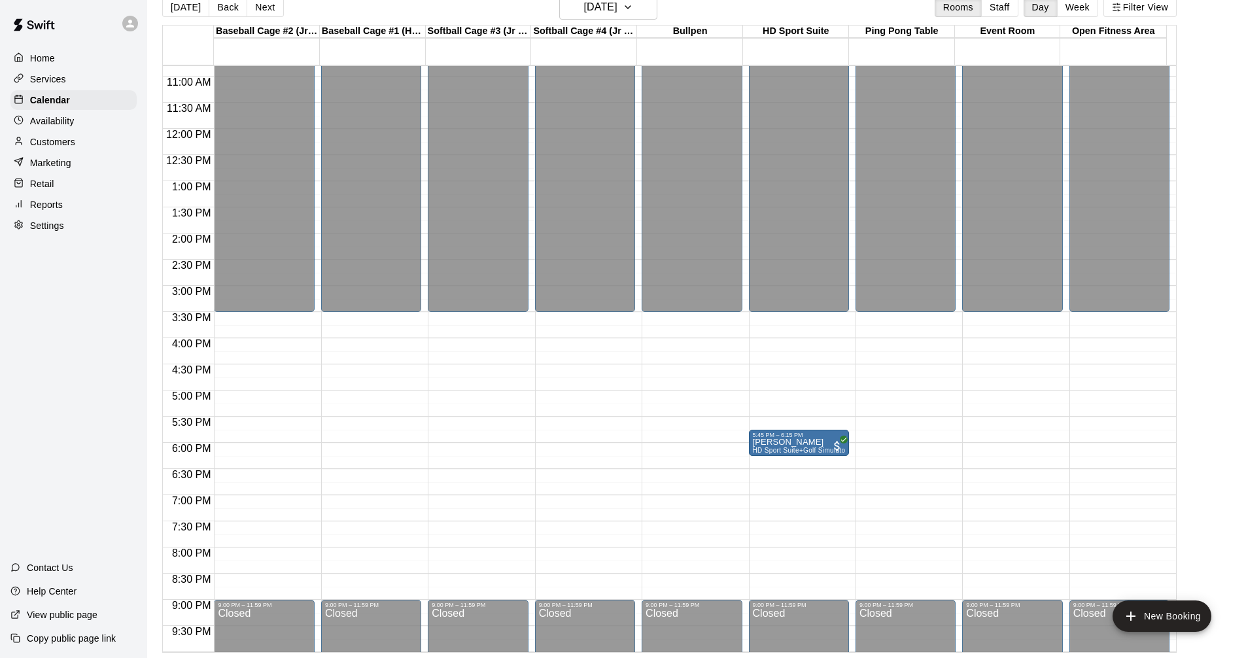
click at [223, 5] on button "Back" at bounding box center [228, 7] width 39 height 20
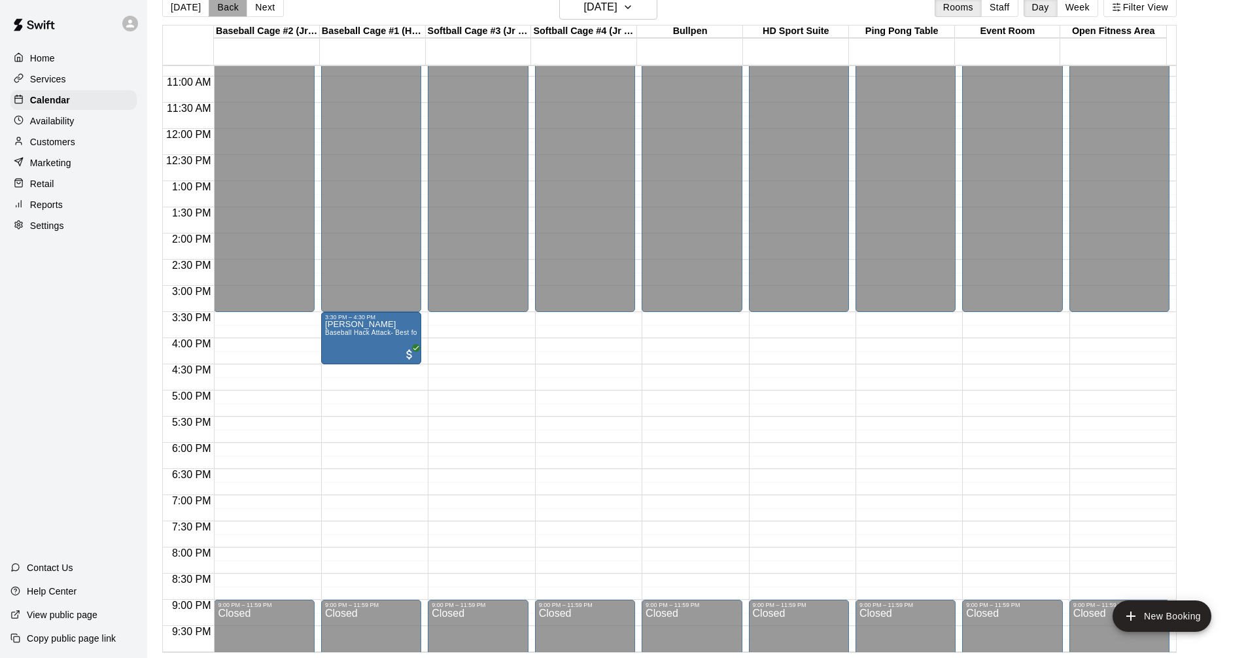
click at [224, 7] on button "Back" at bounding box center [228, 7] width 39 height 20
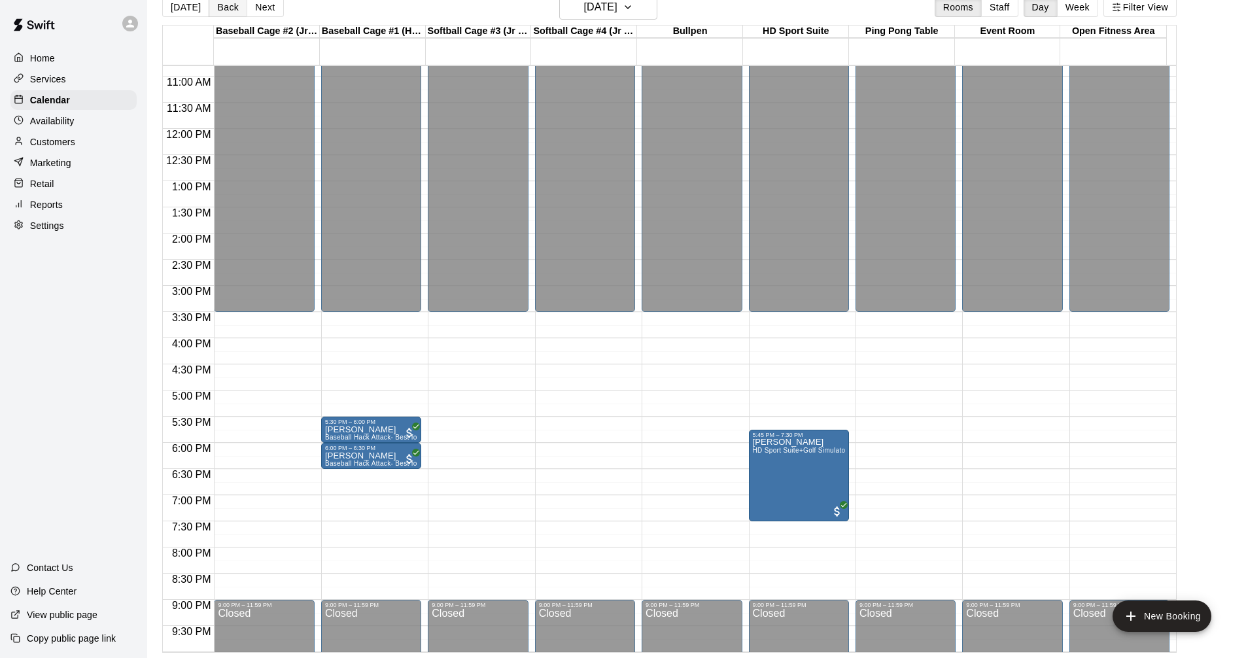
click at [229, 5] on button "Back" at bounding box center [228, 7] width 39 height 20
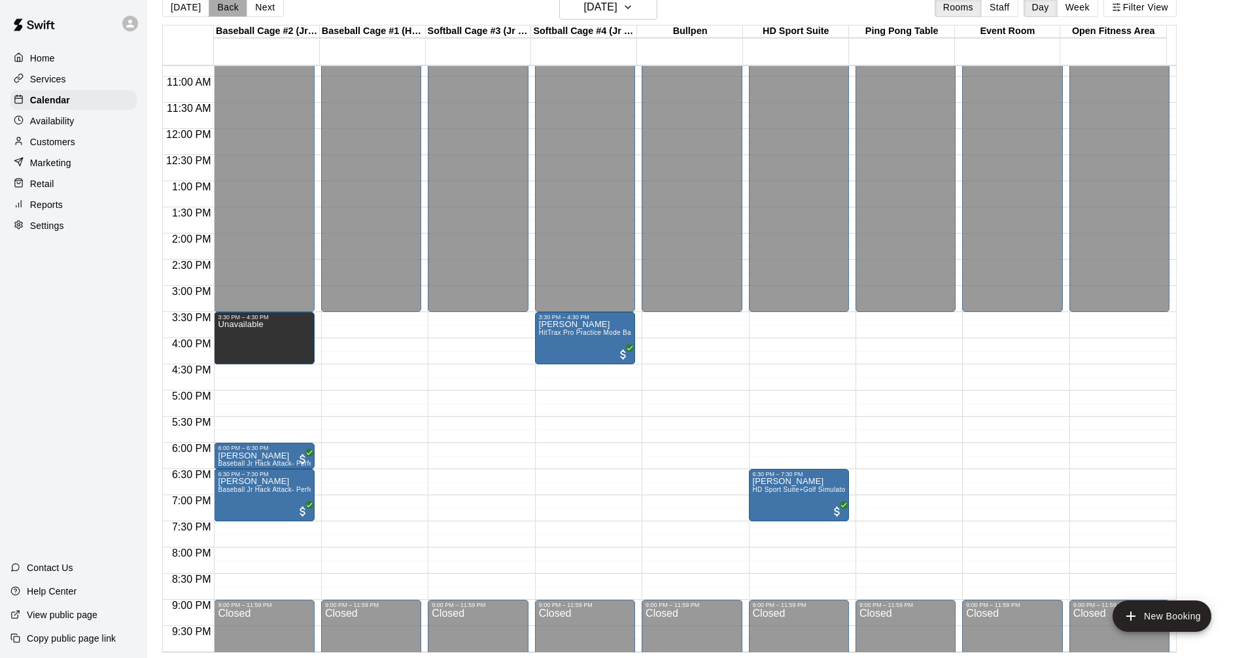
click at [223, 7] on button "Back" at bounding box center [228, 7] width 39 height 20
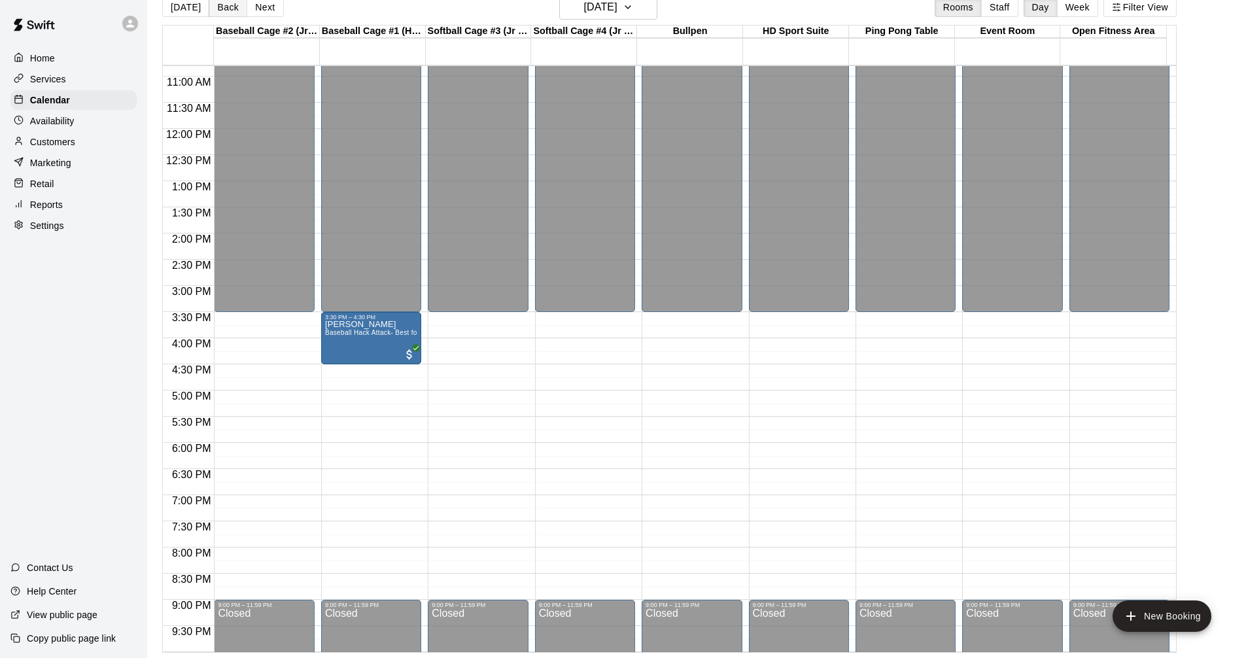
click at [224, 3] on button "Back" at bounding box center [228, 7] width 39 height 20
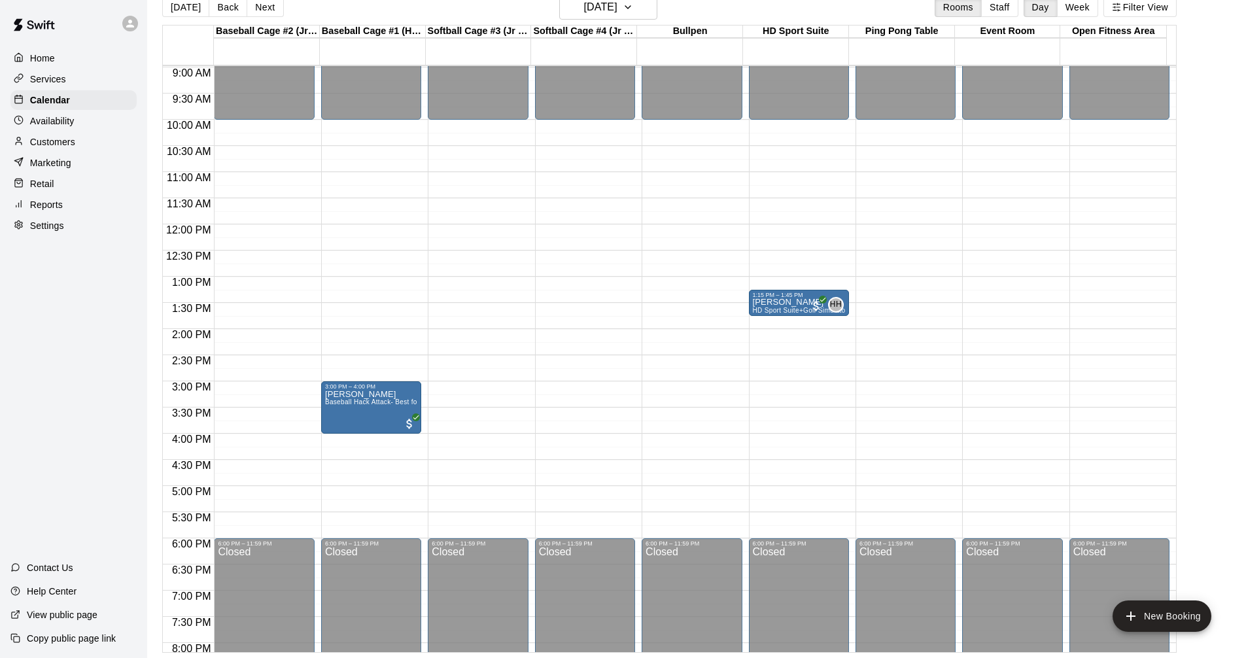
scroll to position [434, 0]
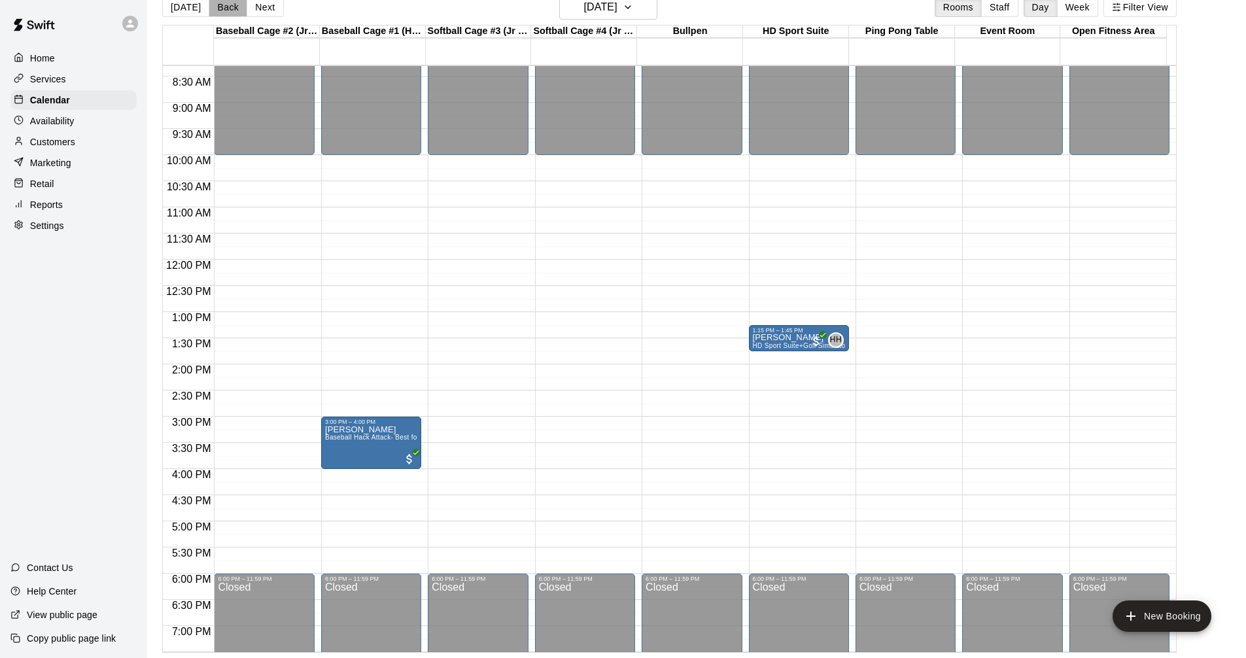
click at [226, 10] on button "Back" at bounding box center [228, 7] width 39 height 20
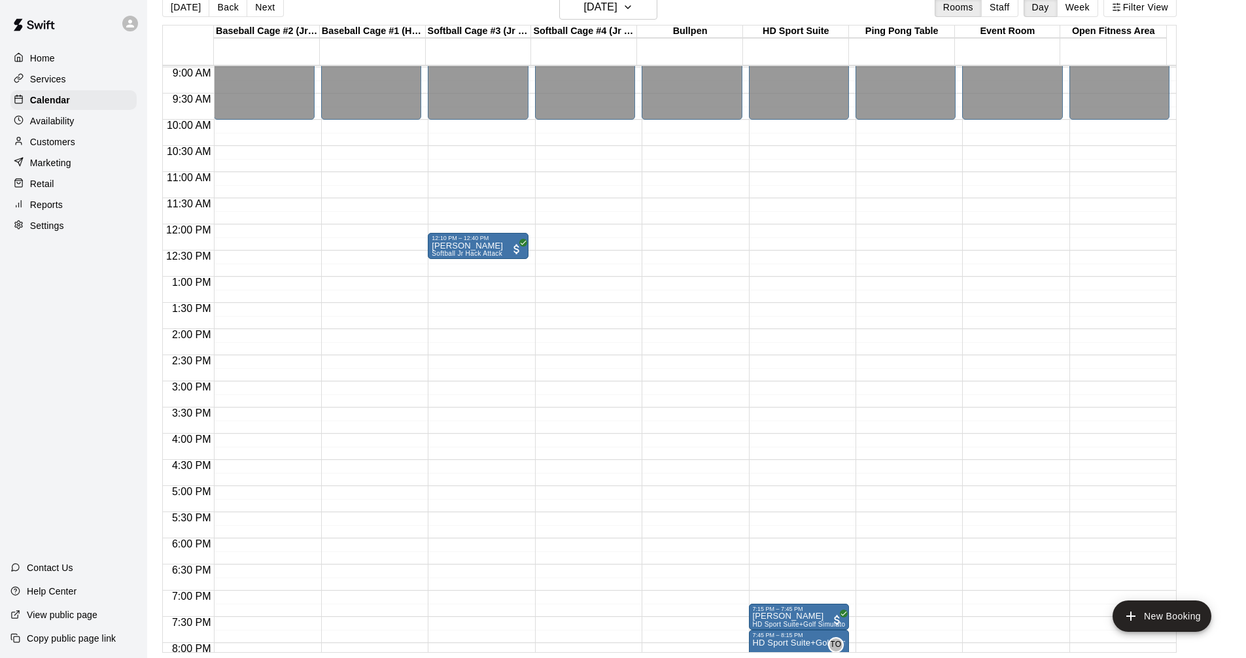
scroll to position [500, 0]
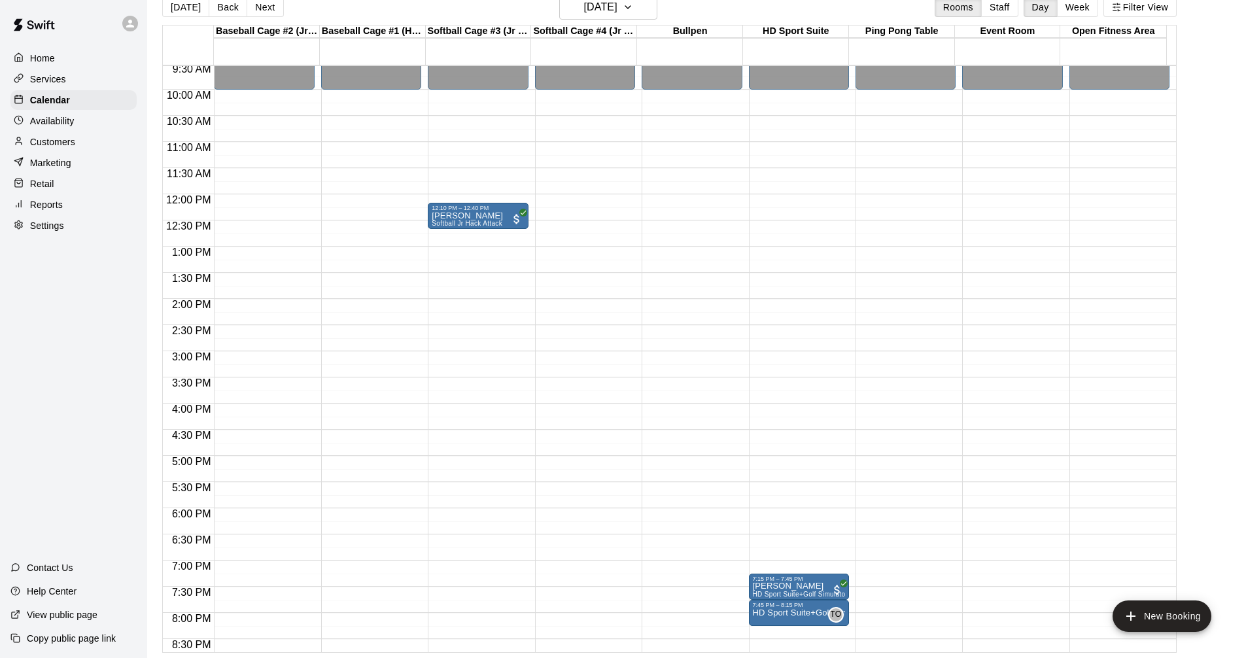
click at [224, 9] on button "Back" at bounding box center [228, 7] width 39 height 20
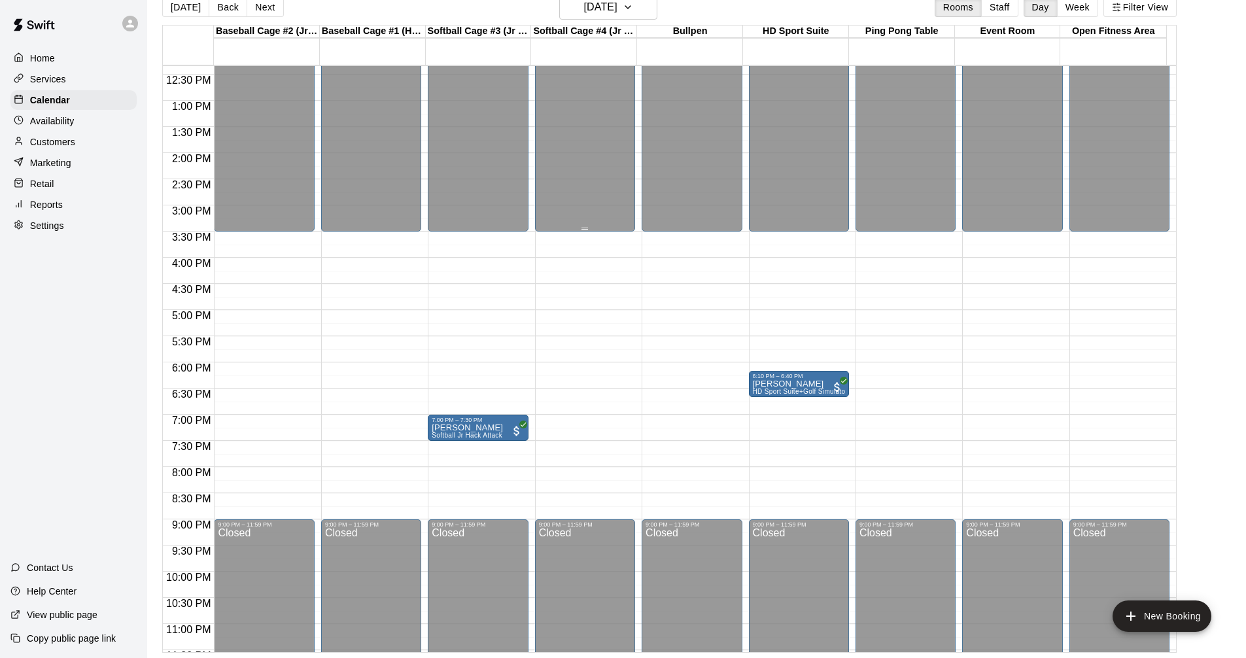
scroll to position [671, 0]
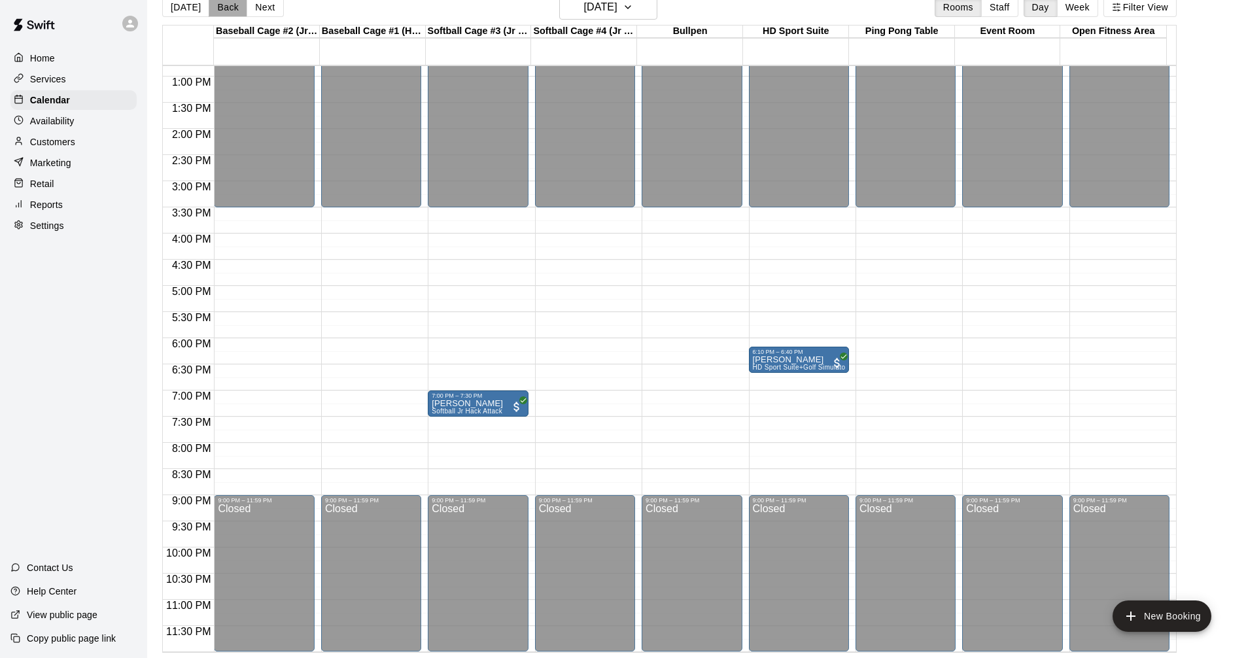
click at [222, 10] on button "Back" at bounding box center [228, 7] width 39 height 20
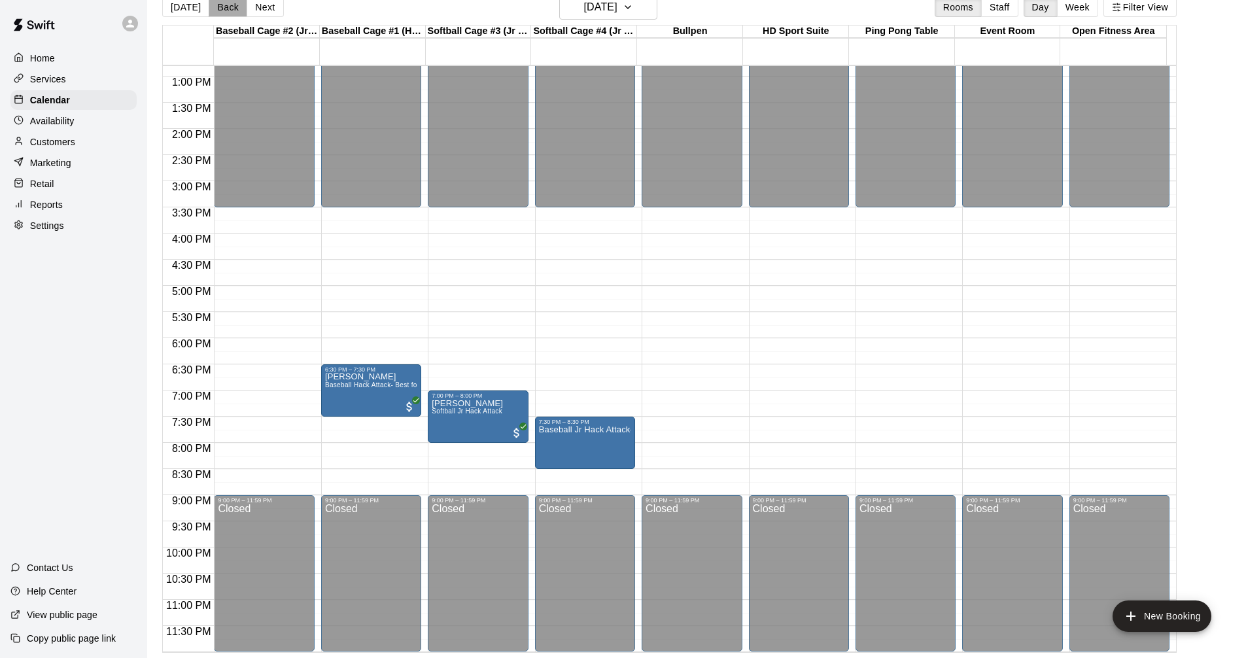
click at [228, 7] on button "Back" at bounding box center [228, 7] width 39 height 20
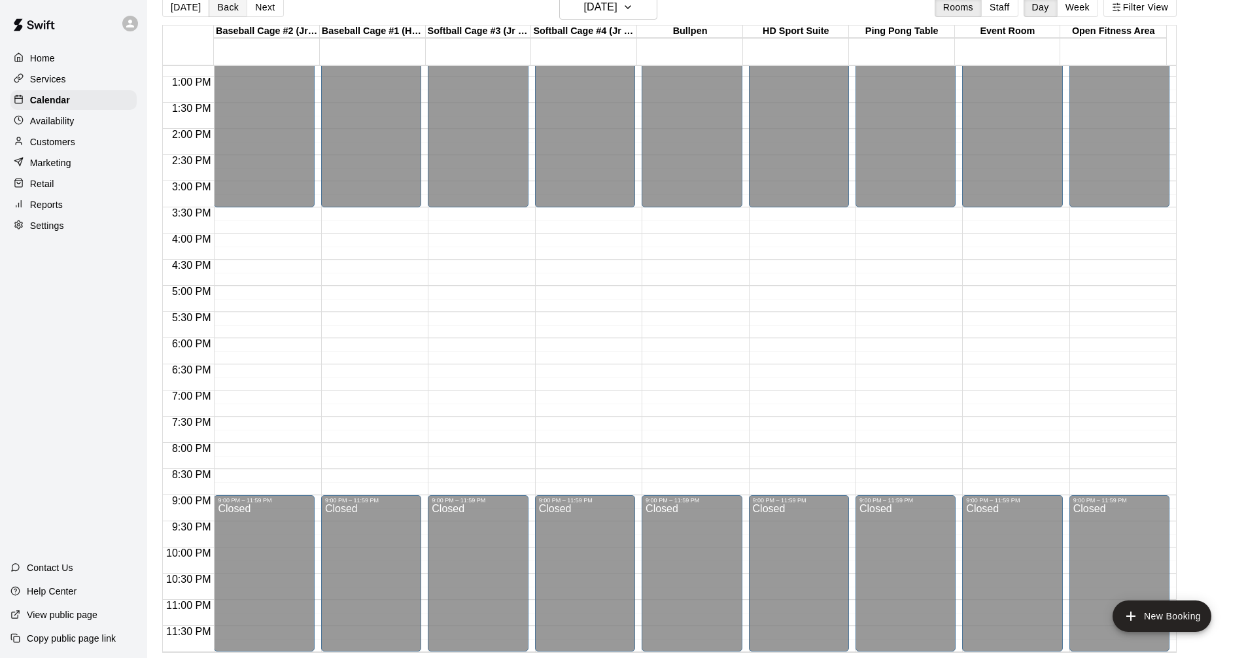
click at [217, 5] on button "Back" at bounding box center [228, 7] width 39 height 20
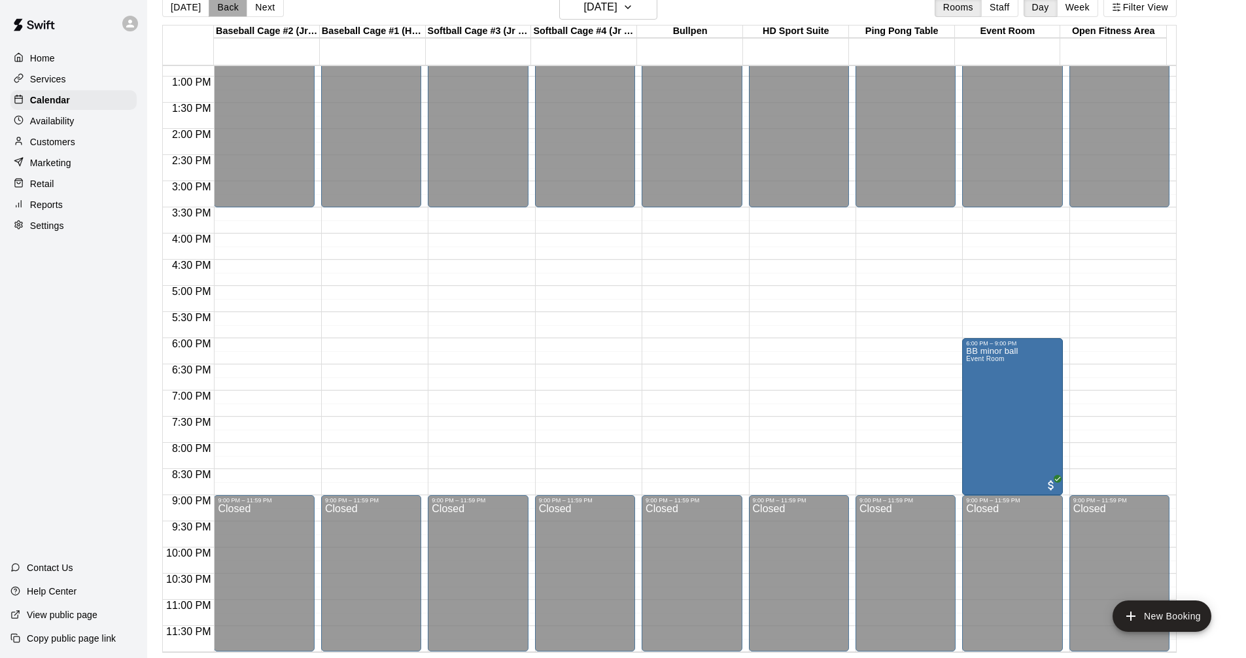
click at [216, 6] on button "Back" at bounding box center [228, 7] width 39 height 20
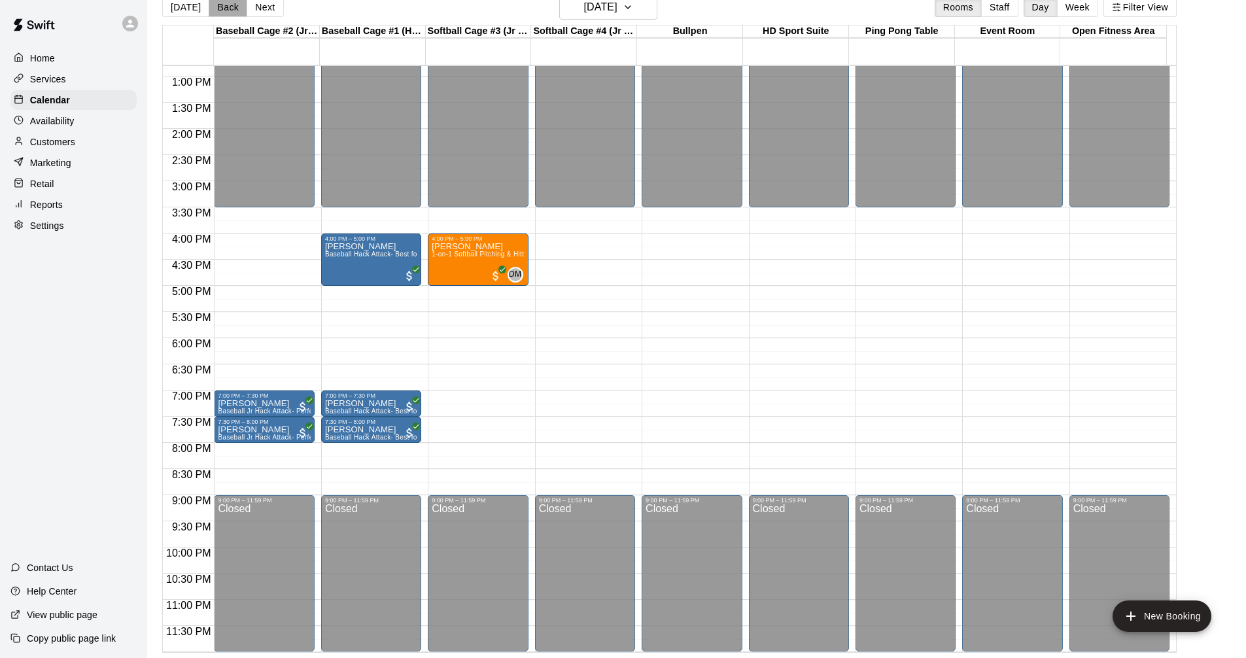
click at [225, 5] on button "Back" at bounding box center [228, 7] width 39 height 20
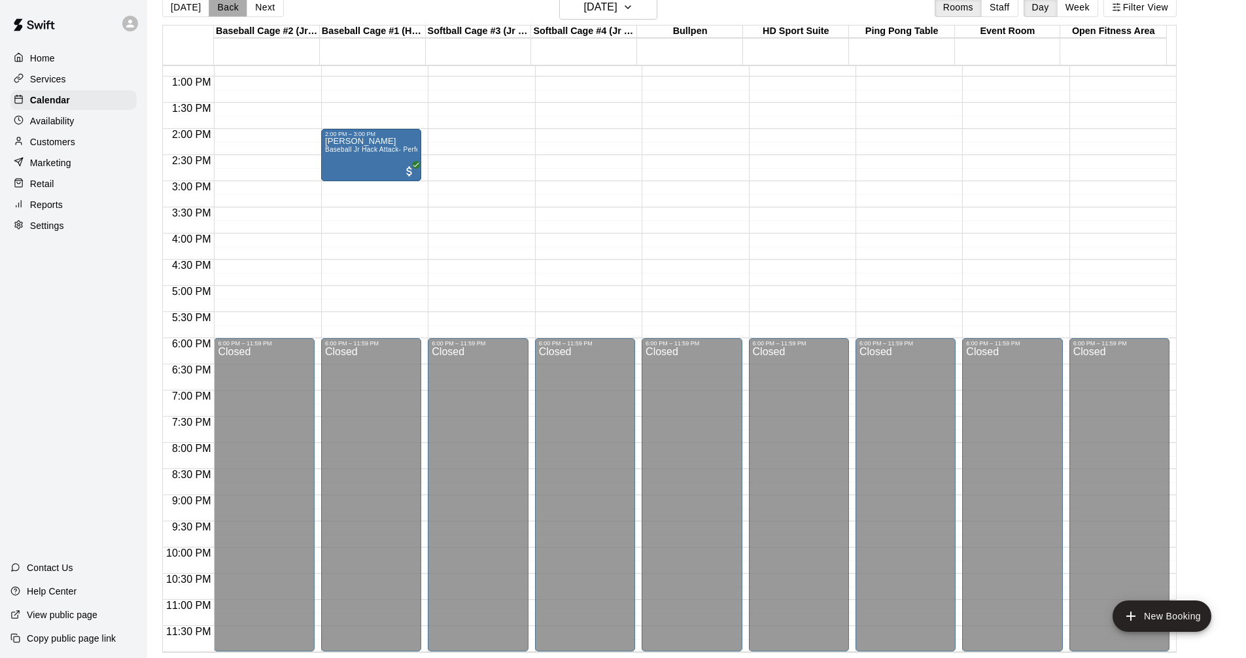
click at [225, 5] on button "Back" at bounding box center [228, 7] width 39 height 20
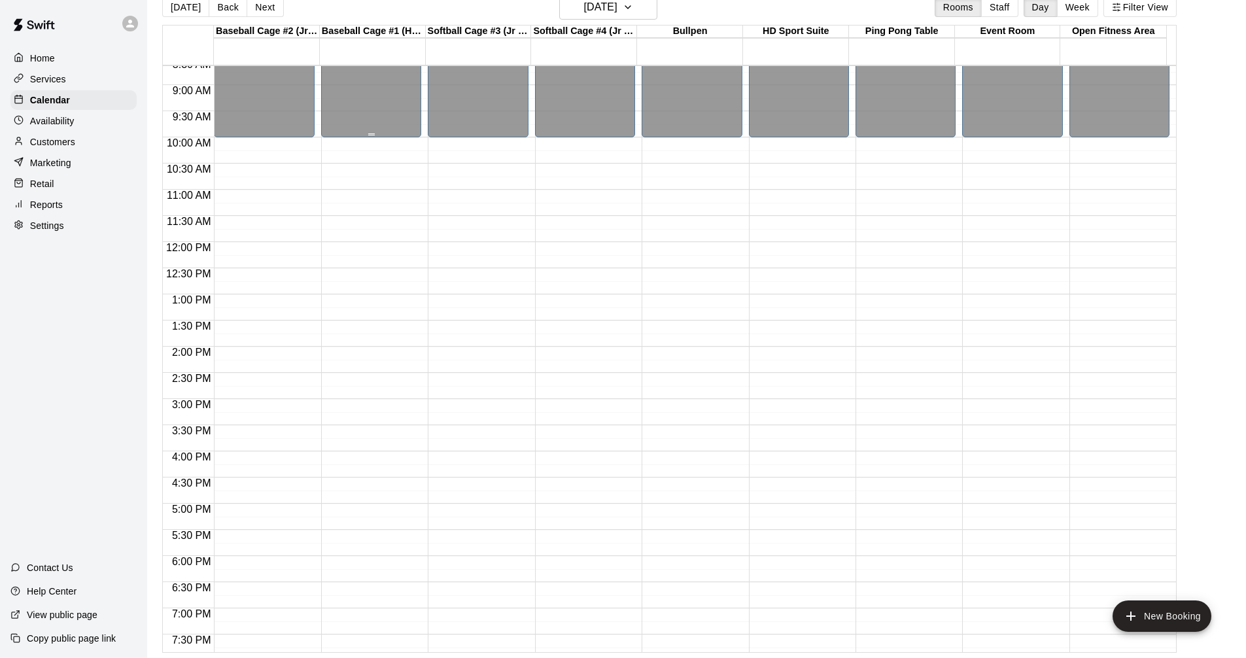
scroll to position [475, 0]
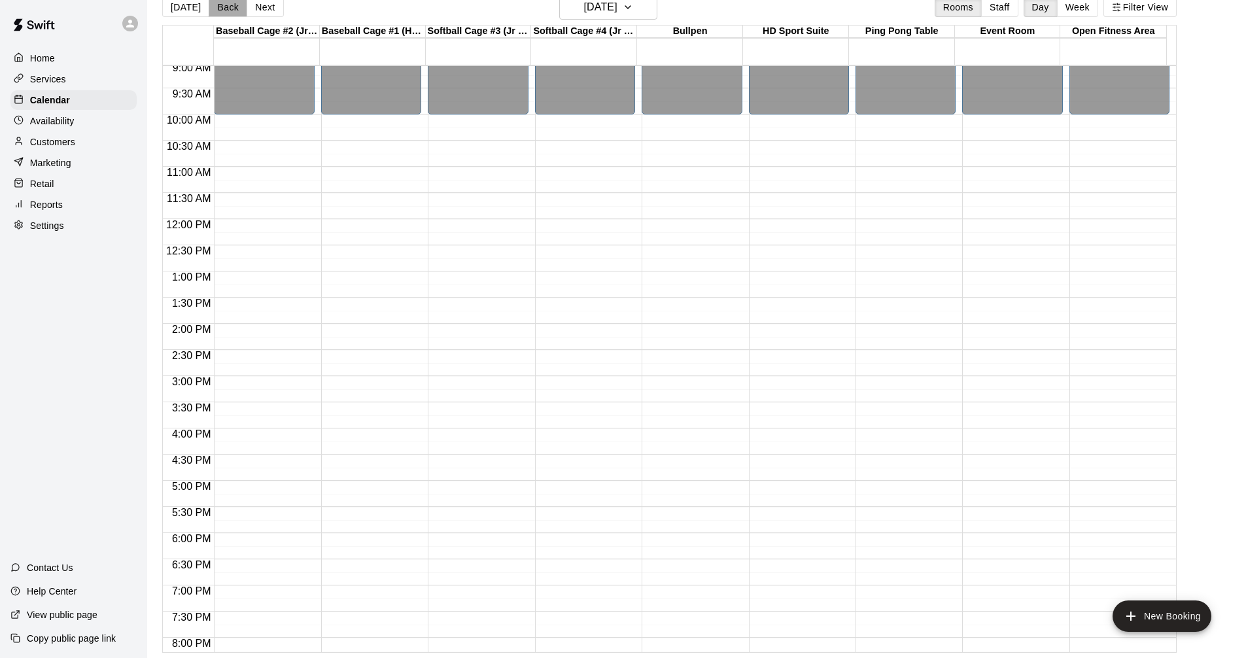
click at [226, 7] on button "Back" at bounding box center [228, 7] width 39 height 20
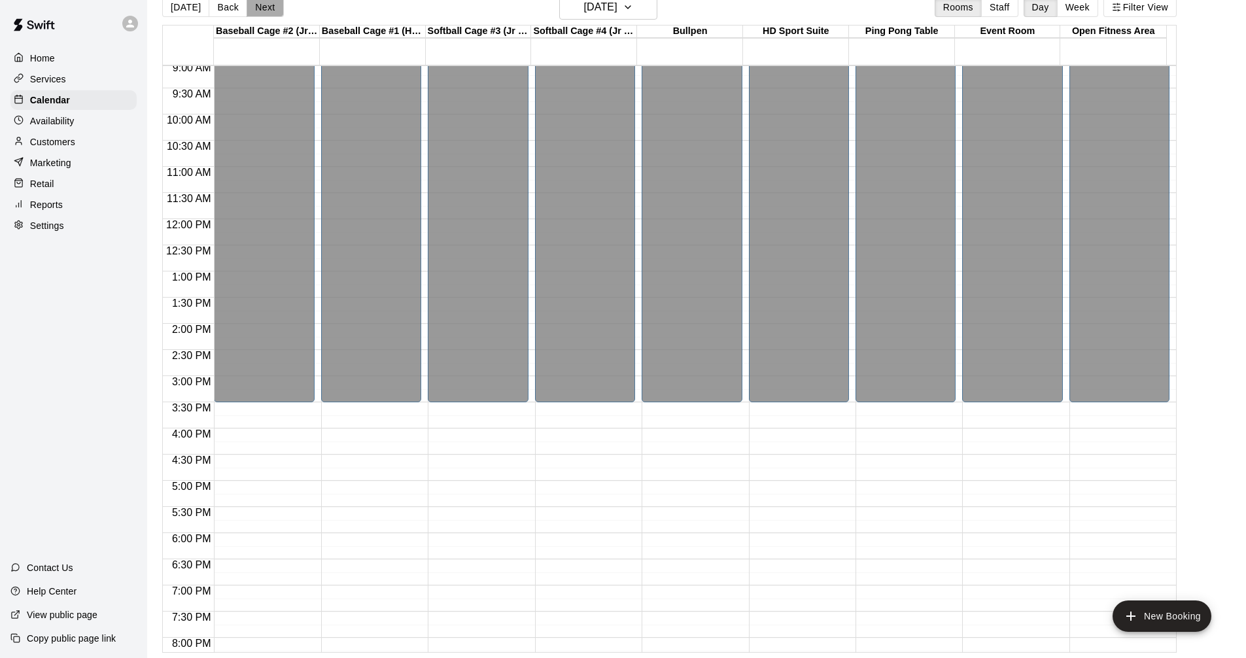
click at [259, 10] on button "Next" at bounding box center [264, 7] width 37 height 20
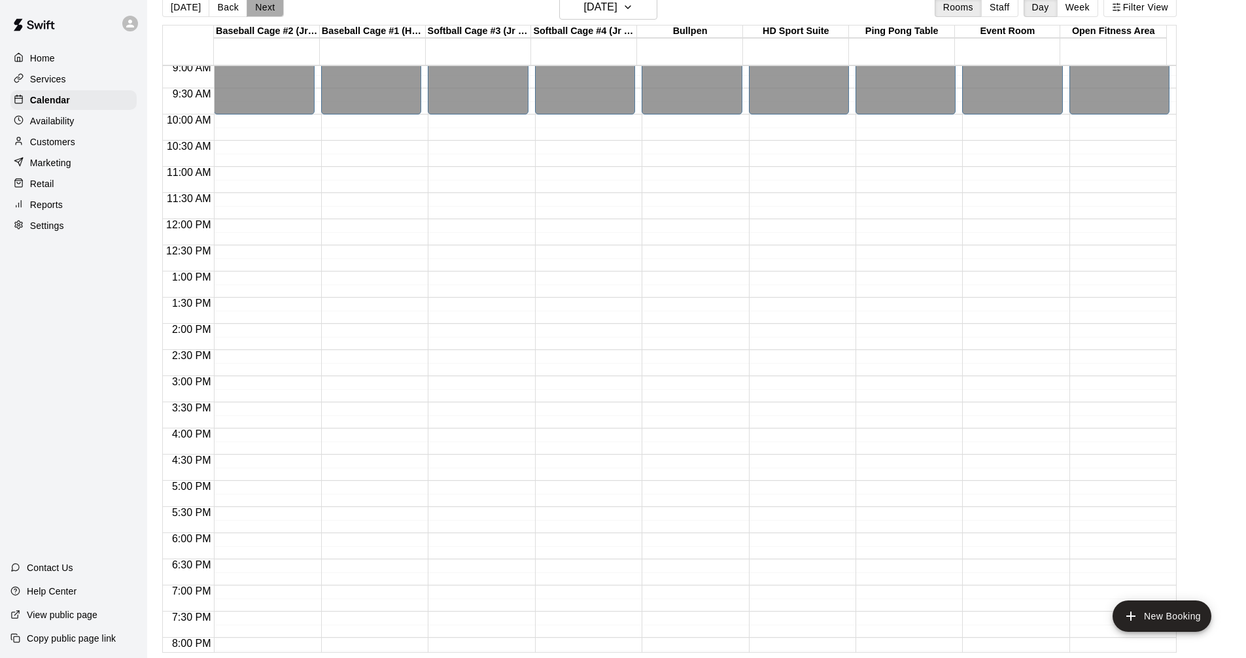
click at [259, 10] on button "Next" at bounding box center [264, 7] width 37 height 20
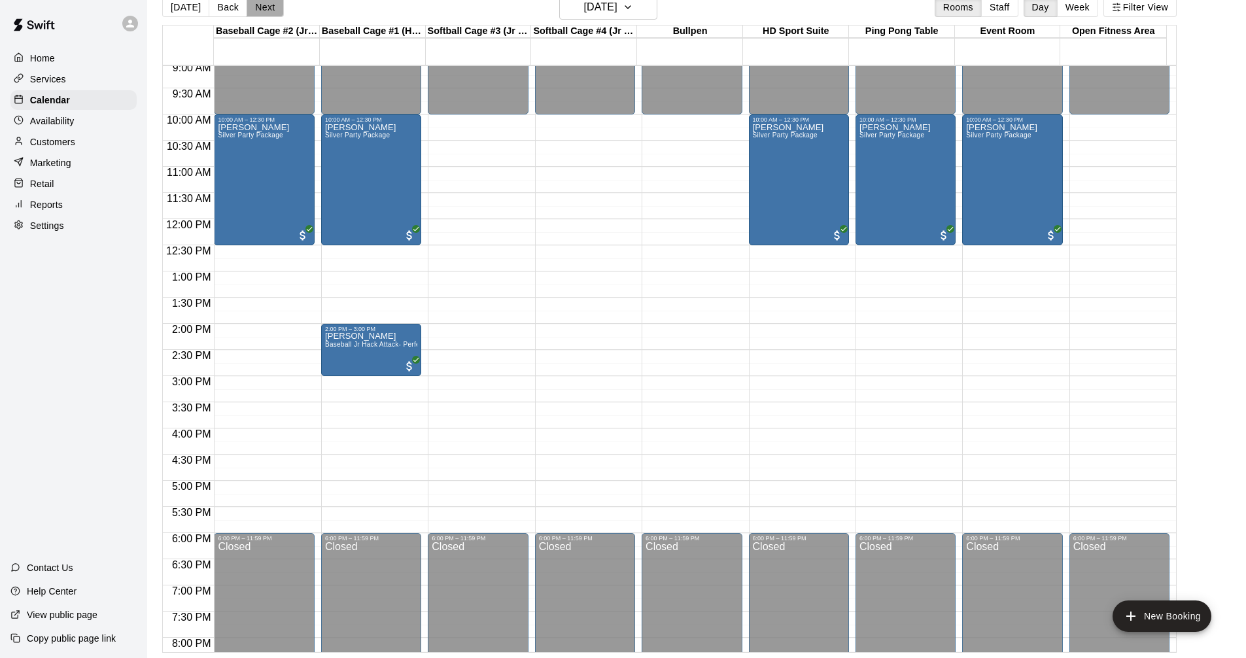
click at [259, 10] on button "Next" at bounding box center [264, 7] width 37 height 20
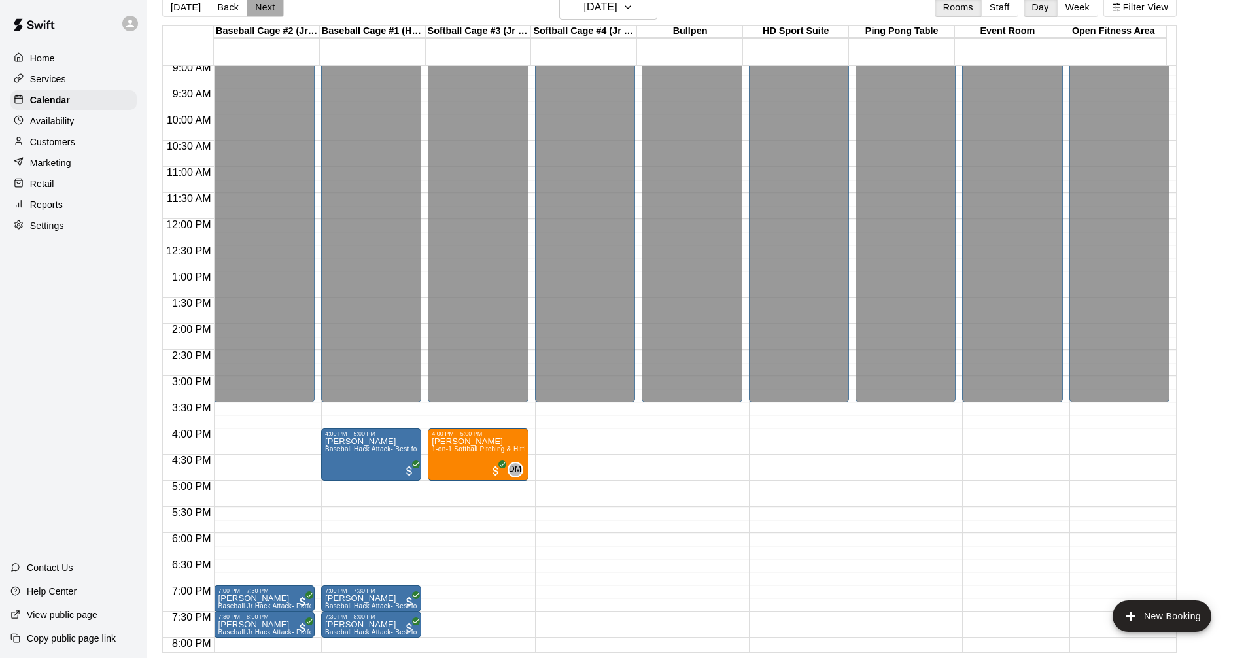
click at [259, 10] on button "Next" at bounding box center [264, 7] width 37 height 20
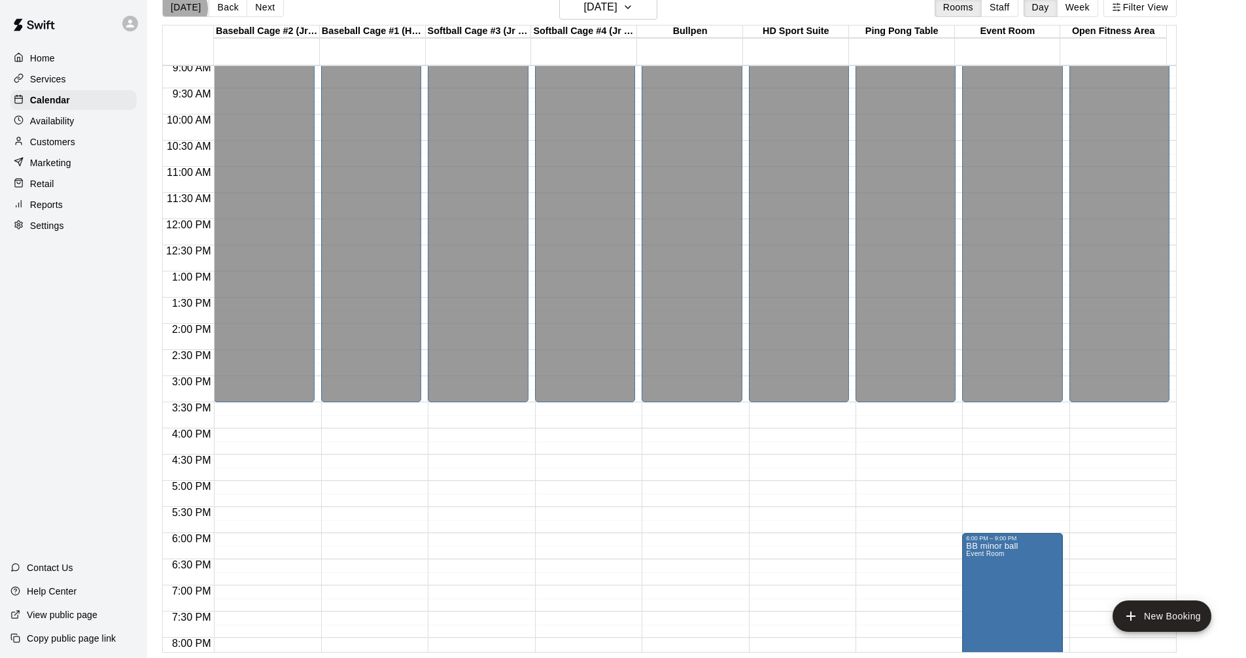
click at [182, 8] on button "[DATE]" at bounding box center [185, 7] width 47 height 20
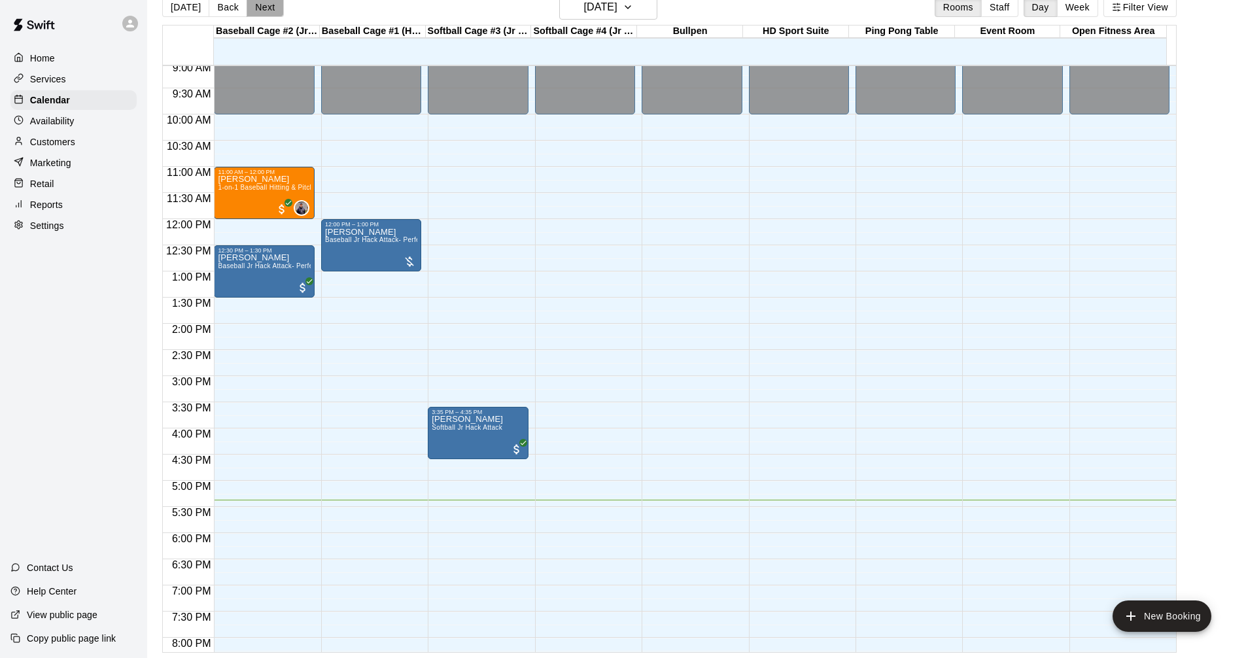
click at [265, 5] on button "Next" at bounding box center [264, 7] width 37 height 20
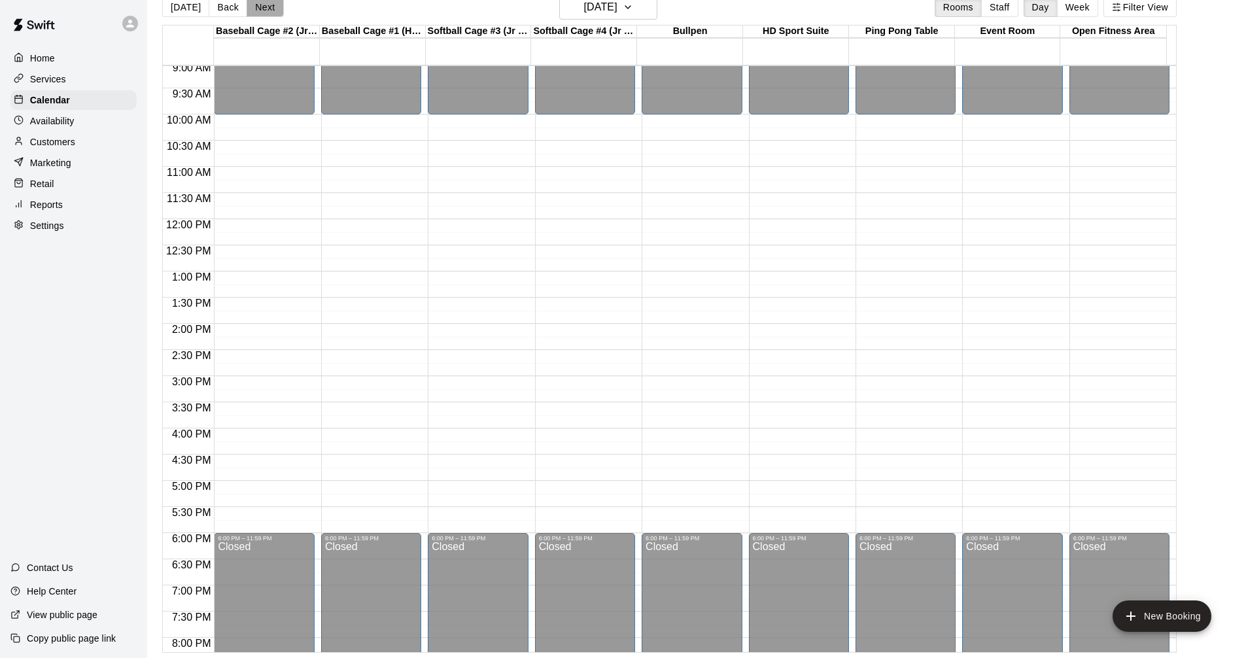
click at [265, 5] on button "Next" at bounding box center [264, 7] width 37 height 20
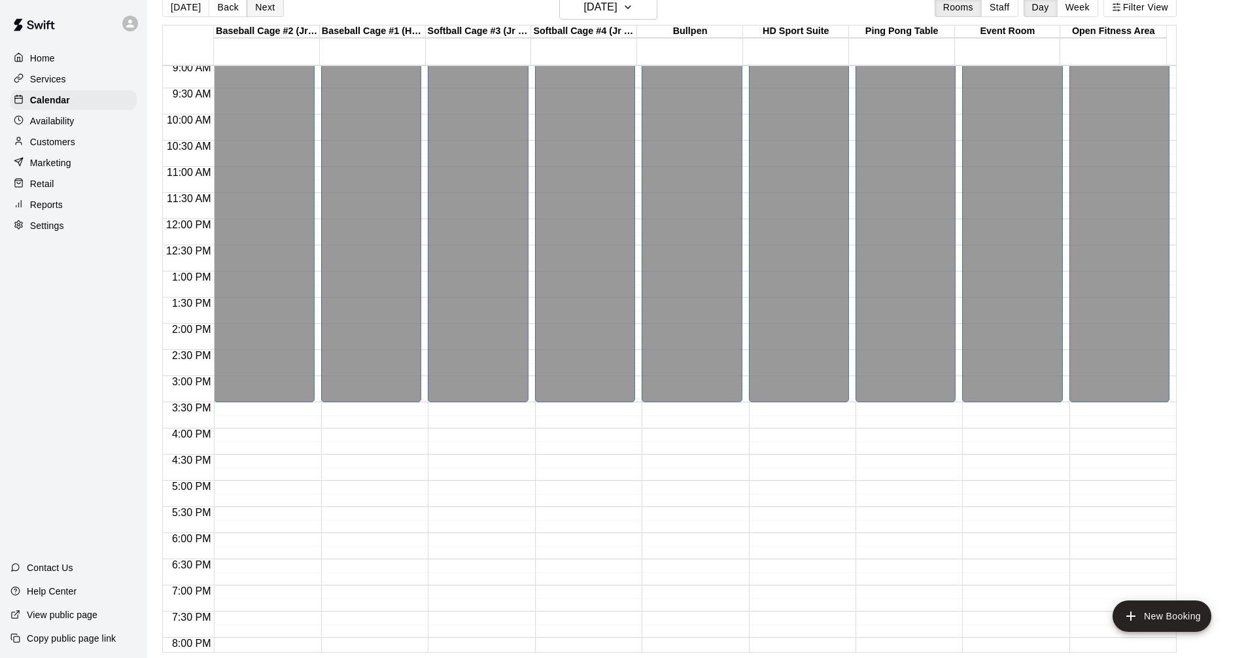
click at [264, 10] on button "Next" at bounding box center [264, 7] width 37 height 20
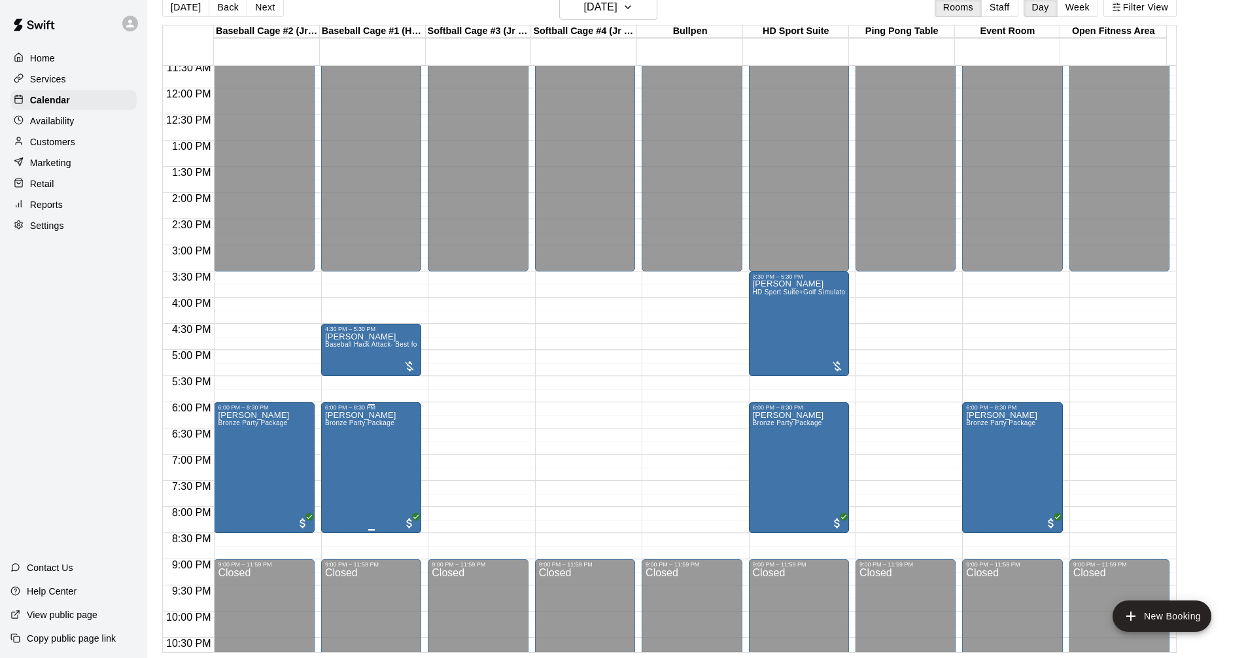
scroll to position [671, 0]
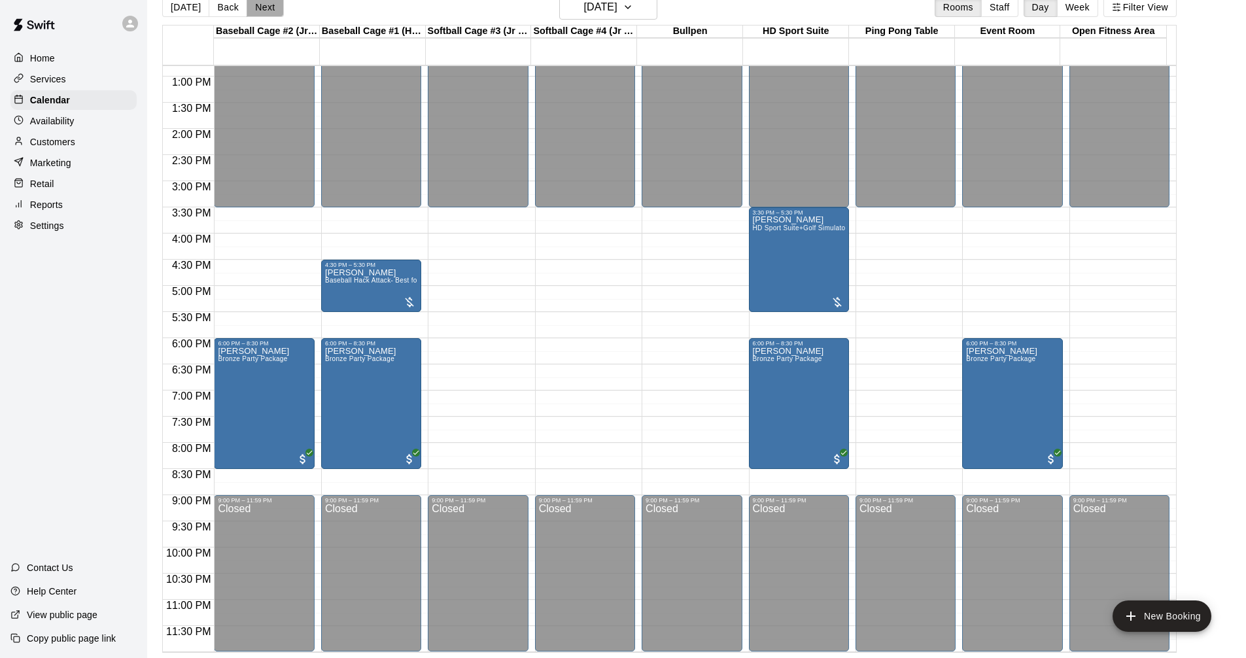
click at [266, 11] on button "Next" at bounding box center [264, 7] width 37 height 20
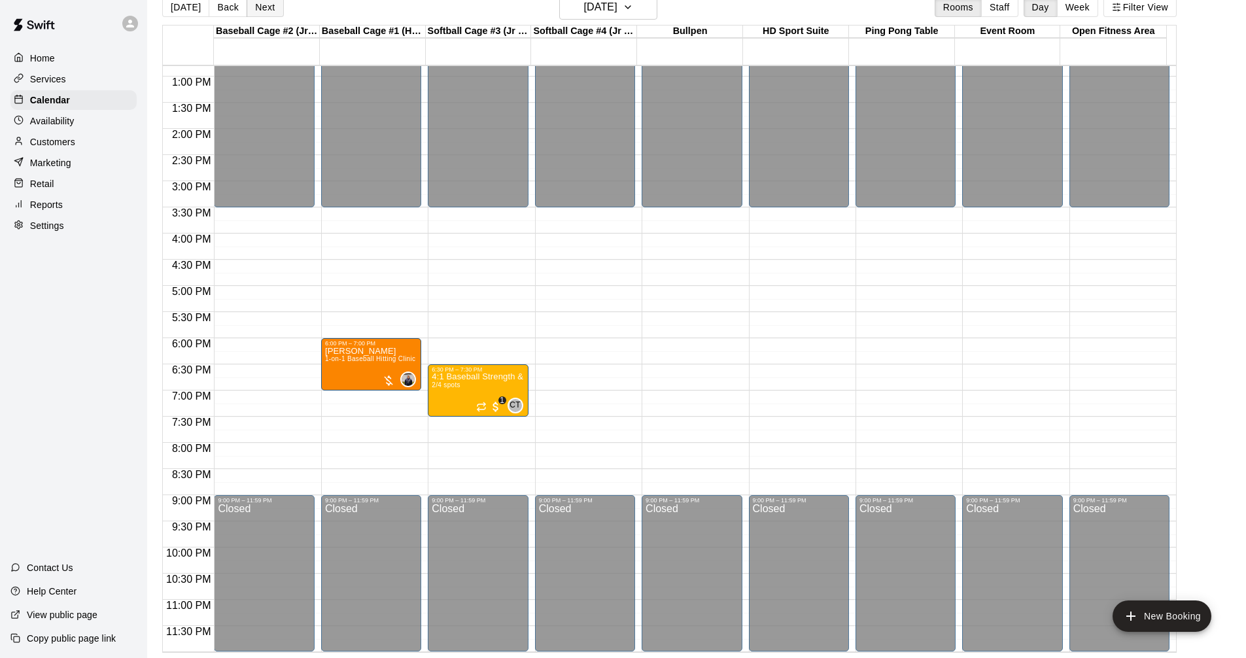
click at [258, 7] on button "Next" at bounding box center [264, 7] width 37 height 20
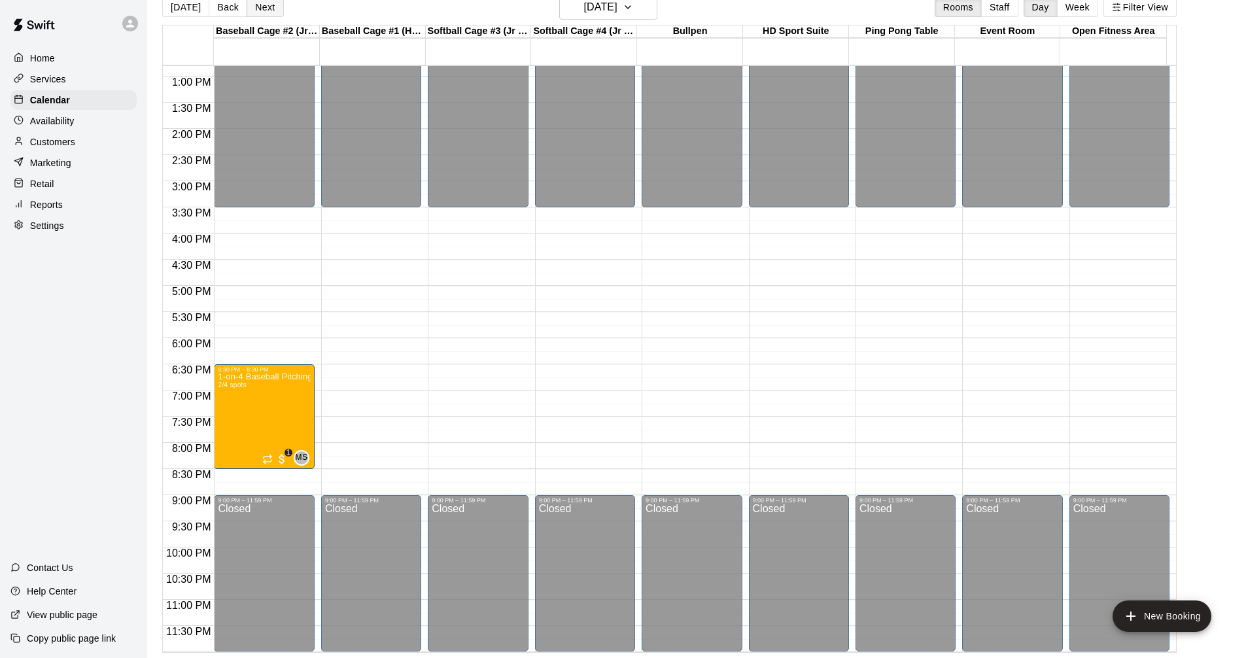
click at [269, 11] on button "Next" at bounding box center [264, 7] width 37 height 20
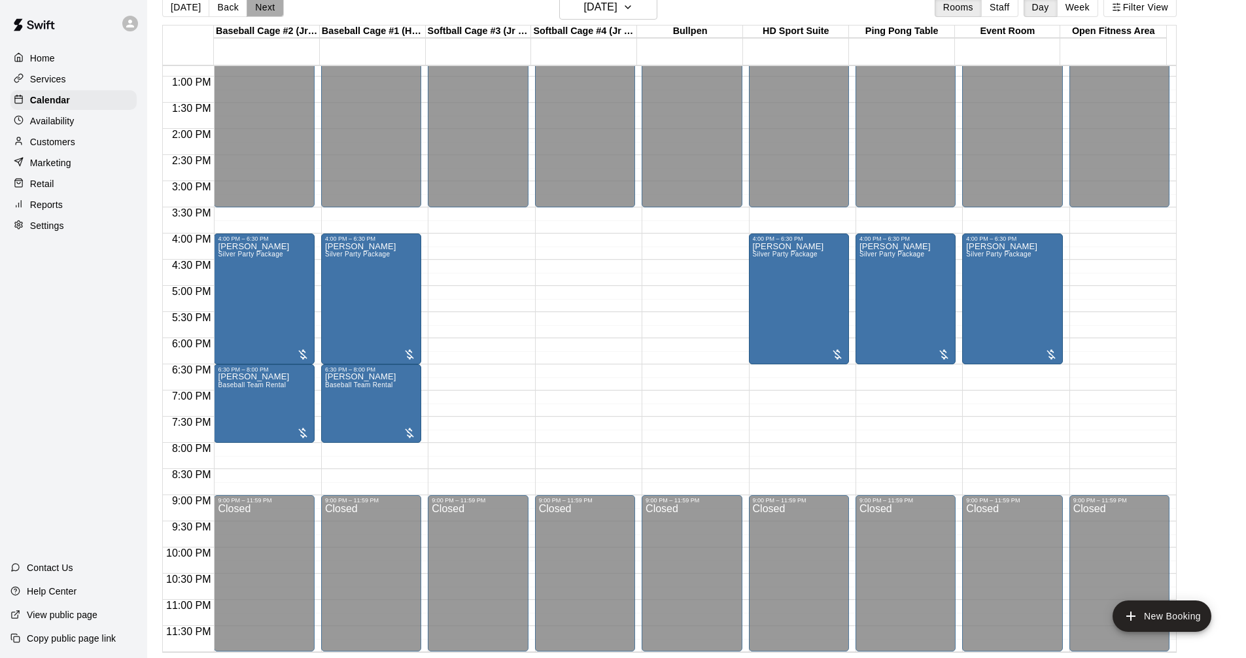
click at [262, 8] on button "Next" at bounding box center [264, 7] width 37 height 20
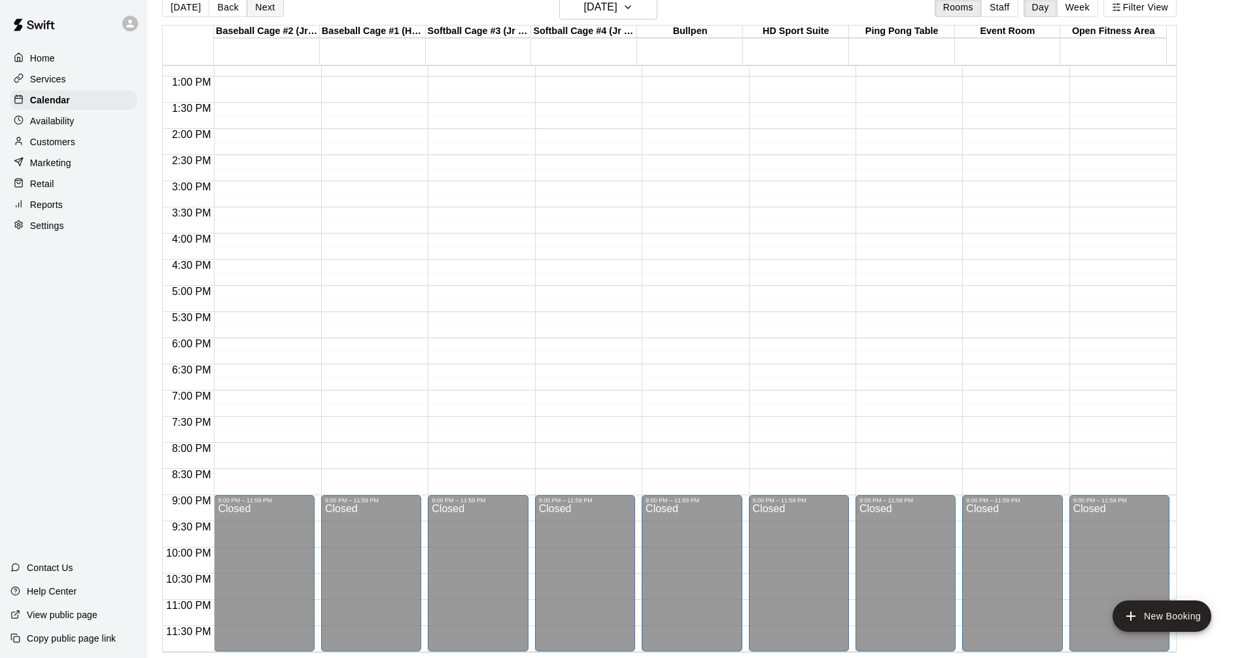
click at [262, 7] on button "Next" at bounding box center [264, 7] width 37 height 20
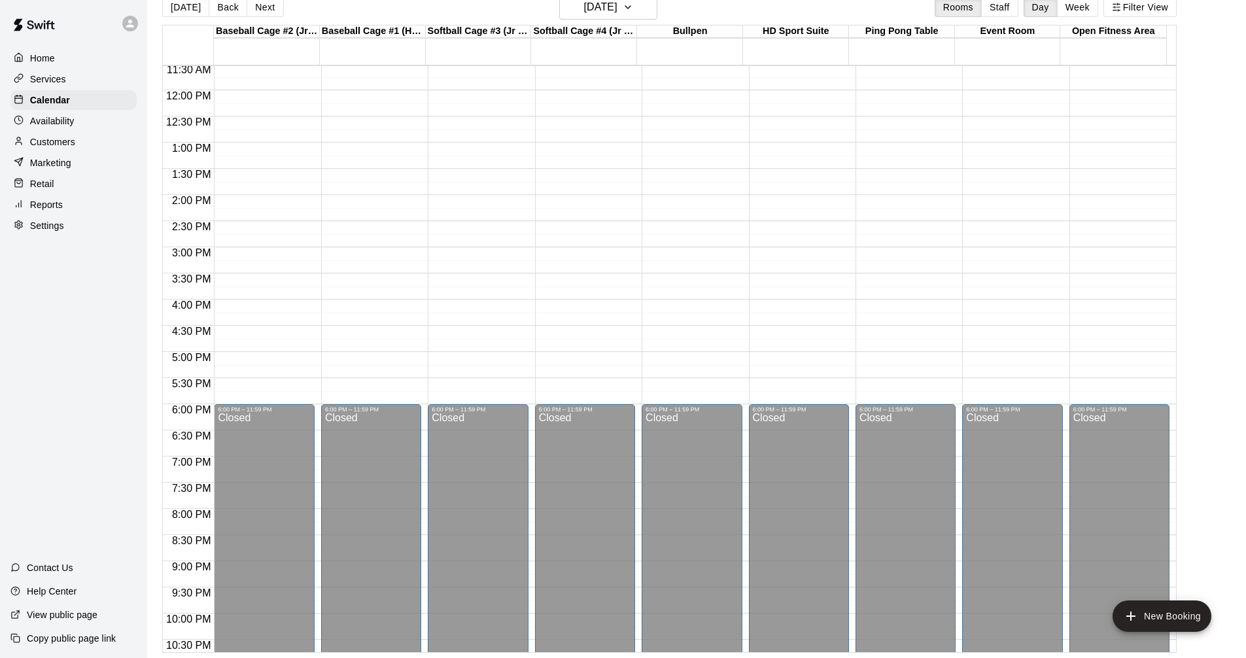
scroll to position [475, 0]
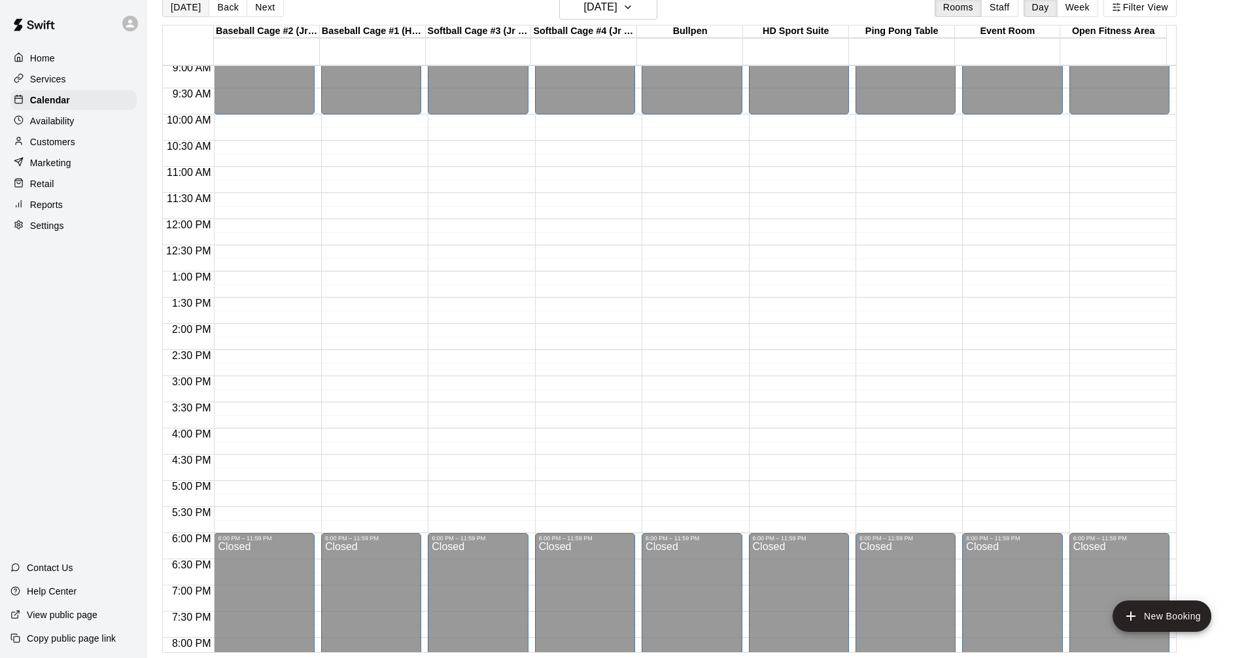
click at [192, 7] on button "[DATE]" at bounding box center [185, 7] width 47 height 20
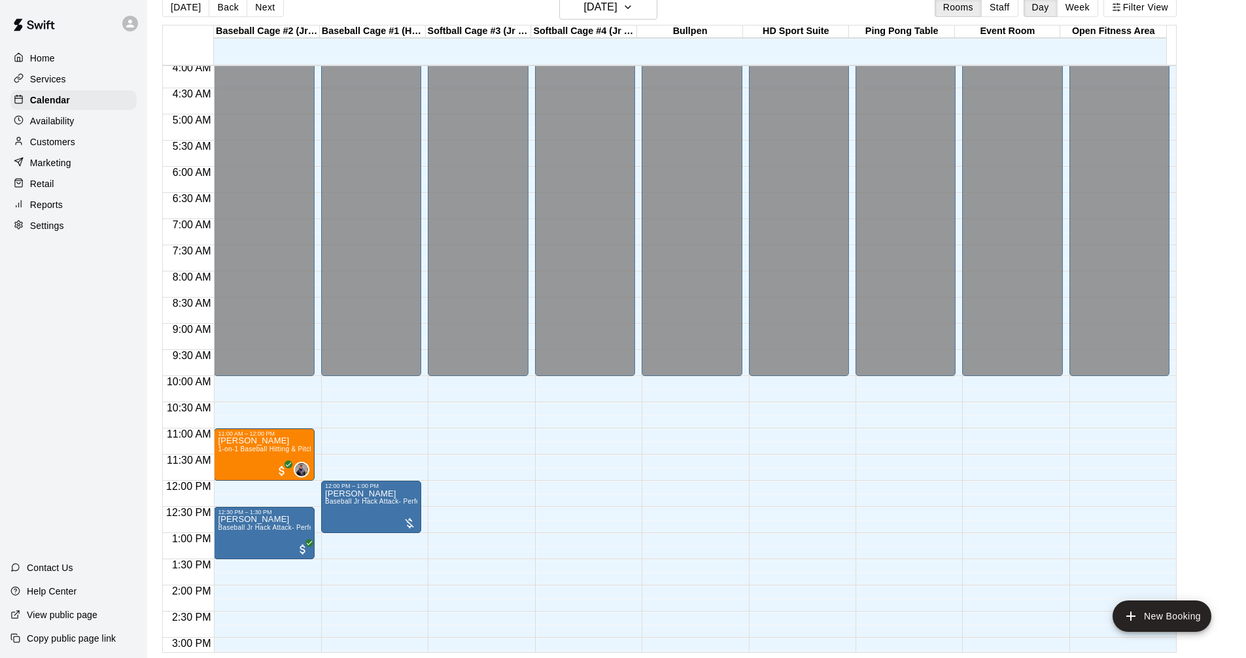
scroll to position [344, 0]
